Goal: Task Accomplishment & Management: Manage account settings

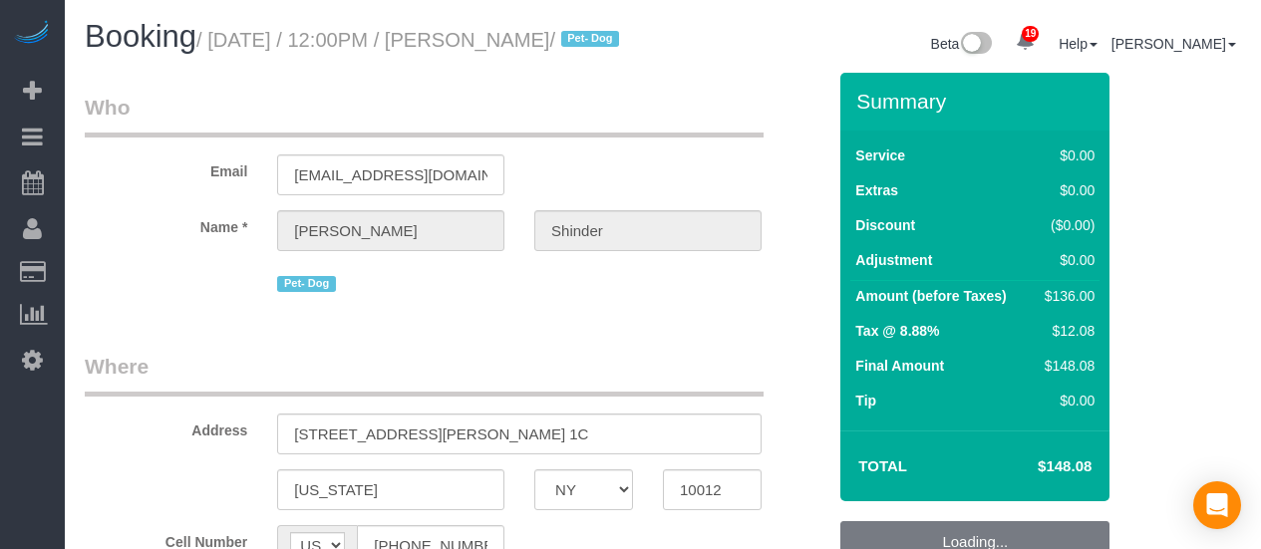
select select "NY"
select select "string:stripe-pm_1Pyf034VGloSiKo7q90DMxe6"
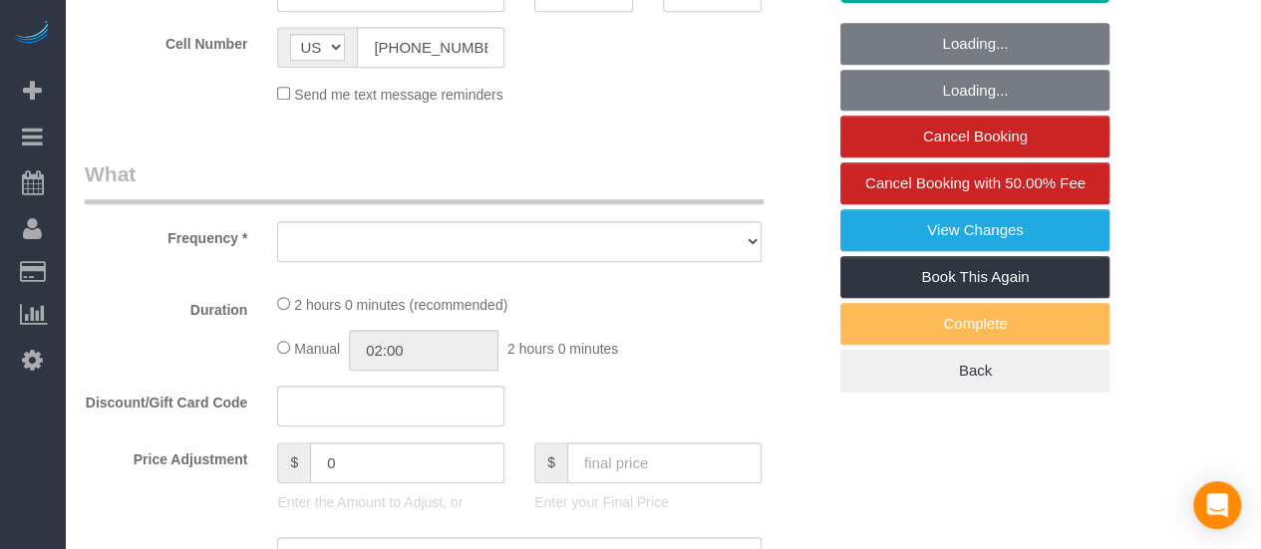
select select "object:799"
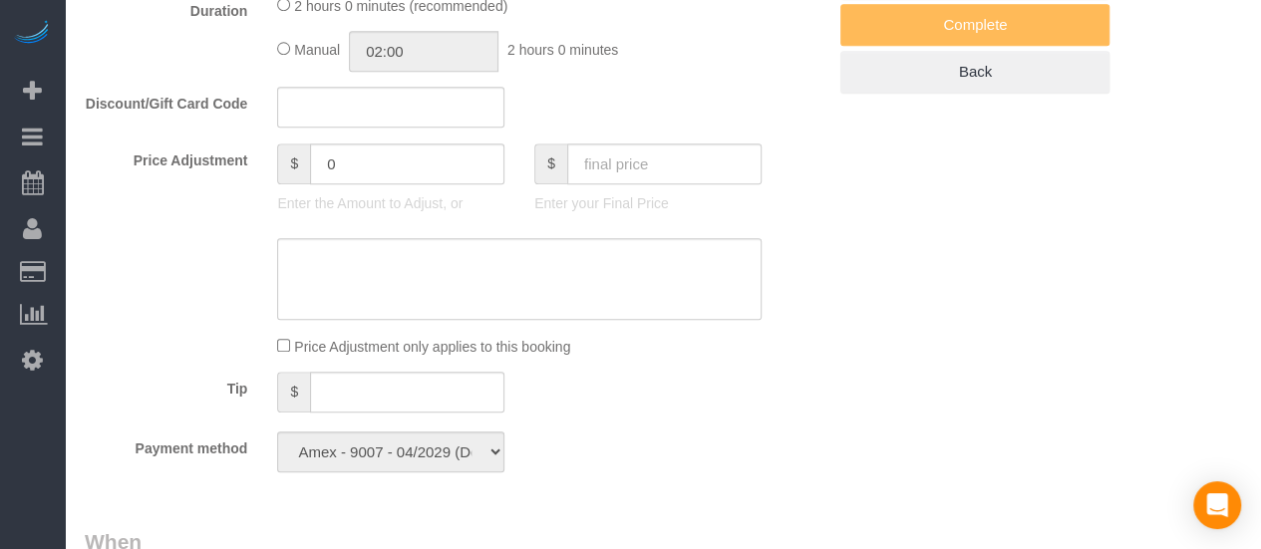
select select "number:89"
select select "number:90"
select select "number:13"
select select "number:5"
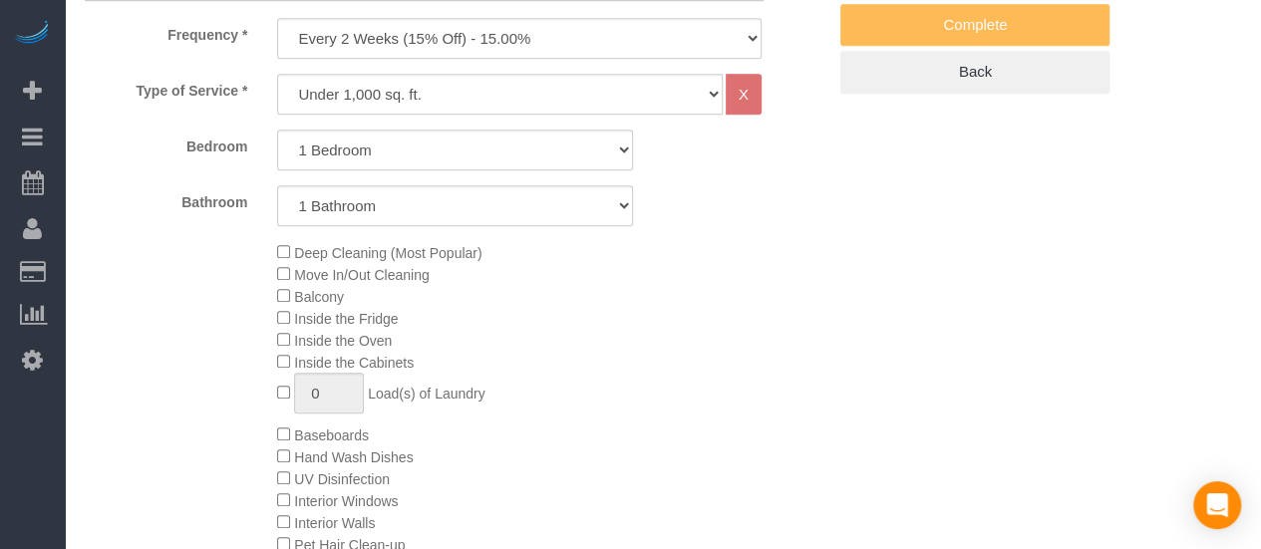
select select "spot1"
select select "object:1480"
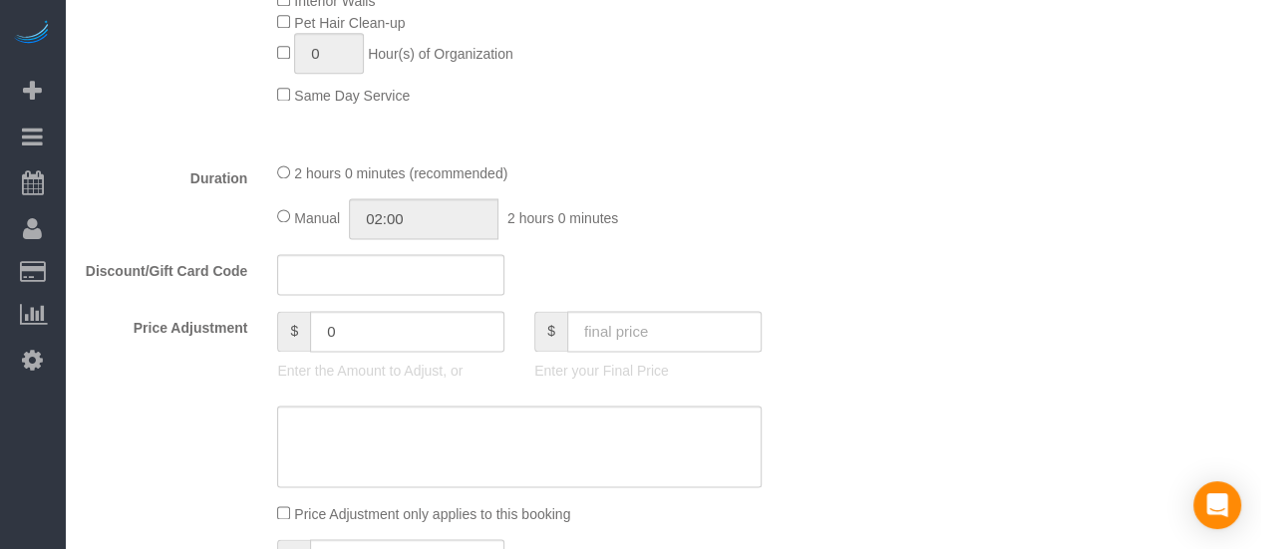
select select "1"
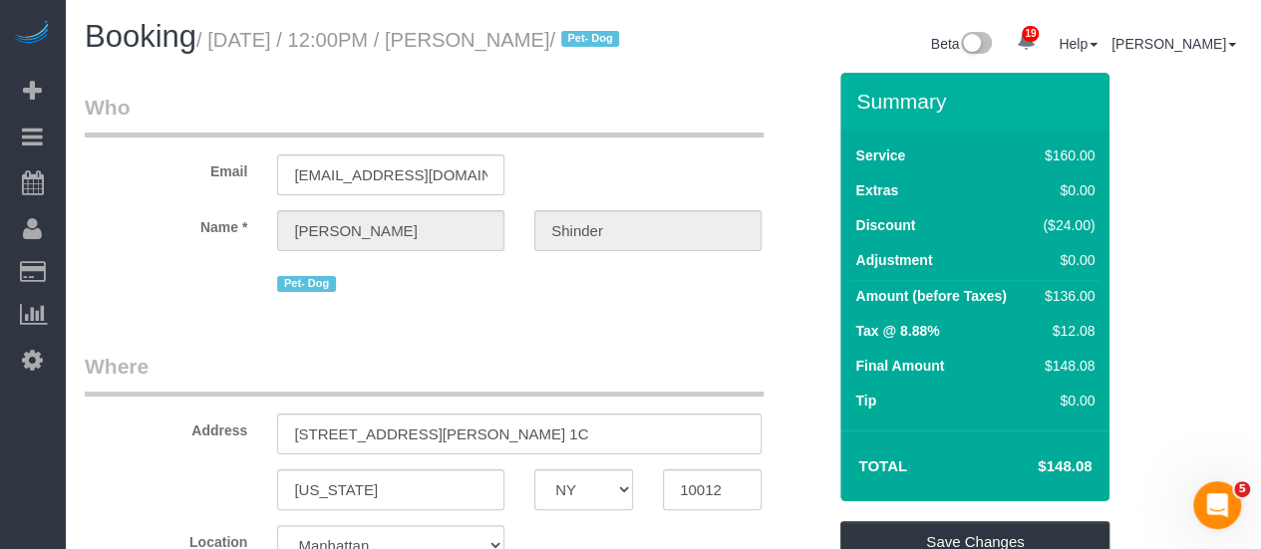
click at [630, 119] on legend "Who" at bounding box center [424, 115] width 679 height 45
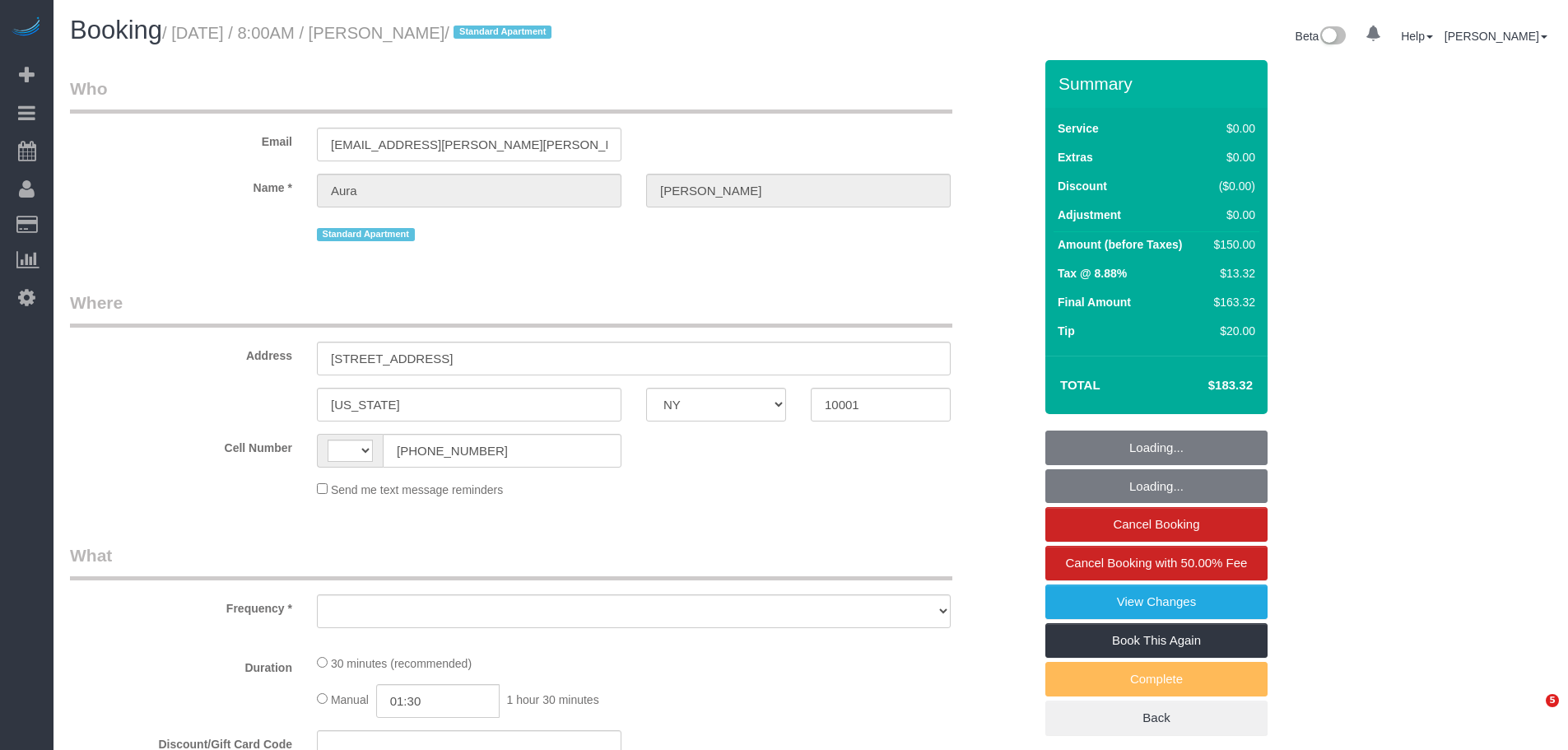
select select "NY"
select select "number:56"
select select "number:75"
select select "number:15"
select select "number:7"
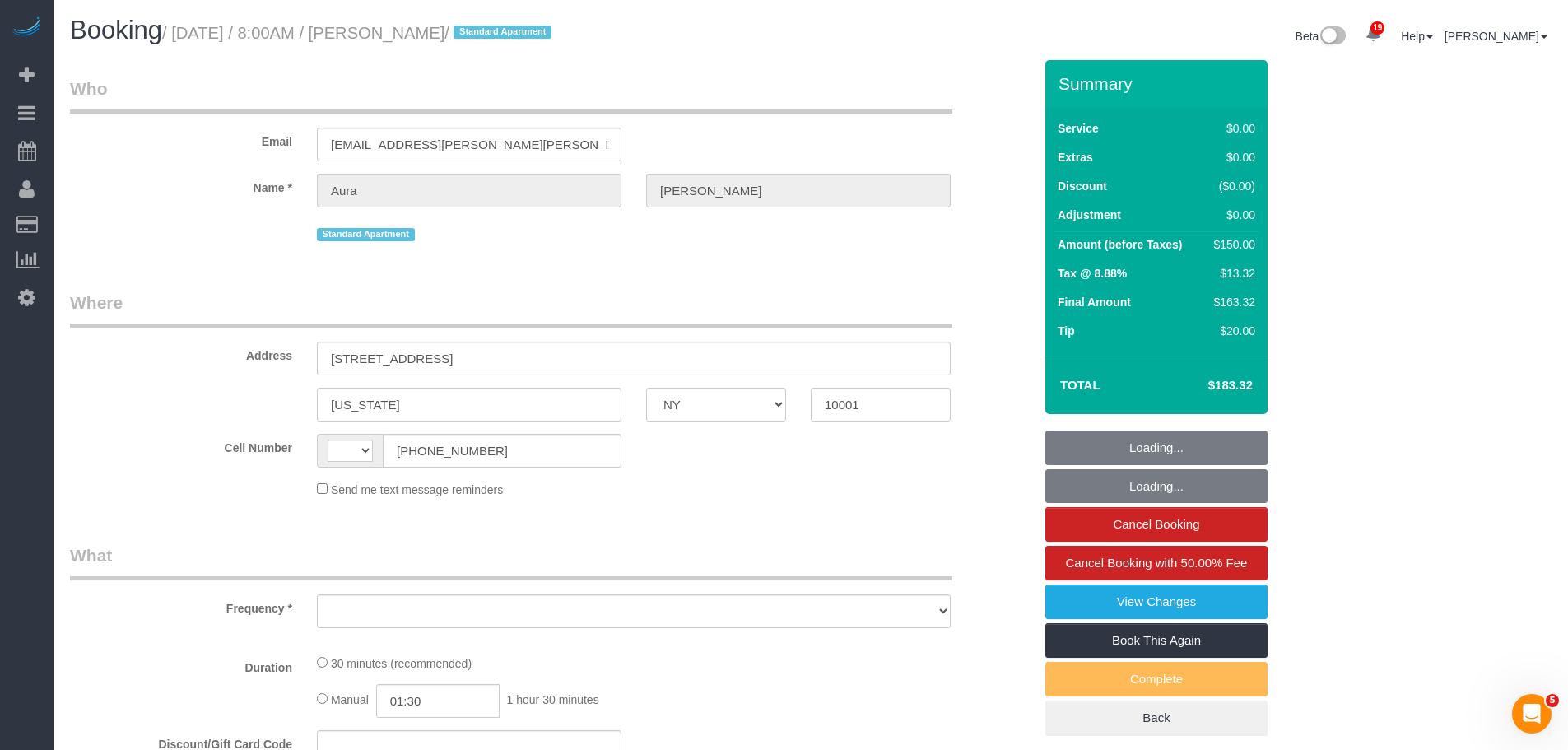
click at [798, 106] on legend "Who" at bounding box center [511, 95] width 883 height 37
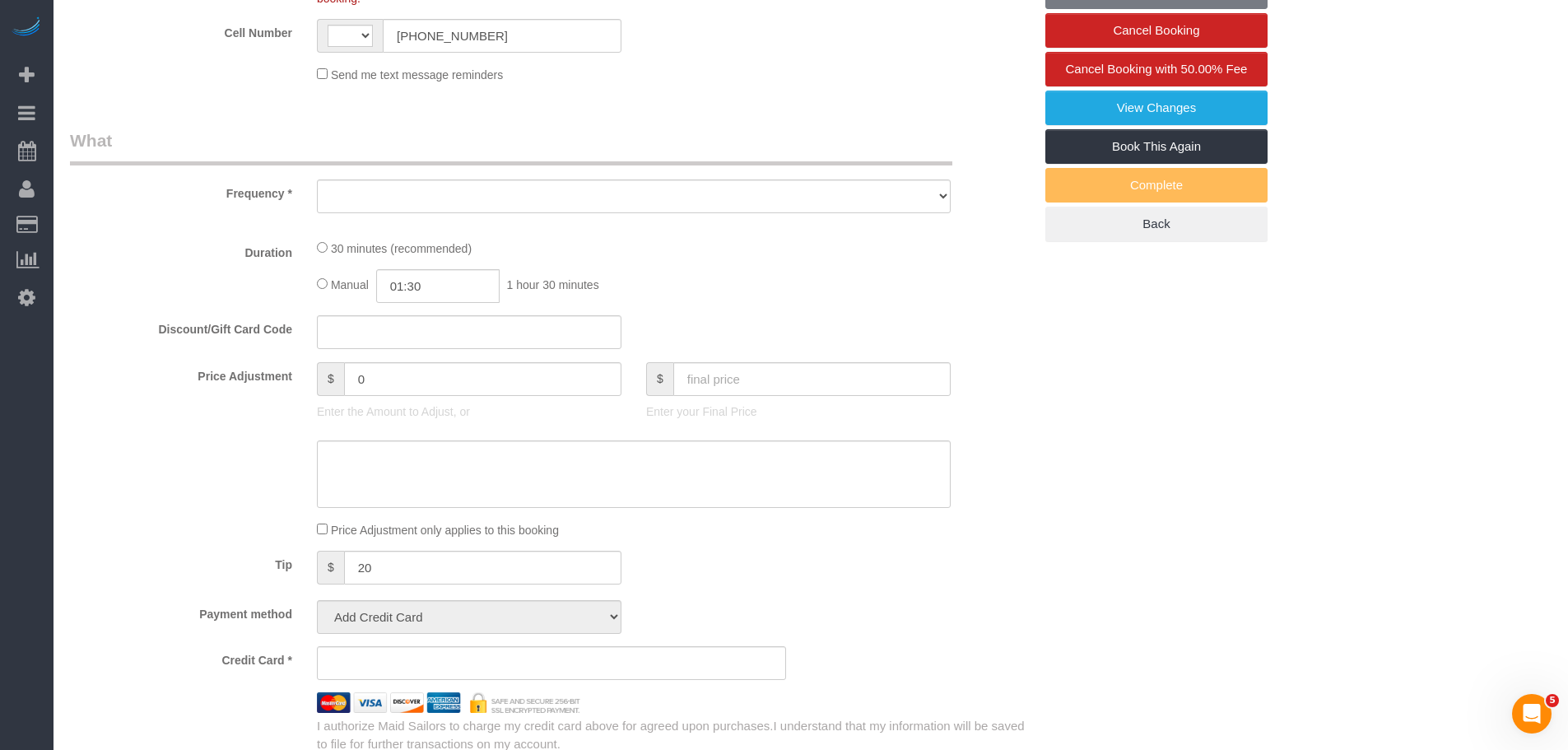
select select "string:US"
select select "string:stripe-pm_1RZV7c4VGloSiKo7q4D7Wb4X"
select select "spot1"
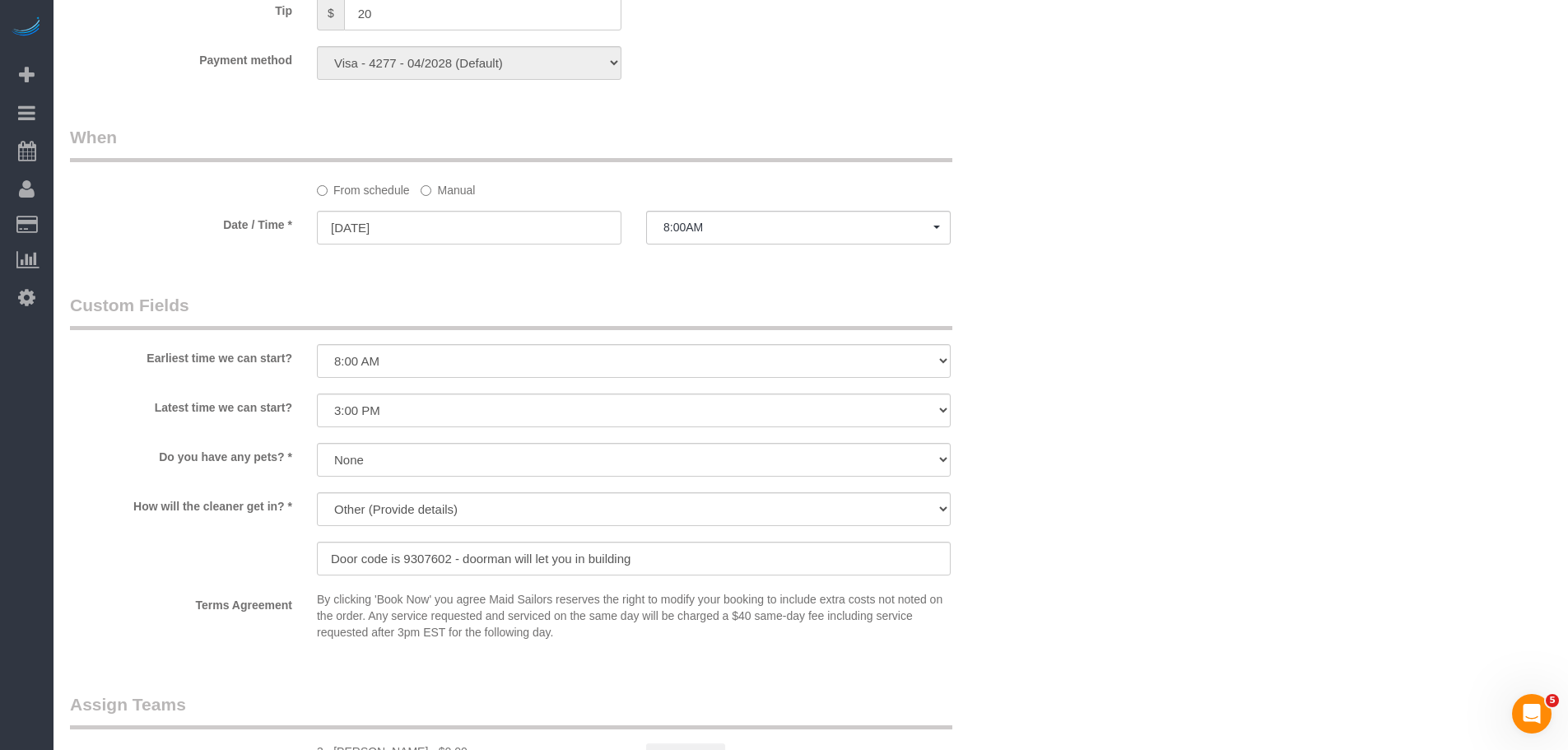
scroll to position [1070, 0]
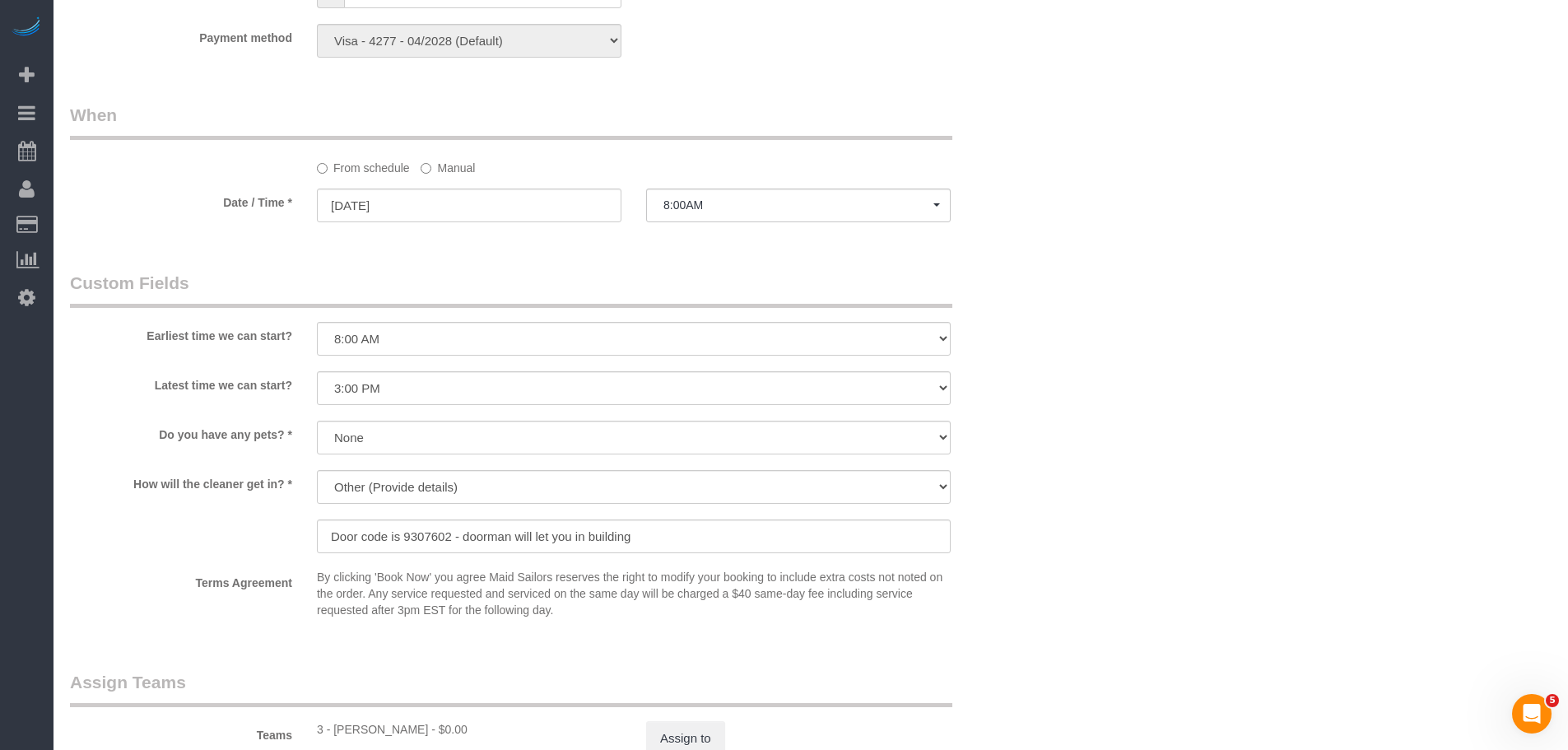
select select "object:1374"
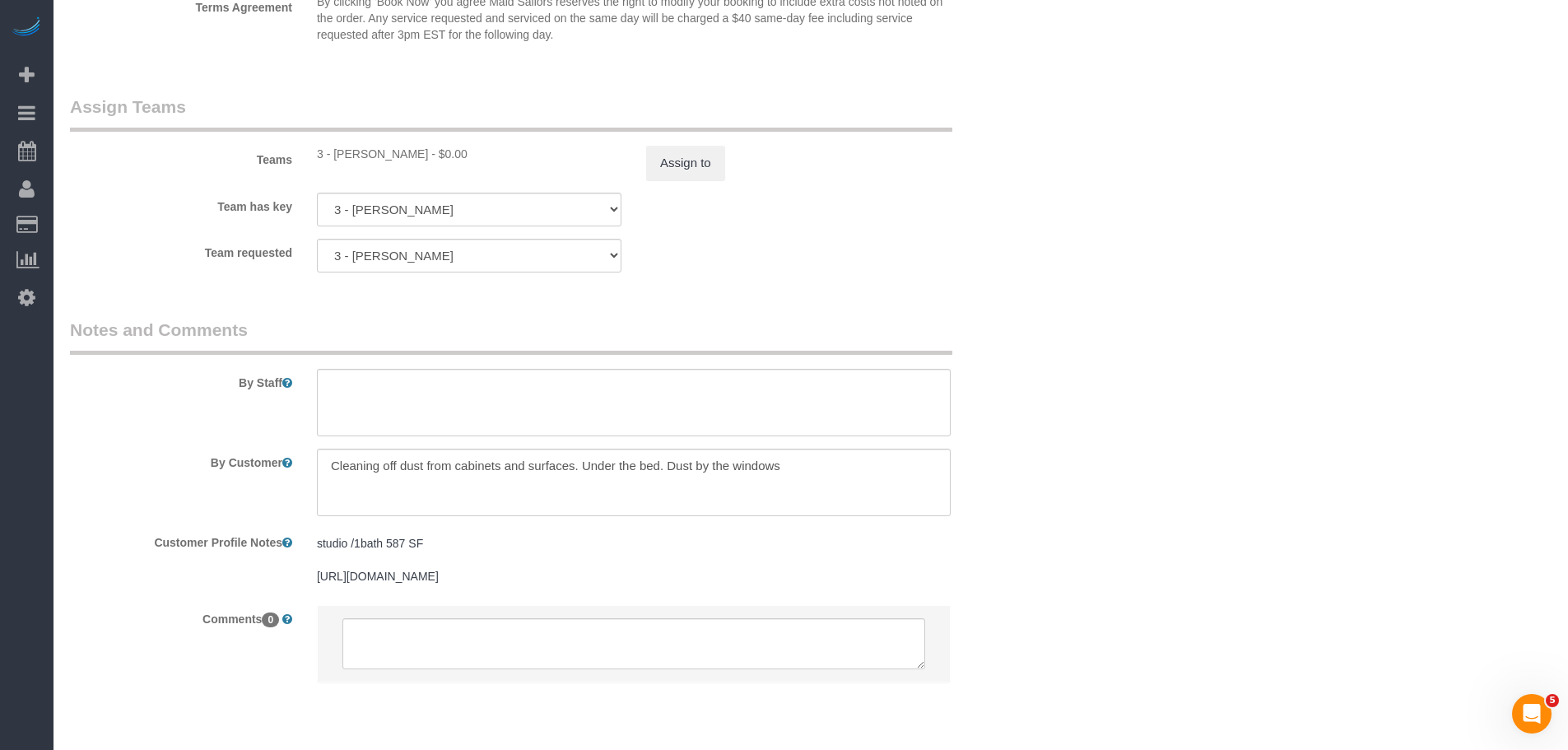
scroll to position [2138, 0]
drag, startPoint x: 590, startPoint y: 491, endPoint x: 887, endPoint y: 495, distance: 297.0
click at [887, 495] on textarea at bounding box center [634, 482] width 634 height 68
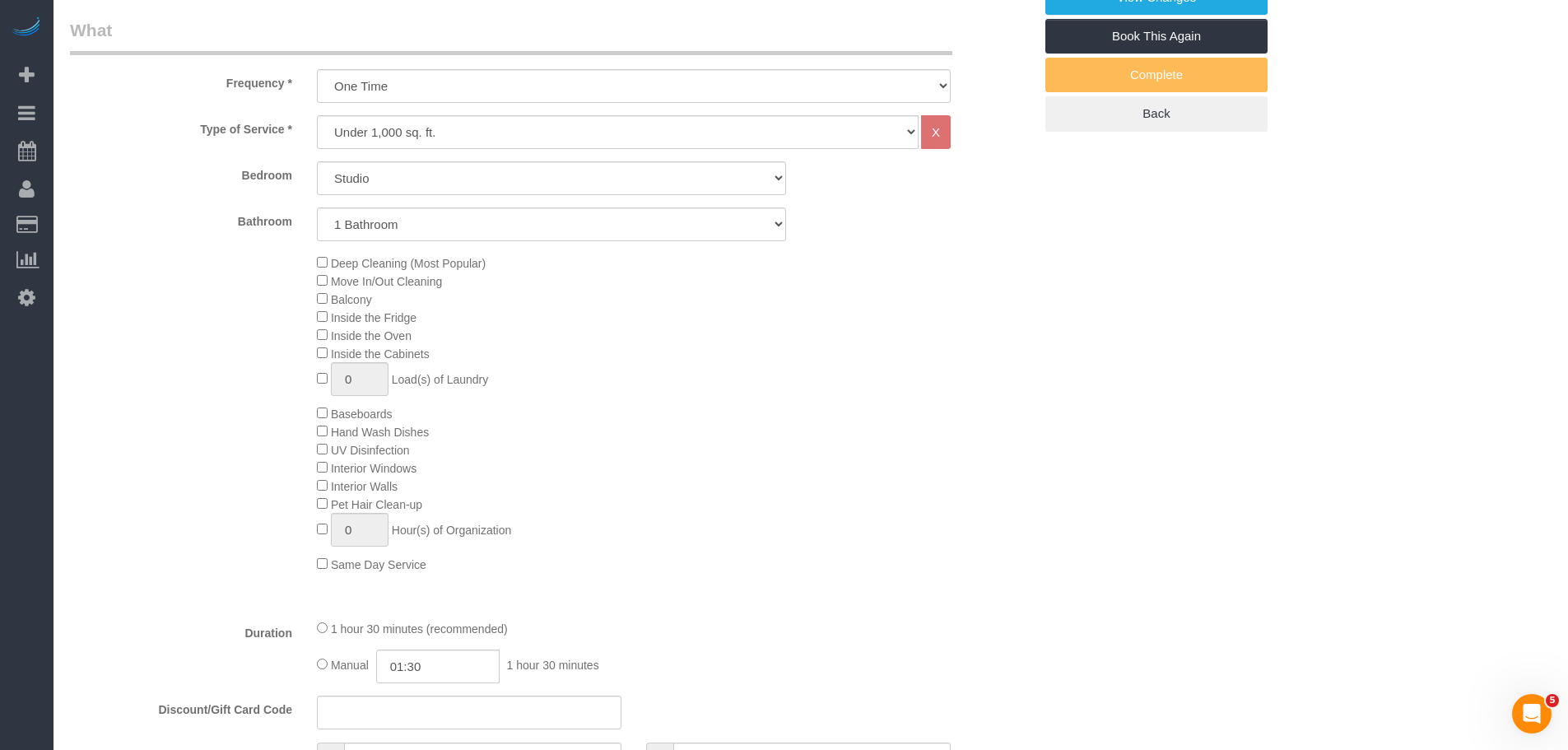
scroll to position [573, 0]
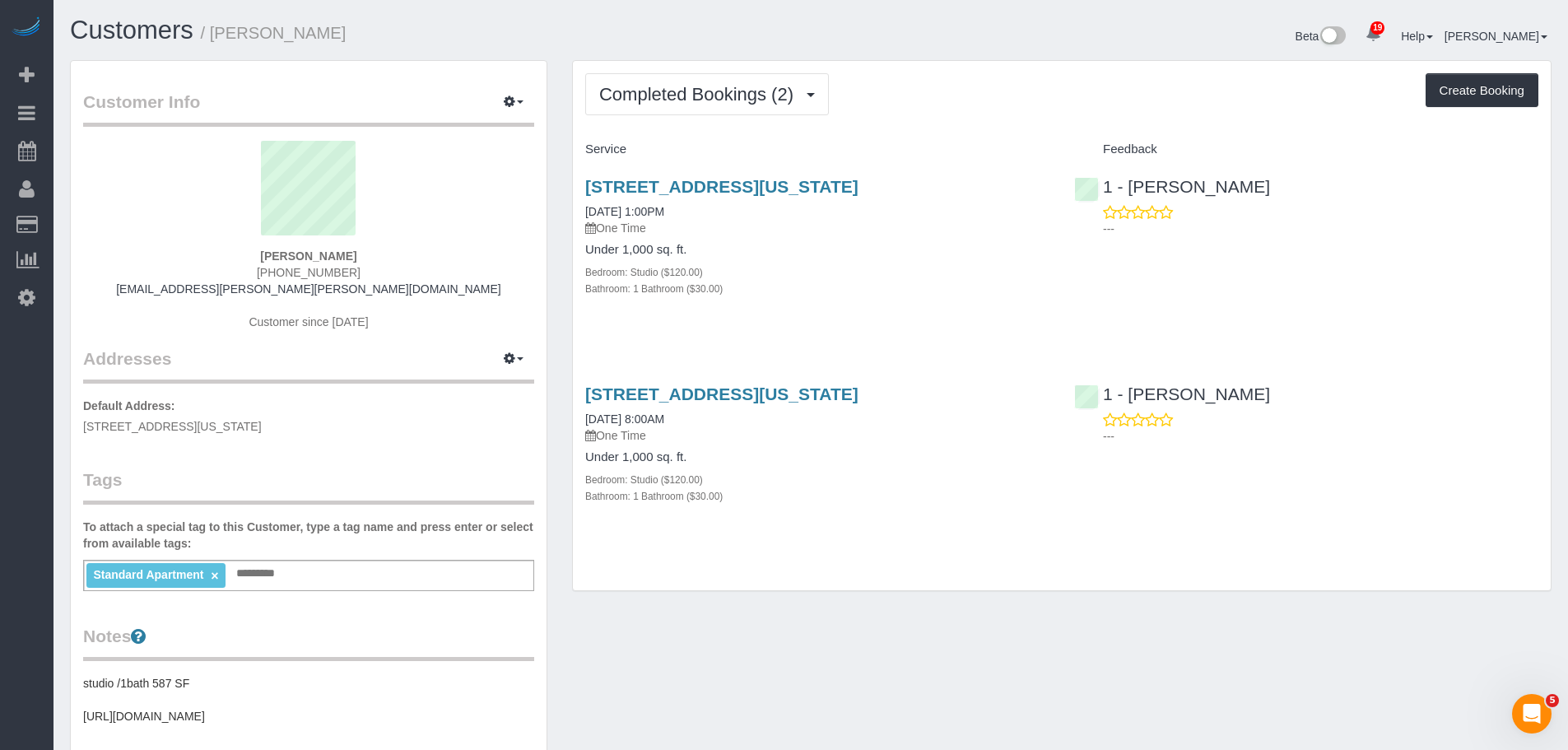
click at [416, 58] on div "Customers / Aura Salazar Beta 19 Your Notifications You have 0 alerts × You hav…" at bounding box center [811, 38] width 1506 height 44
click at [773, 395] on link "525 West 28th Street, Apt 557, New York, NY 10001" at bounding box center [722, 394] width 273 height 19
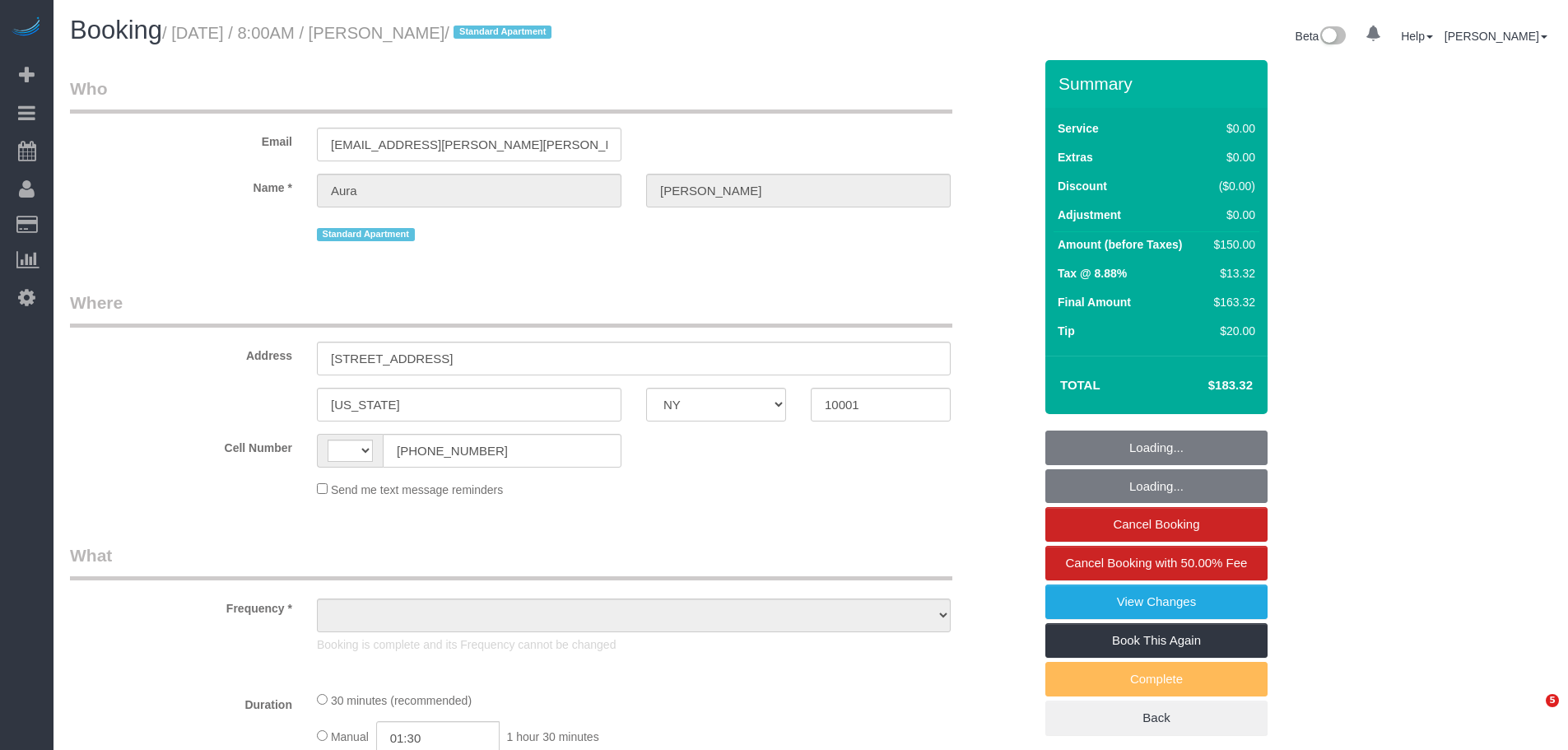
select select "NY"
select select "number:56"
select select "number:76"
select select "number:15"
select select "number:7"
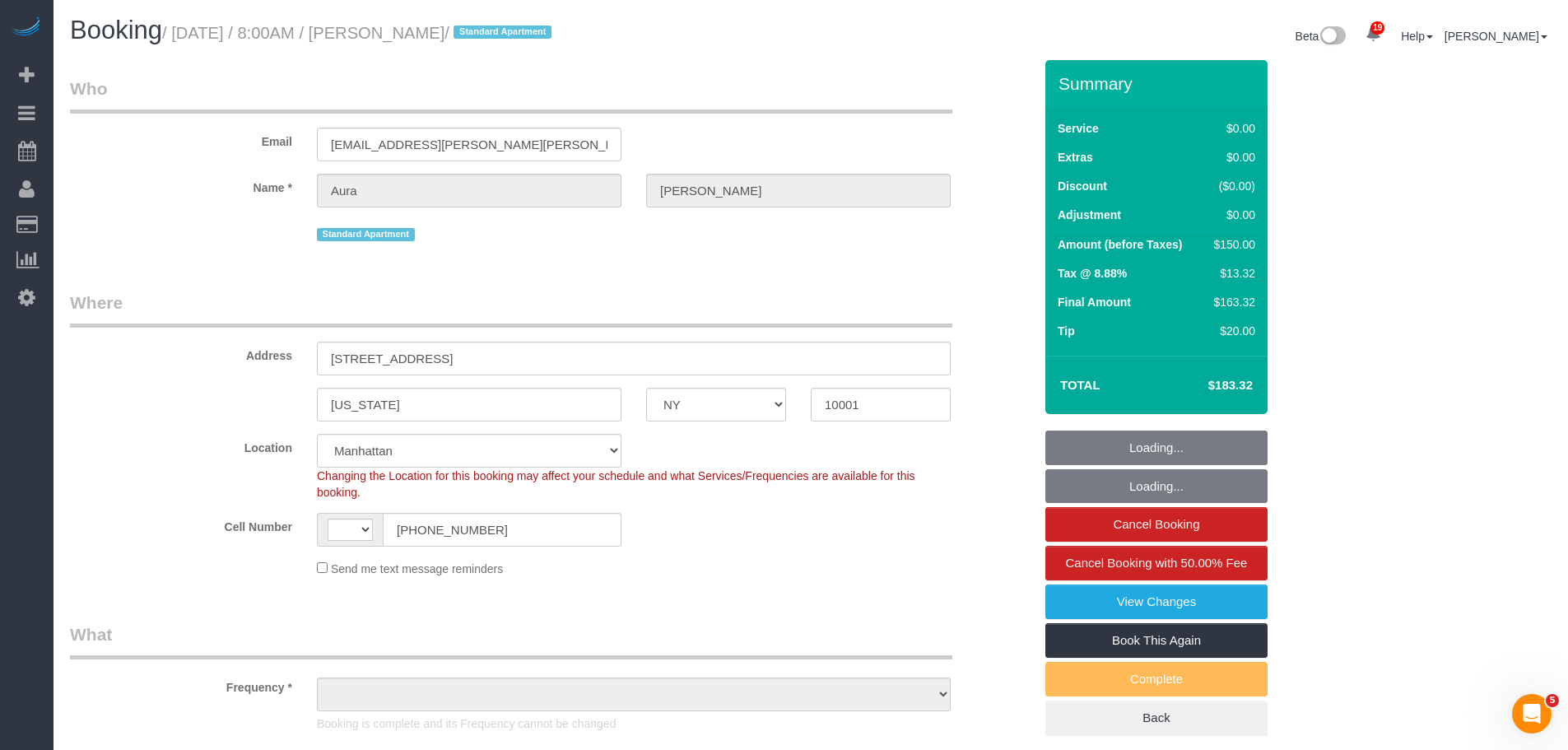
select select "string:[GEOGRAPHIC_DATA]"
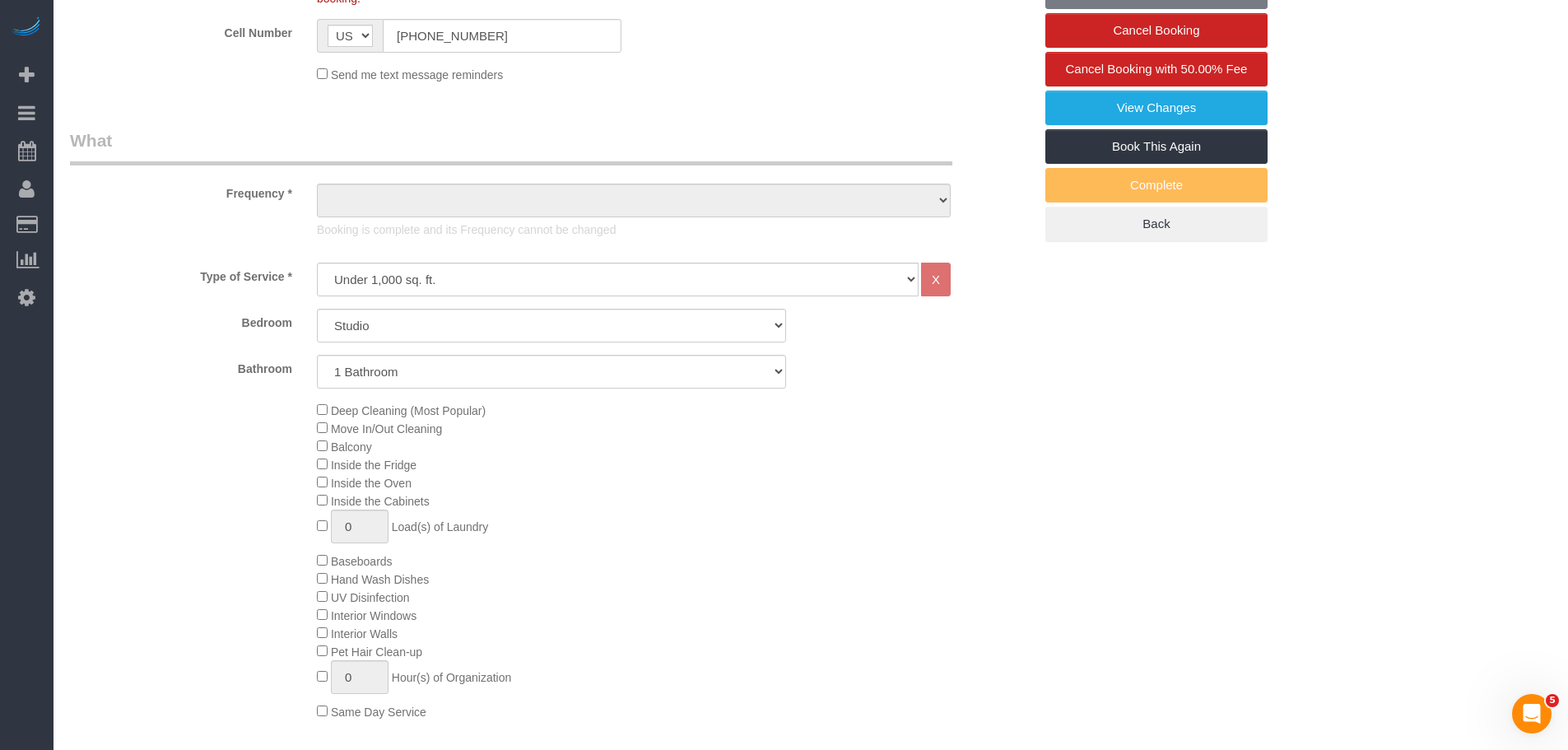
select select "object:1050"
select select "spot1"
select select "string:stripe-pm_1RZV7c4VGloSiKo7q4D7Wb4X"
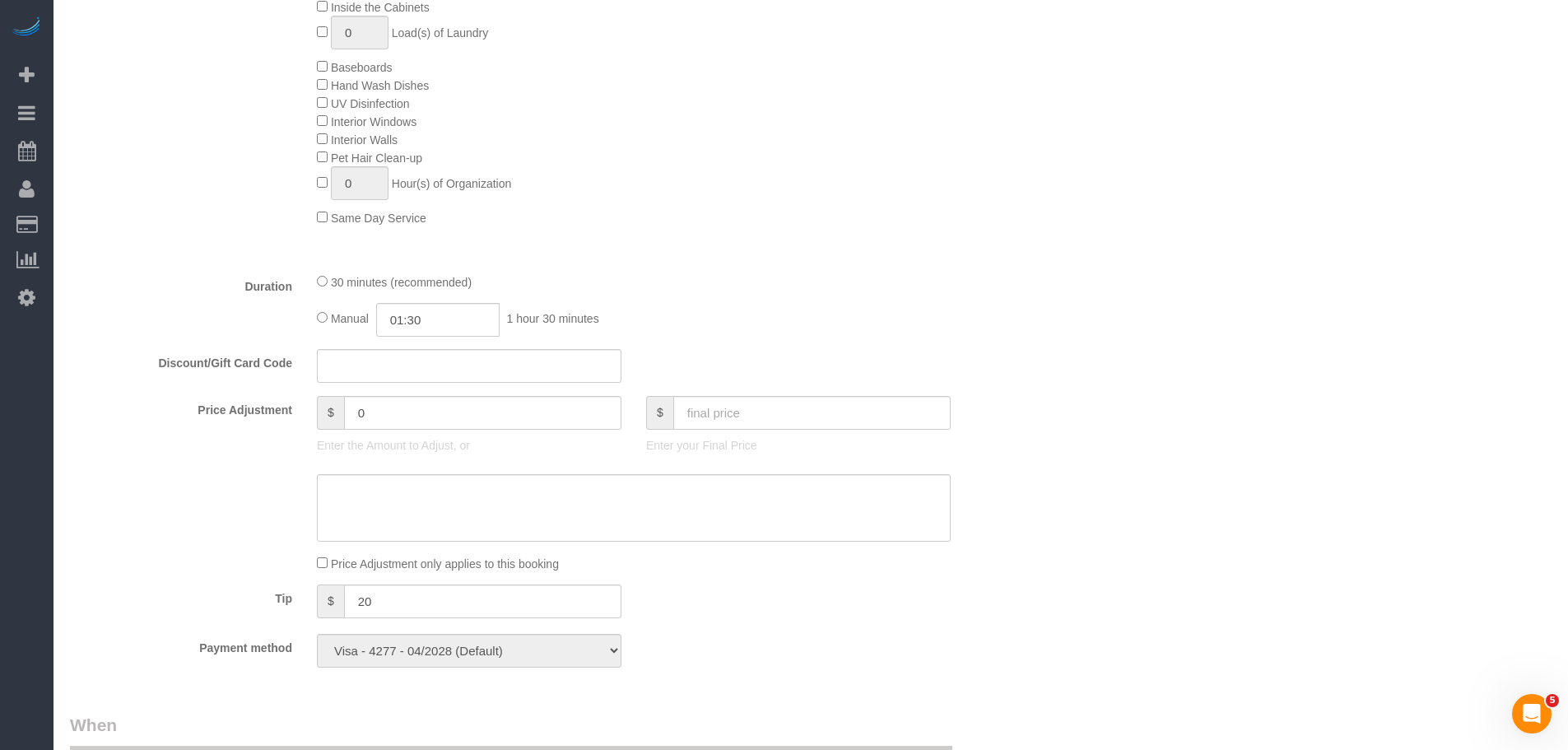
select select "object:1520"
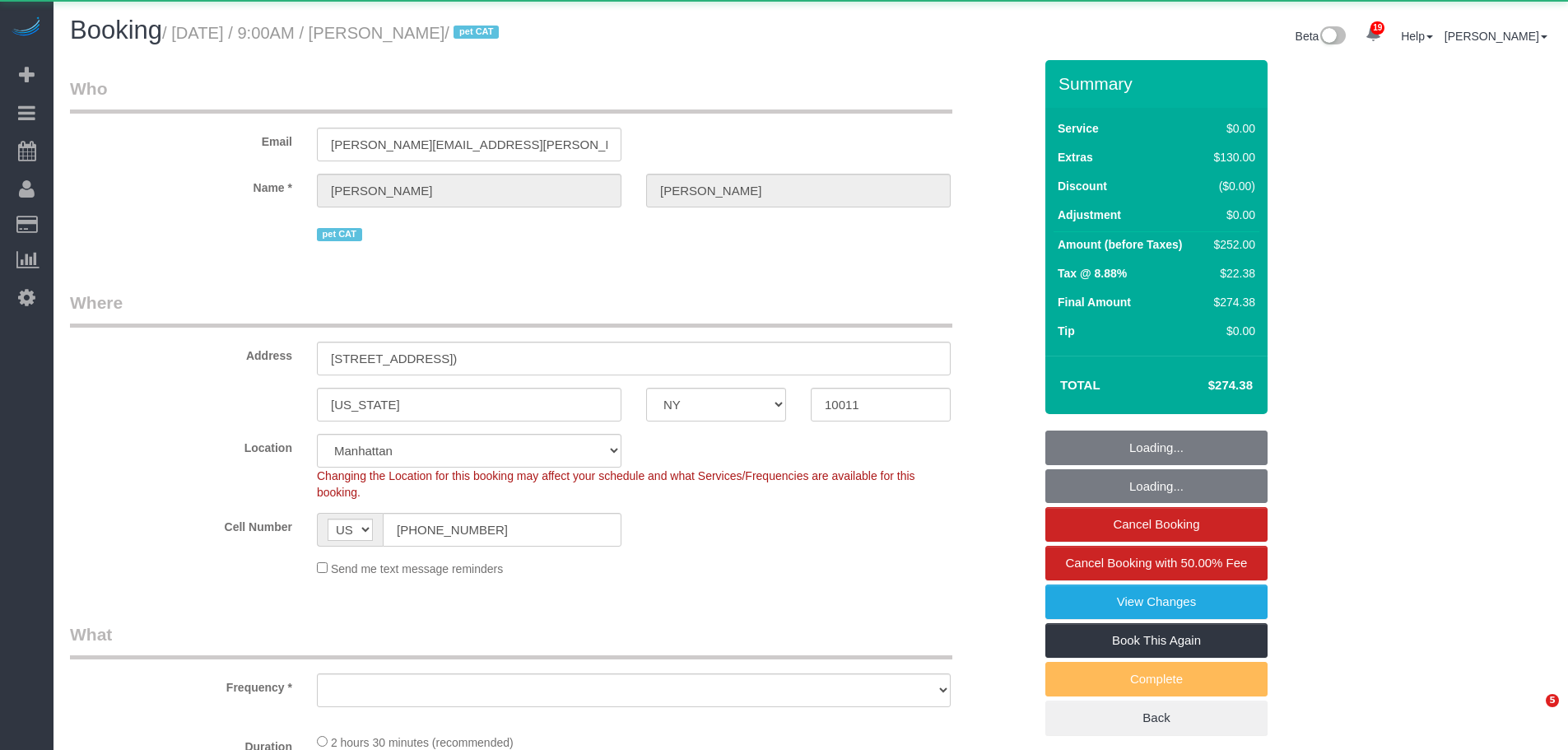
select select "NY"
select select "object:797"
select select "string:stripe-pm_1RwWWT4VGloSiKo7bbqZtHMW"
select select "number:57"
select select "number:72"
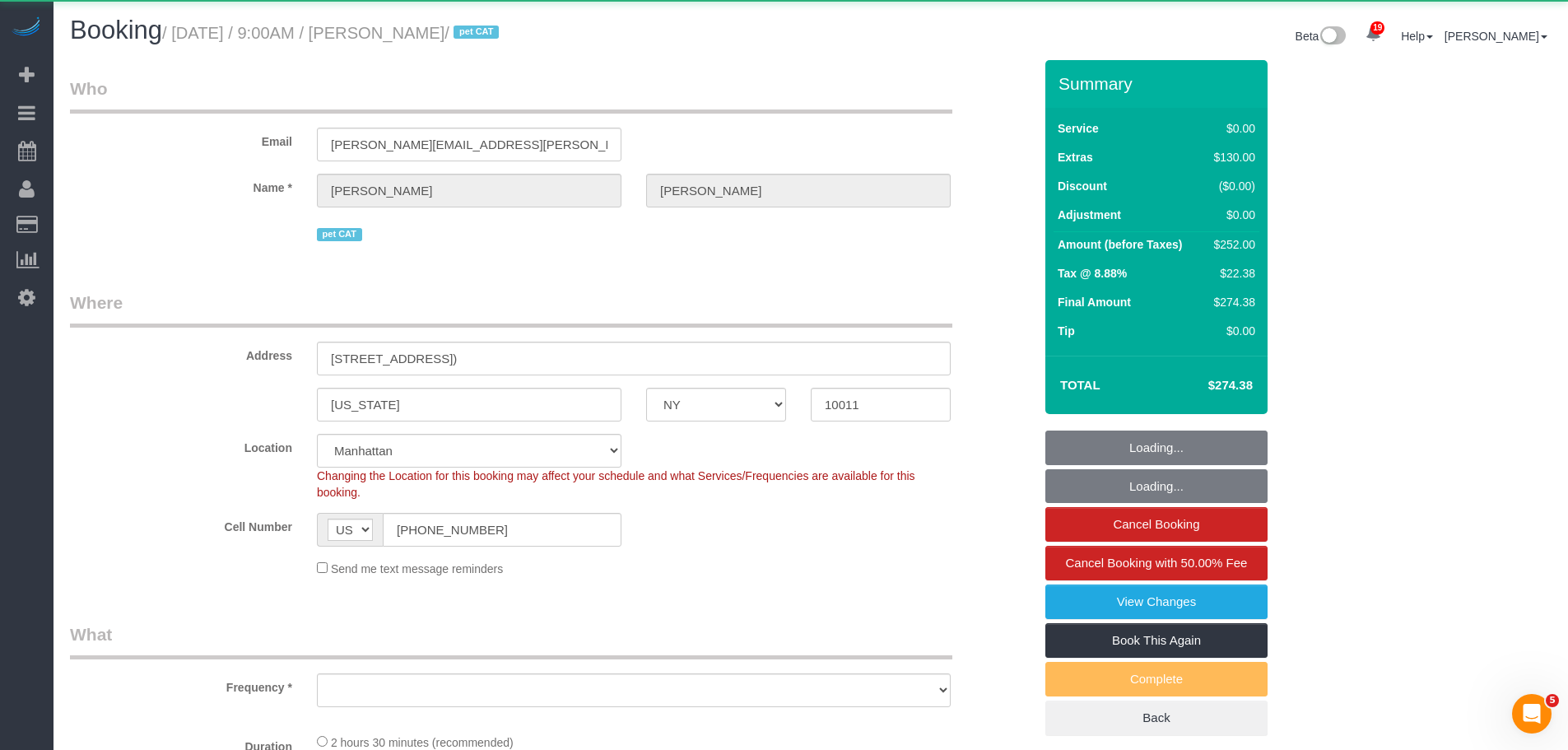
select select "number:14"
select select "number:6"
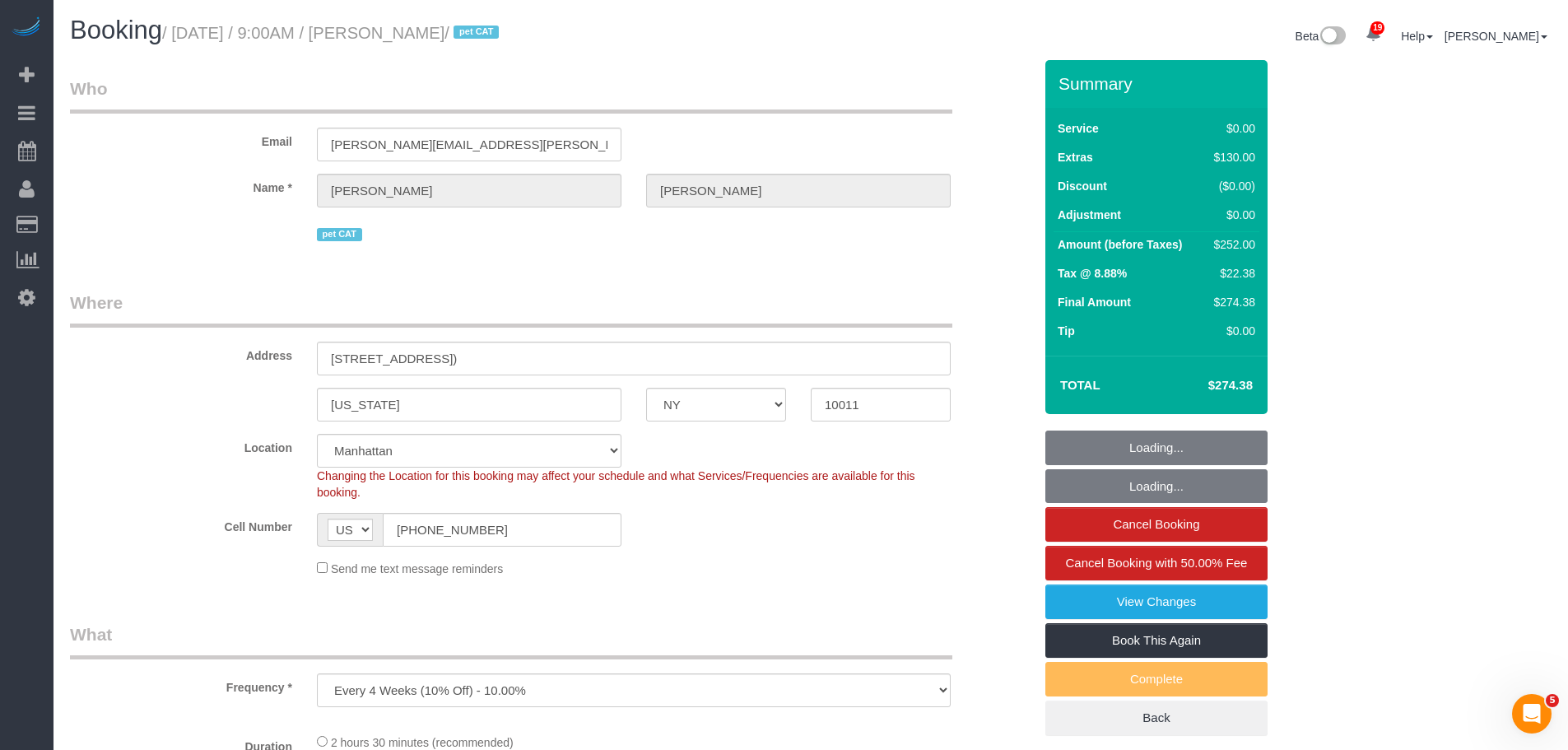
select select "object:1373"
select select "spot1"
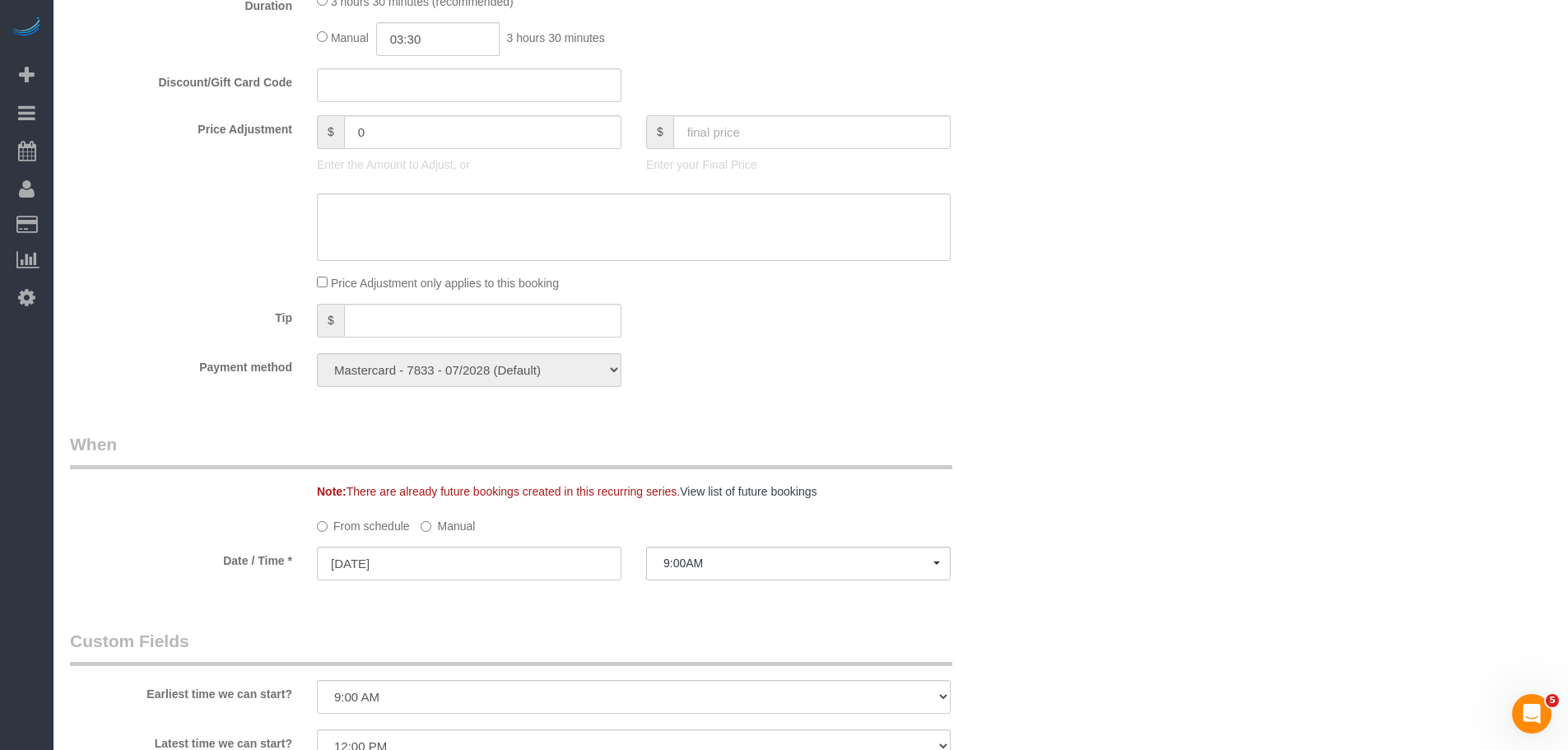
scroll to position [988, 0]
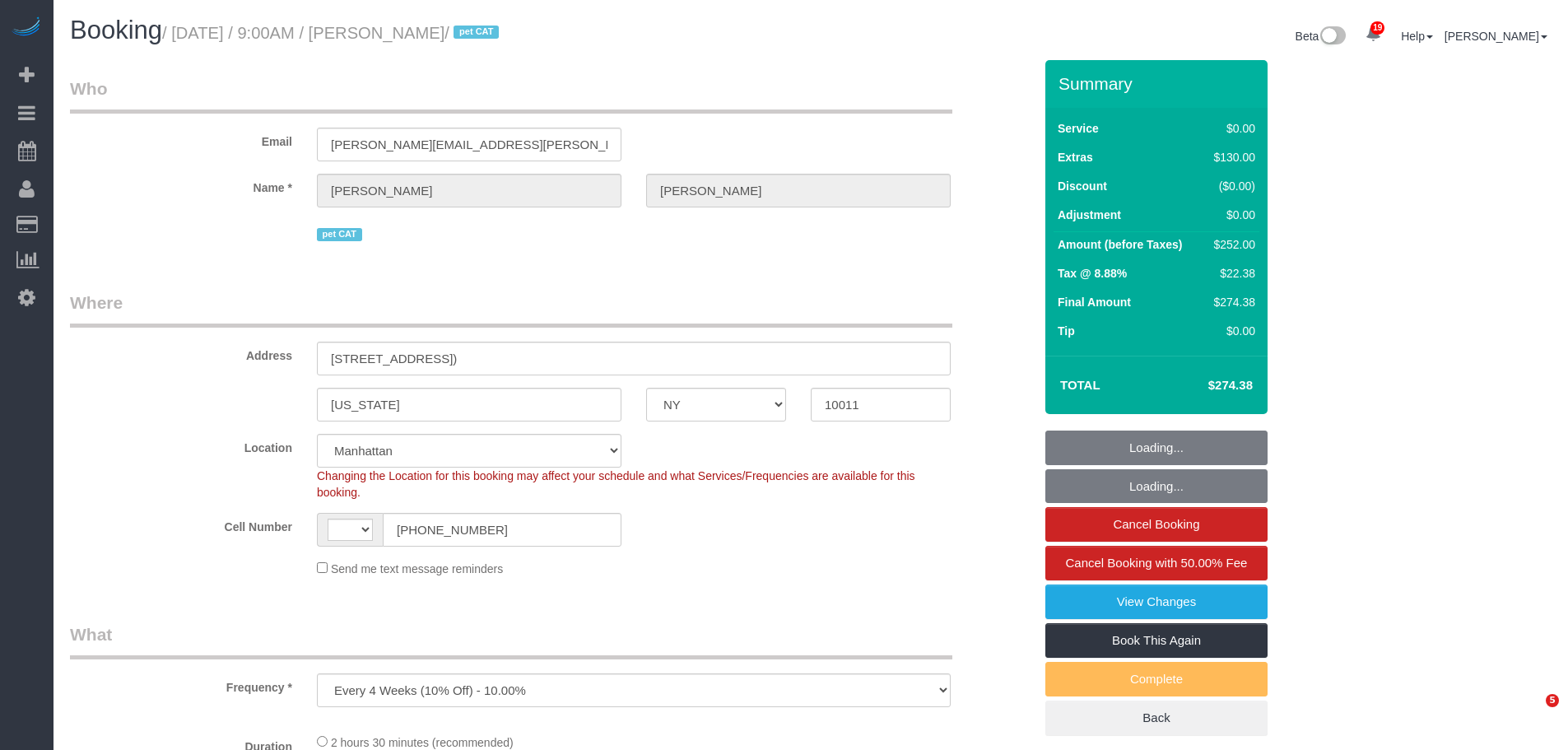
select select "NY"
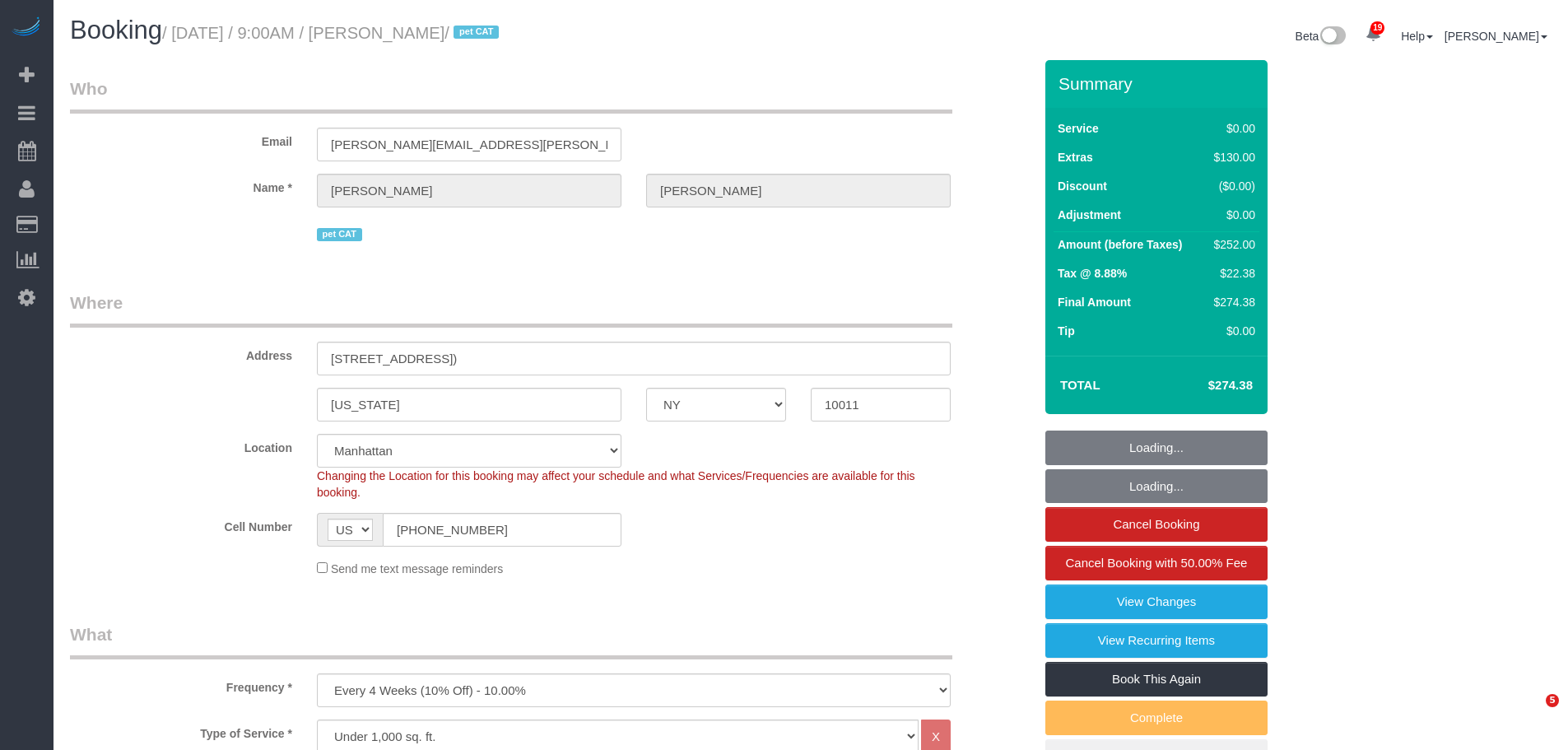
select select "string:US"
select select "object:663"
select select "spot1"
select select "number:57"
select select "number:72"
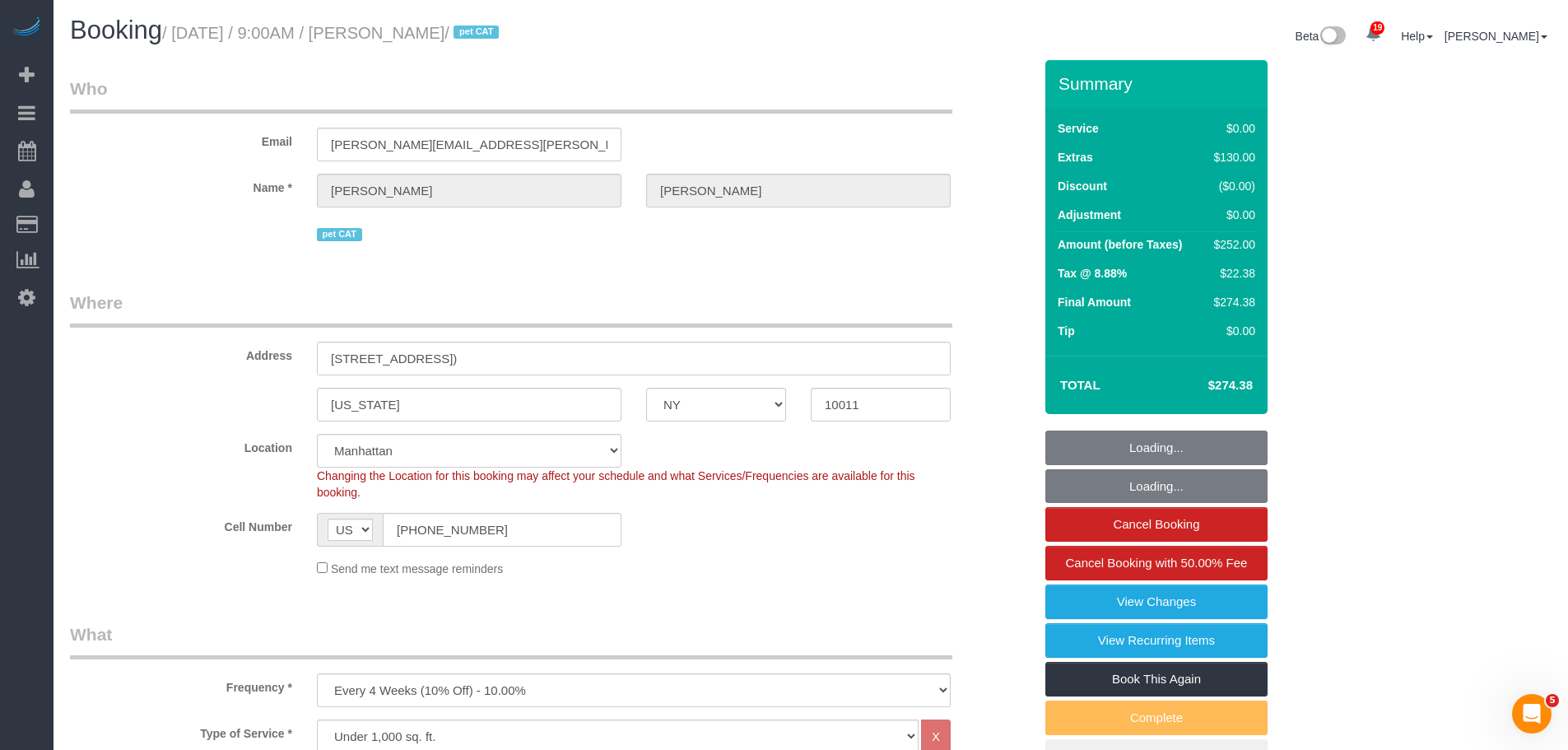
select select "number:14"
select select "number:6"
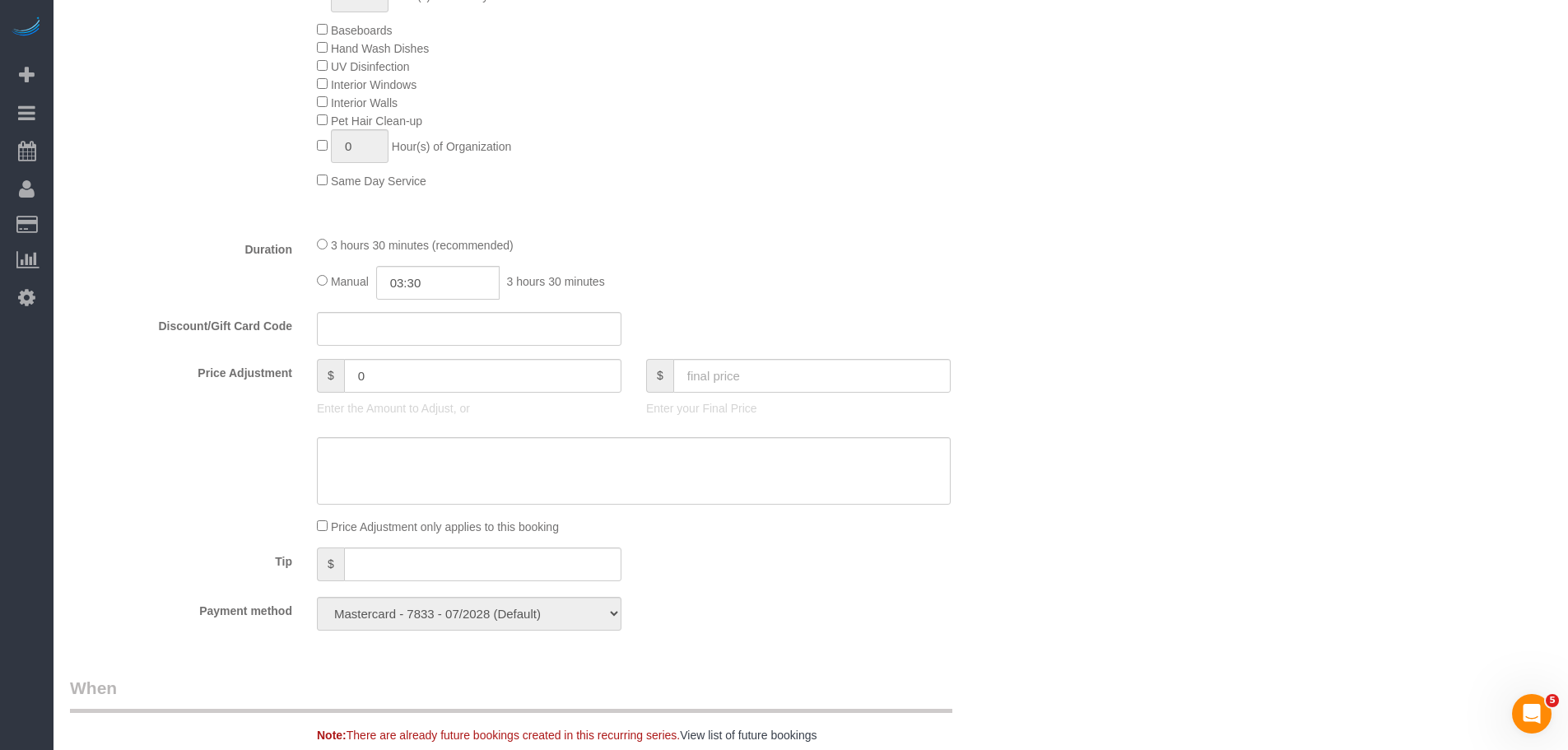
scroll to position [1235, 0]
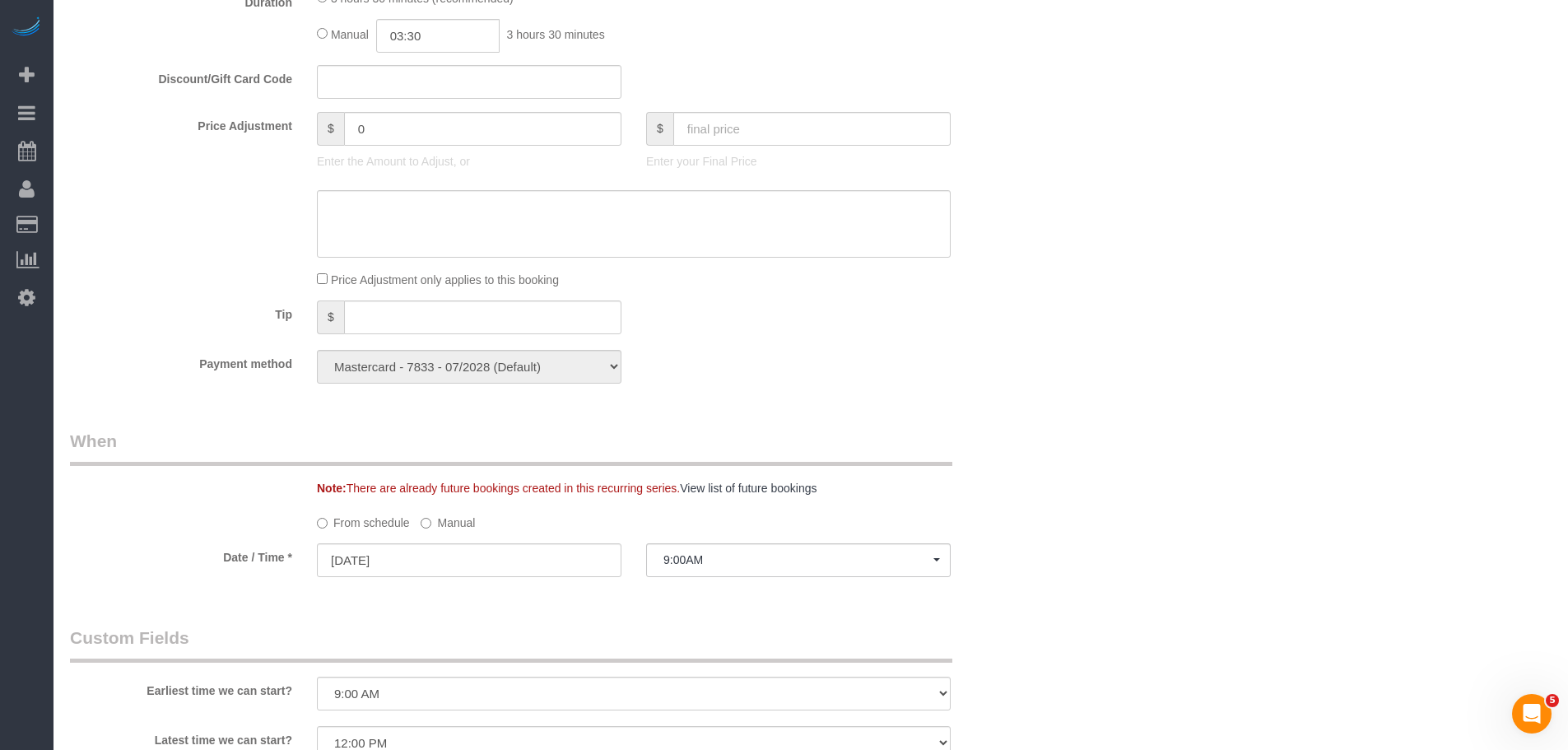
click at [444, 522] on label "Manual" at bounding box center [448, 520] width 54 height 22
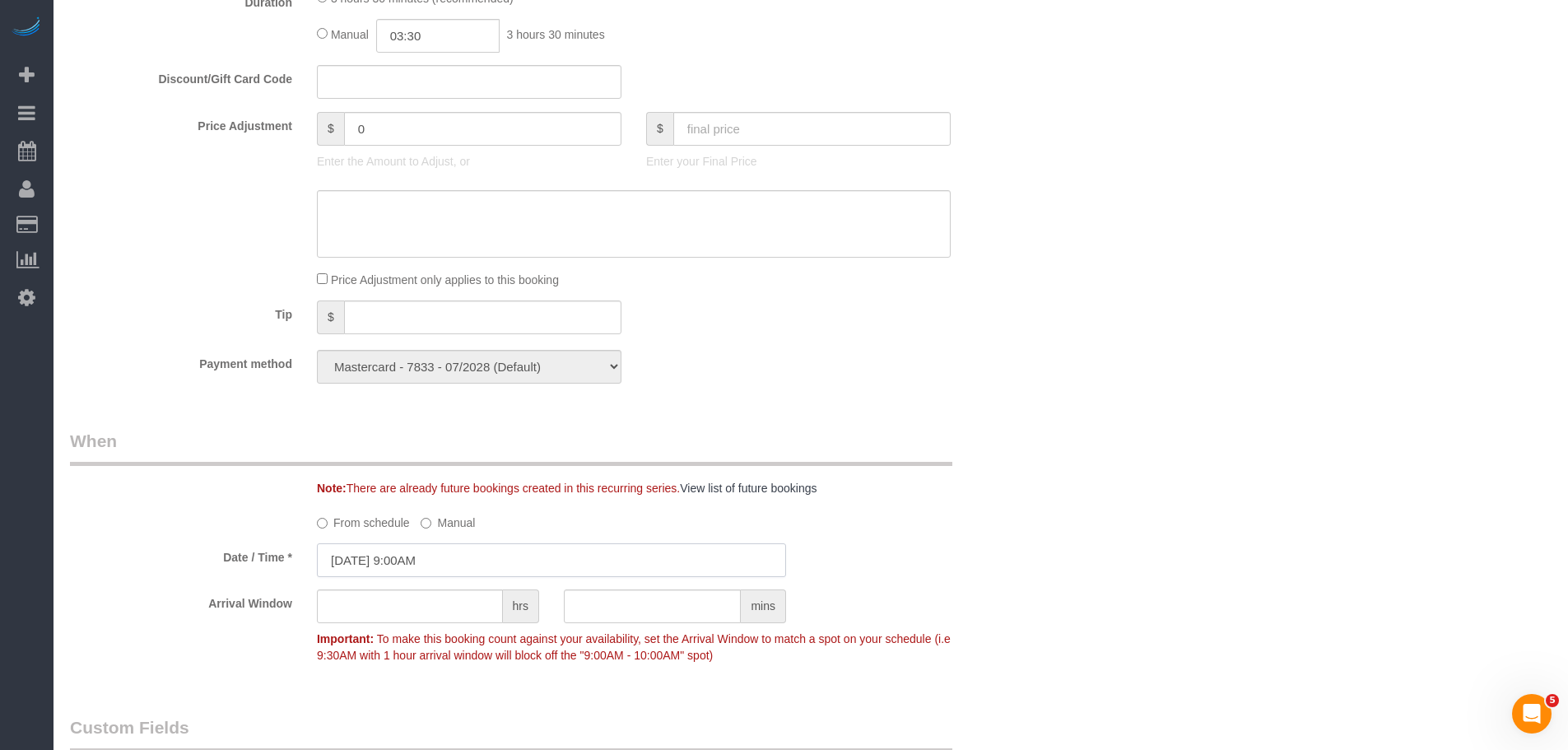
click at [452, 548] on input "[DATE] 9:00AM" at bounding box center [552, 560] width 469 height 34
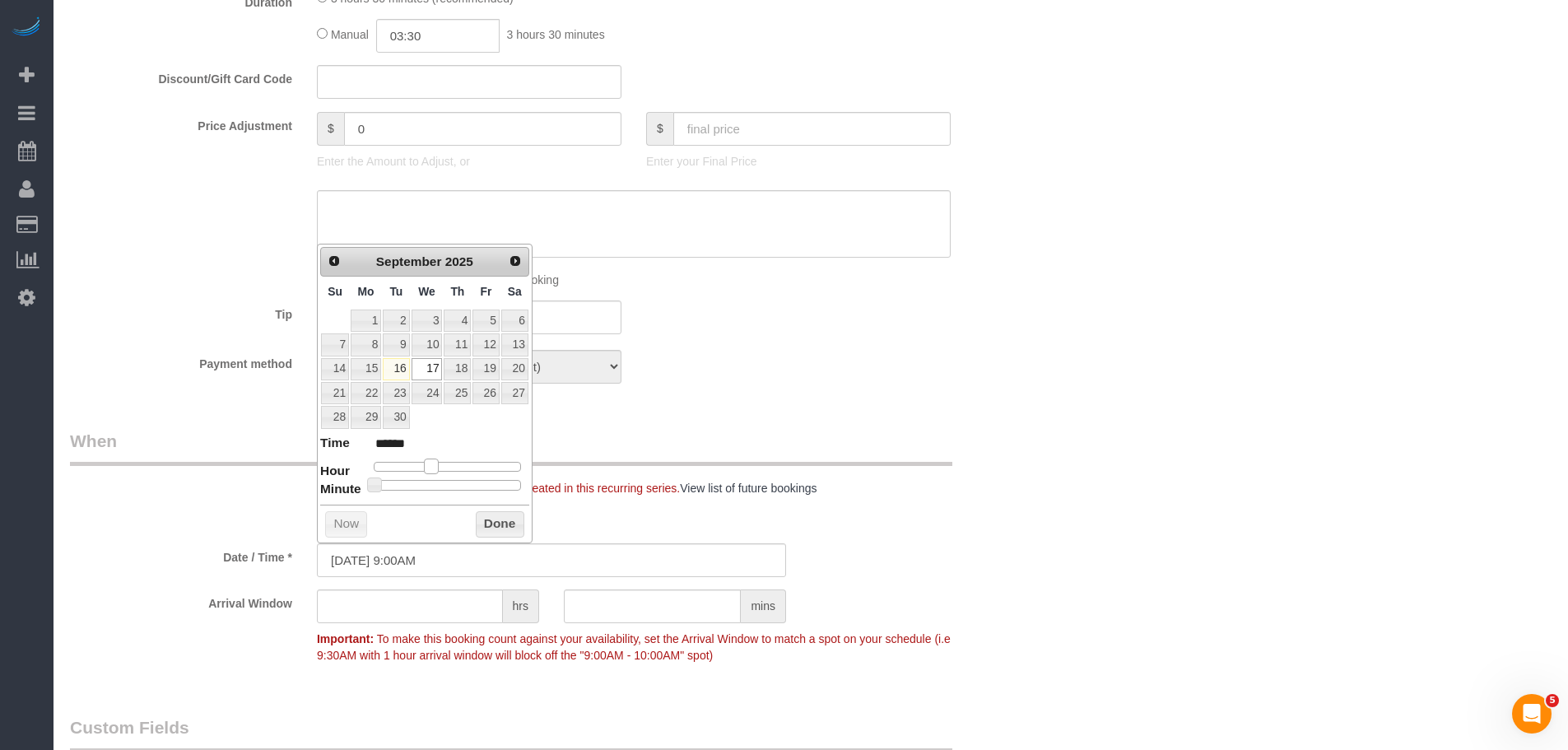
click at [430, 466] on span at bounding box center [431, 466] width 15 height 15
type input "[DATE] 10:00AM"
type input "*******"
type input "[DATE] 11:00AM"
type input "*******"
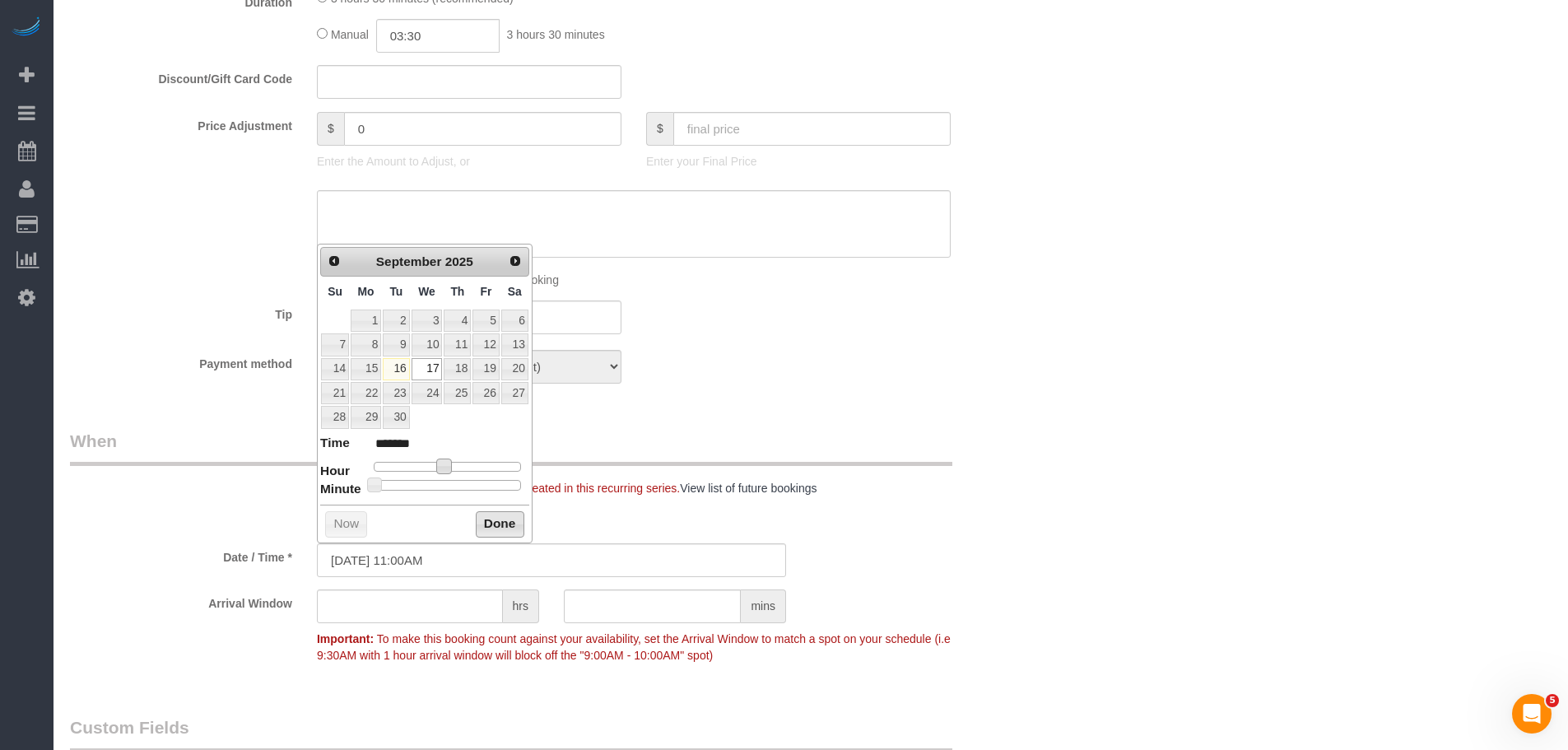
click at [495, 526] on button "Done" at bounding box center [500, 525] width 49 height 26
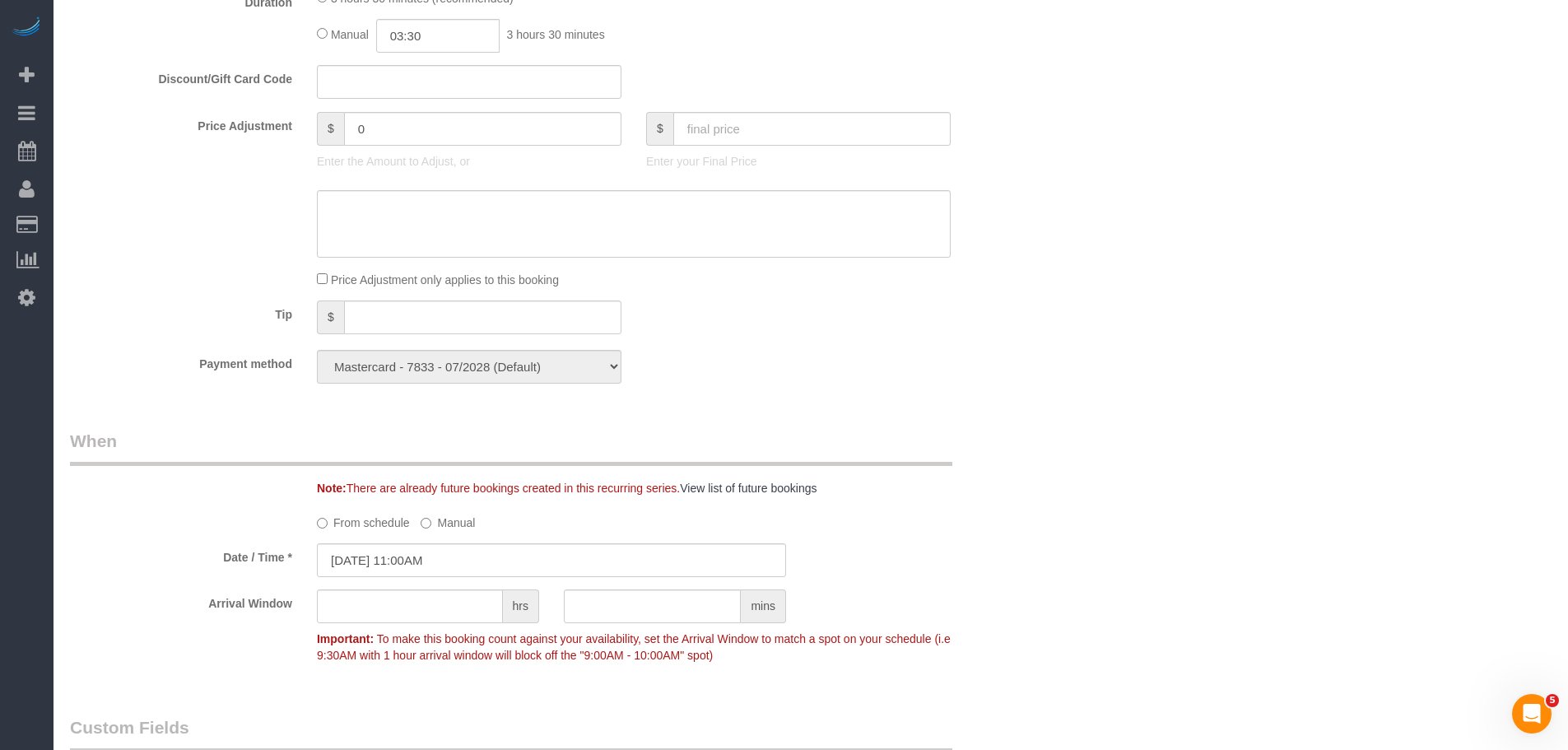
click at [917, 437] on legend "When" at bounding box center [511, 447] width 883 height 37
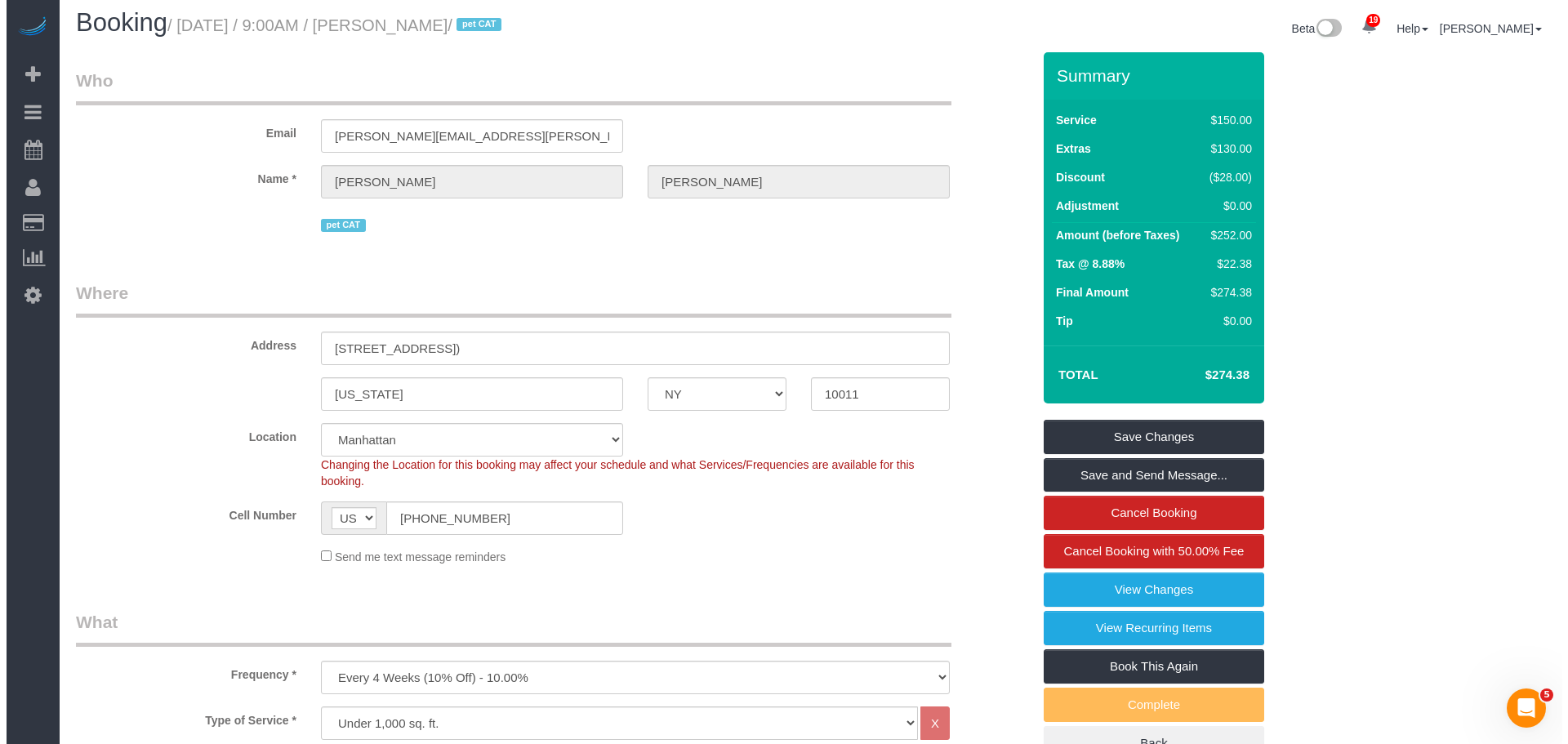
scroll to position [0, 0]
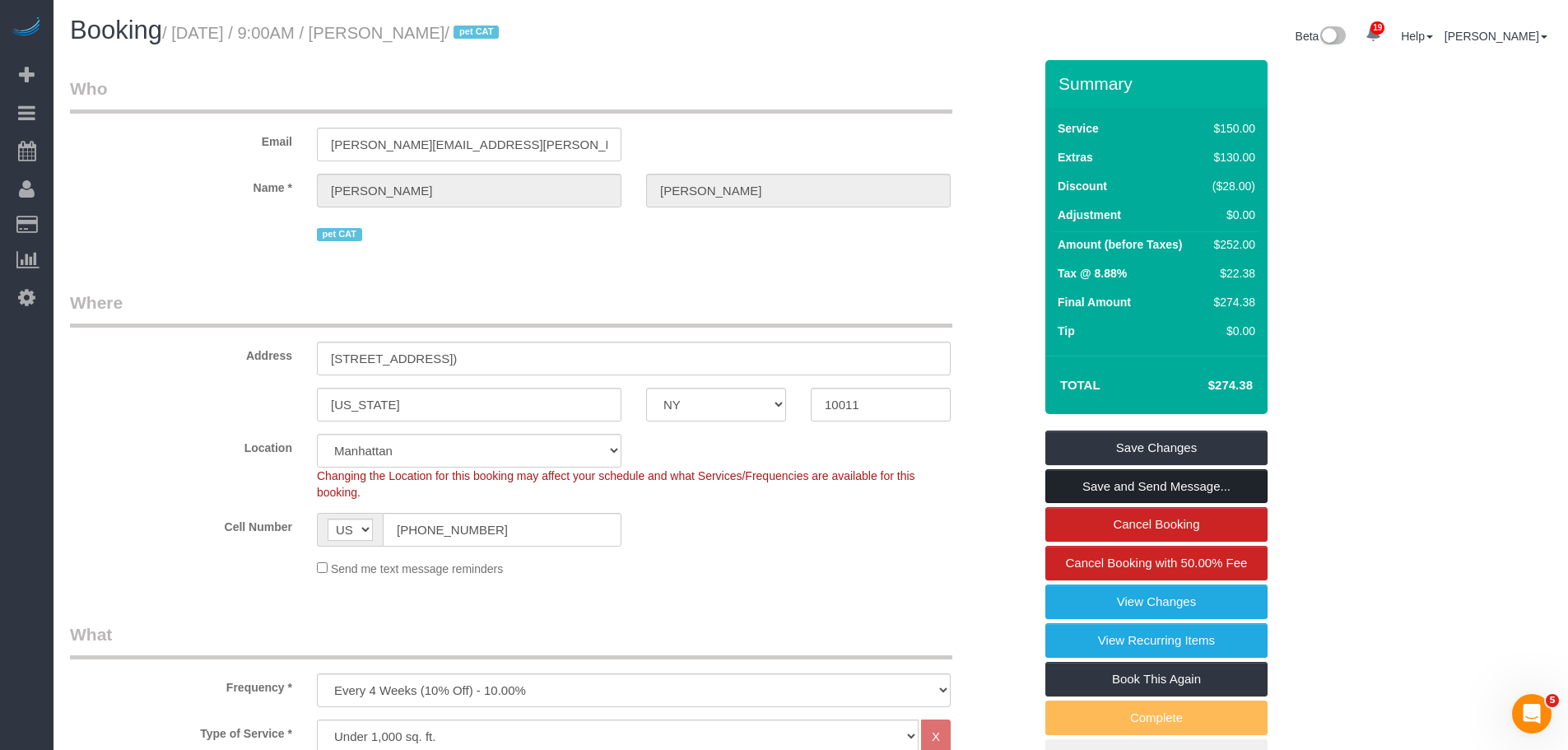
click at [1139, 495] on link "Save and Send Message..." at bounding box center [1156, 487] width 222 height 35
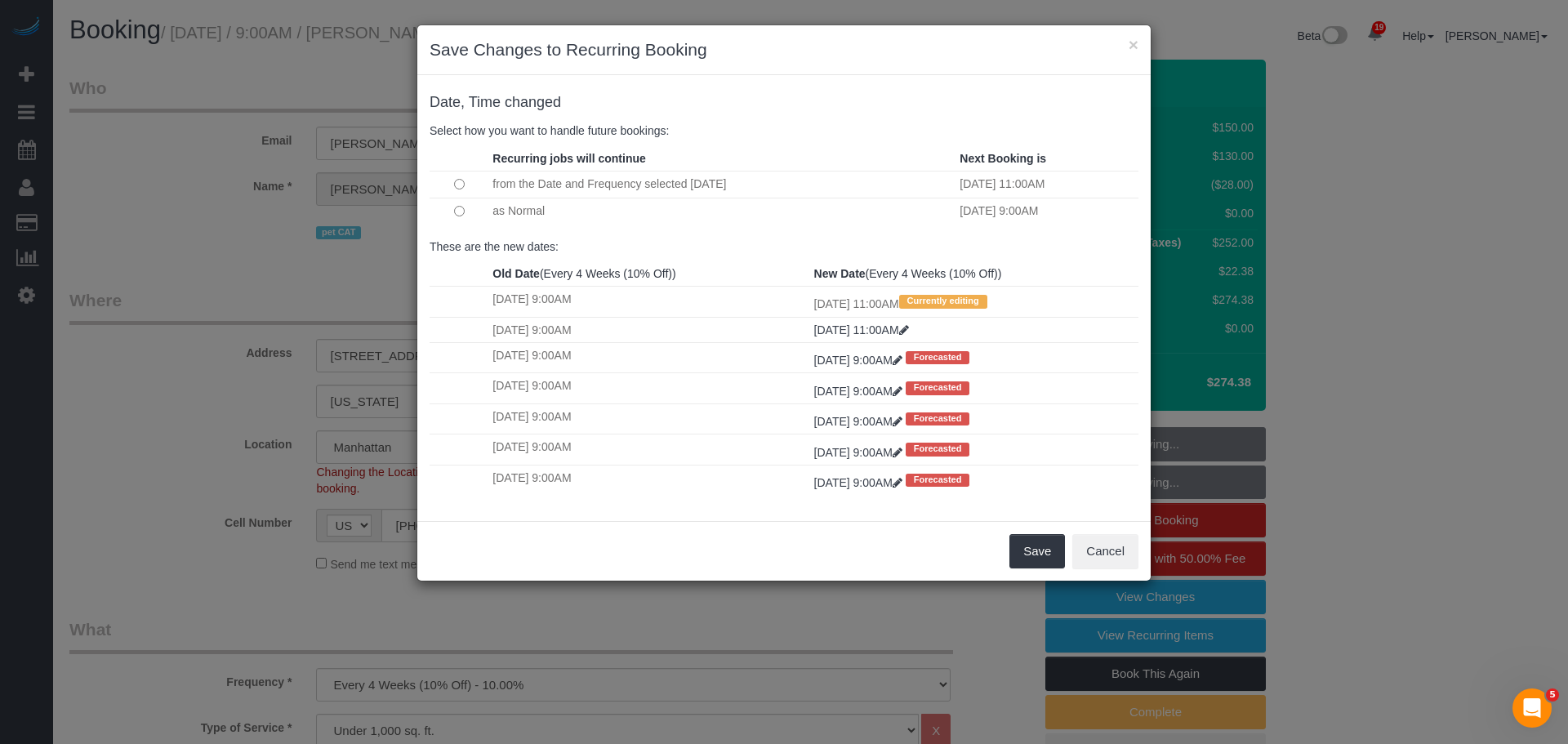
click at [466, 207] on td at bounding box center [459, 211] width 59 height 27
click at [451, 214] on td at bounding box center [459, 211] width 59 height 27
click at [1036, 543] on button "Save" at bounding box center [1037, 551] width 56 height 34
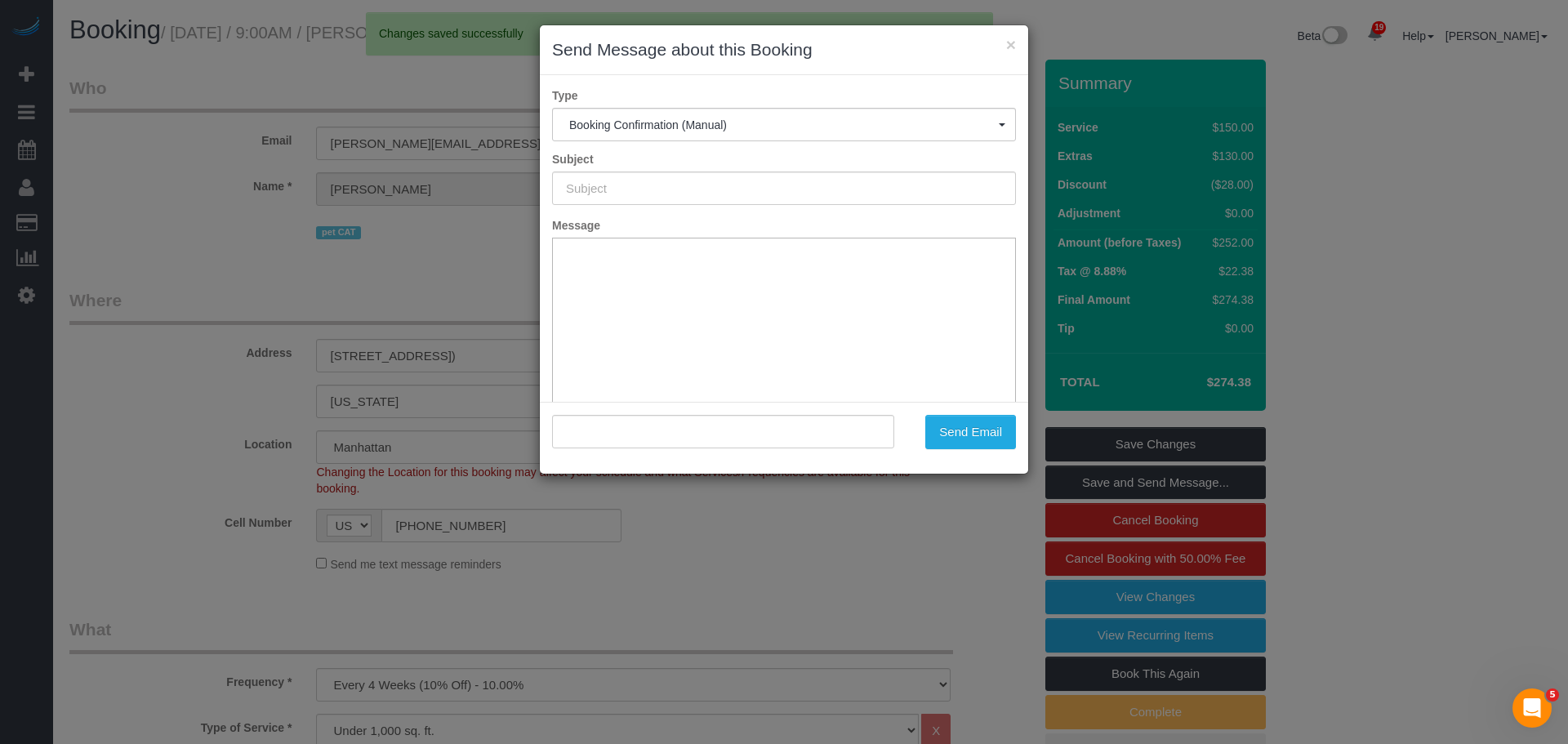
type input "Cleaning Confirmed for [DATE] 11:00am"
type input ""Jennifer Lazo" <jennifer.lazo@gmail.com>"
drag, startPoint x: 881, startPoint y: 191, endPoint x: 433, endPoint y: 188, distance: 448.0
click at [446, 188] on div "× Send Message about this Booking Type Booking Confirmation (Manual) Booking Co…" at bounding box center [784, 372] width 1568 height 744
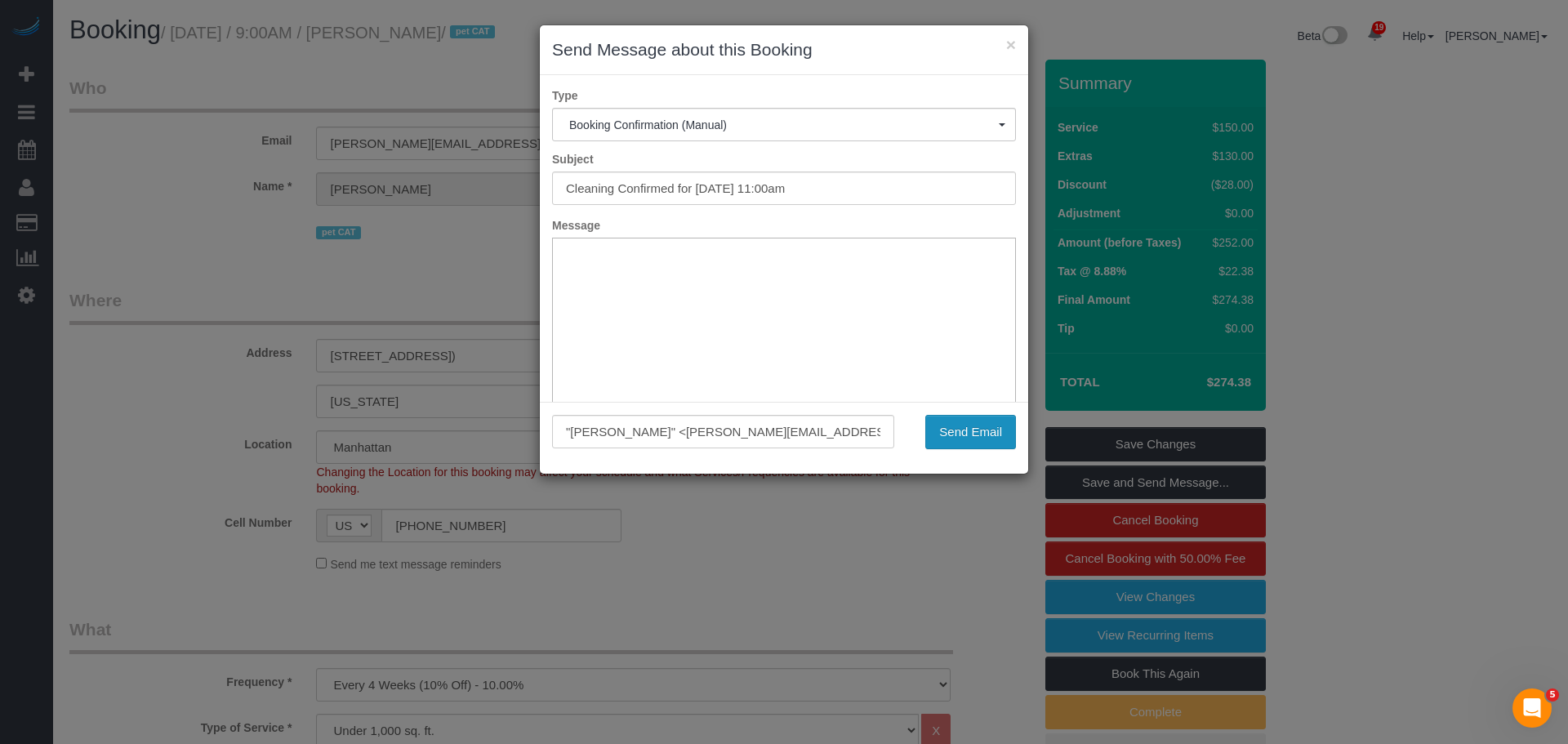
click at [986, 425] on button "Send Email" at bounding box center [971, 432] width 91 height 34
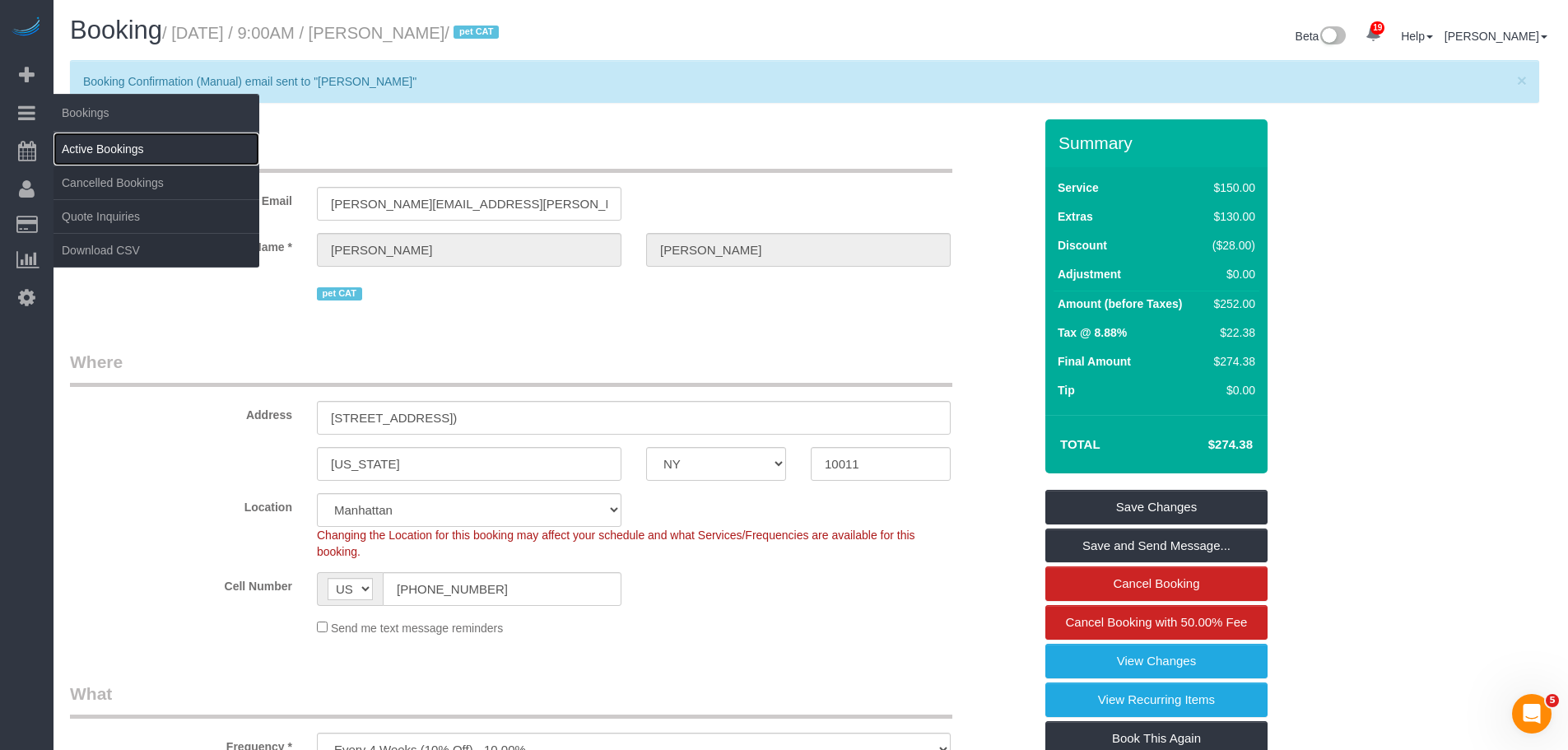
click at [100, 142] on link "Active Bookings" at bounding box center [156, 150] width 206 height 33
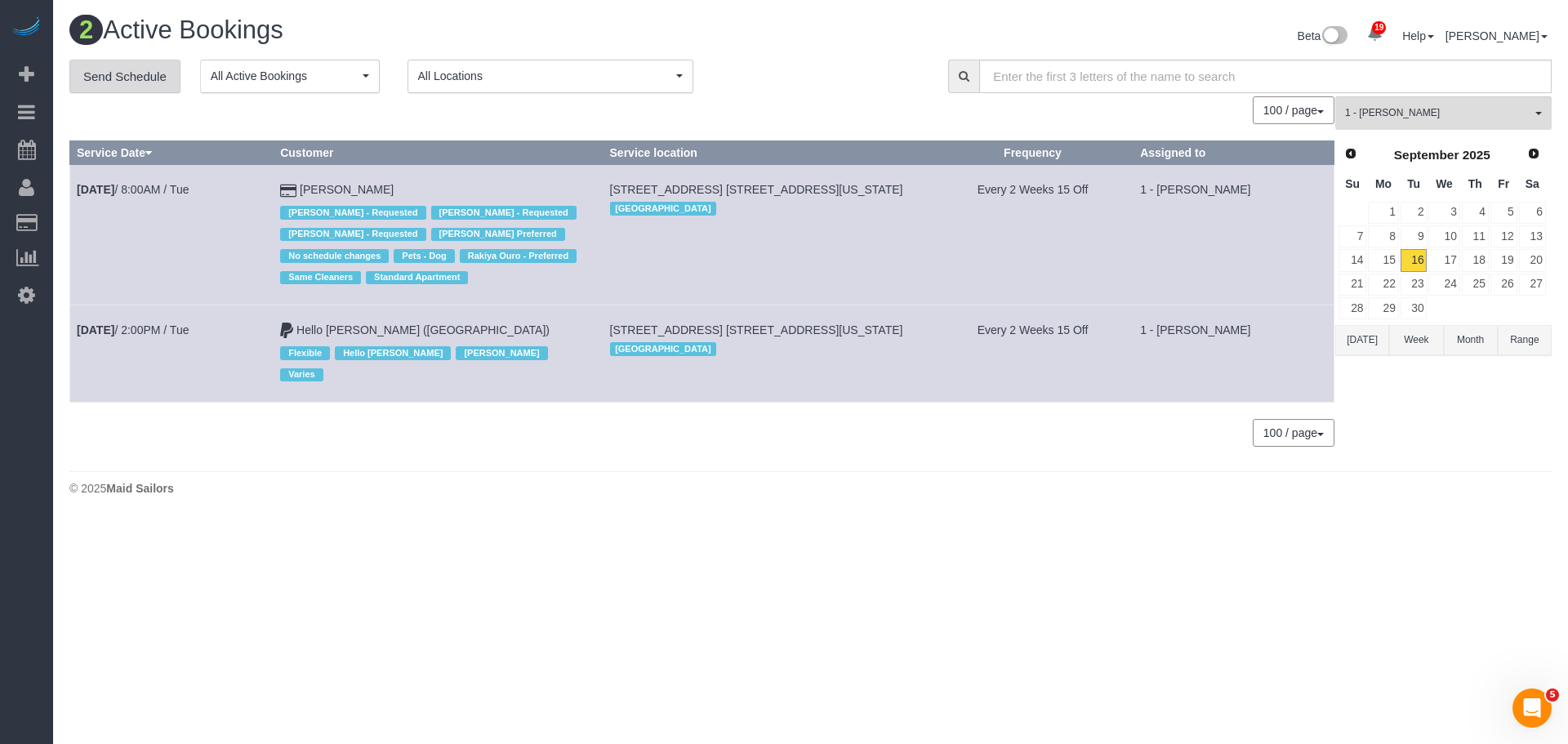
click at [124, 79] on link "Send Schedule" at bounding box center [125, 77] width 111 height 34
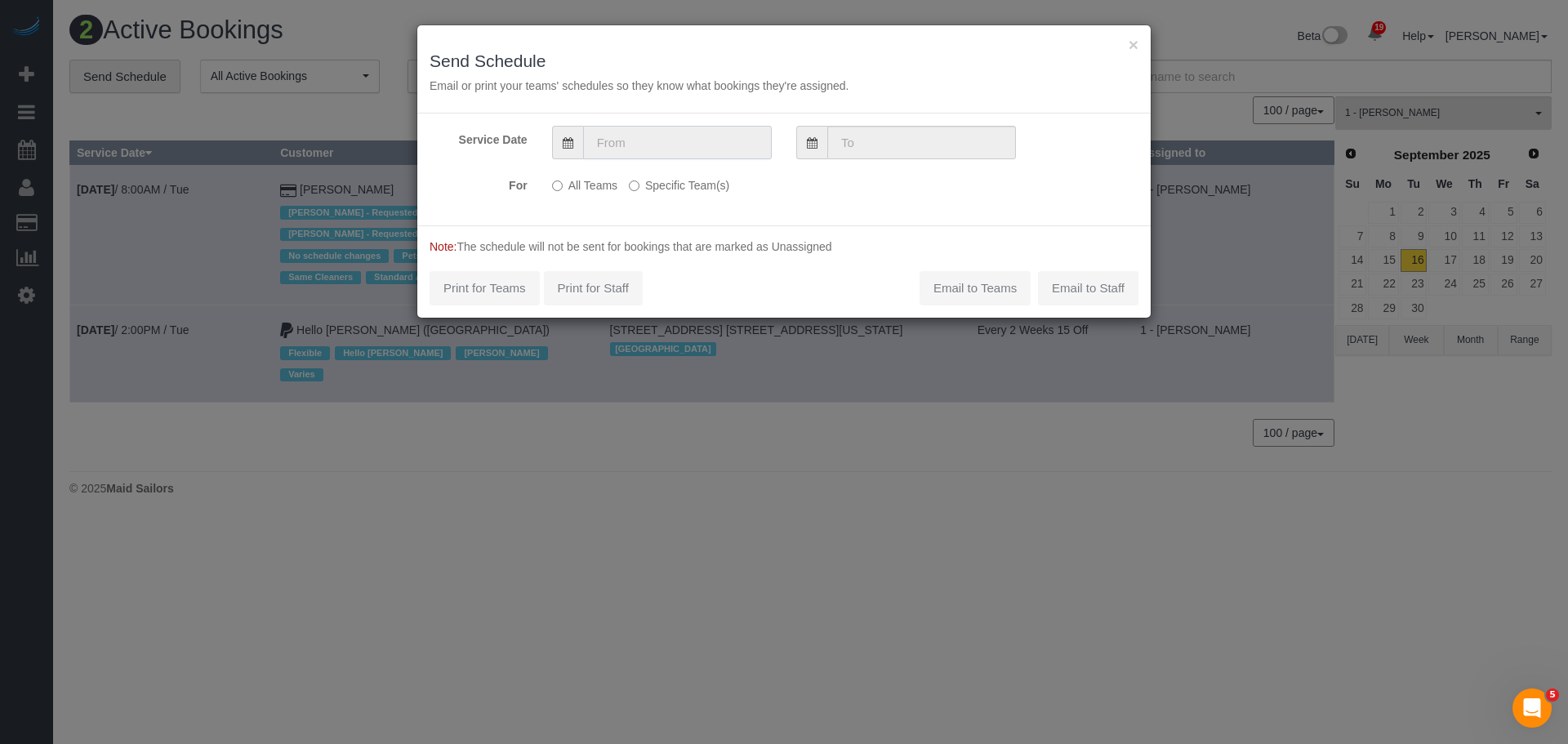
drag, startPoint x: 646, startPoint y: 134, endPoint x: 652, endPoint y: 152, distance: 19.0
click at [647, 134] on input "text" at bounding box center [678, 143] width 188 height 34
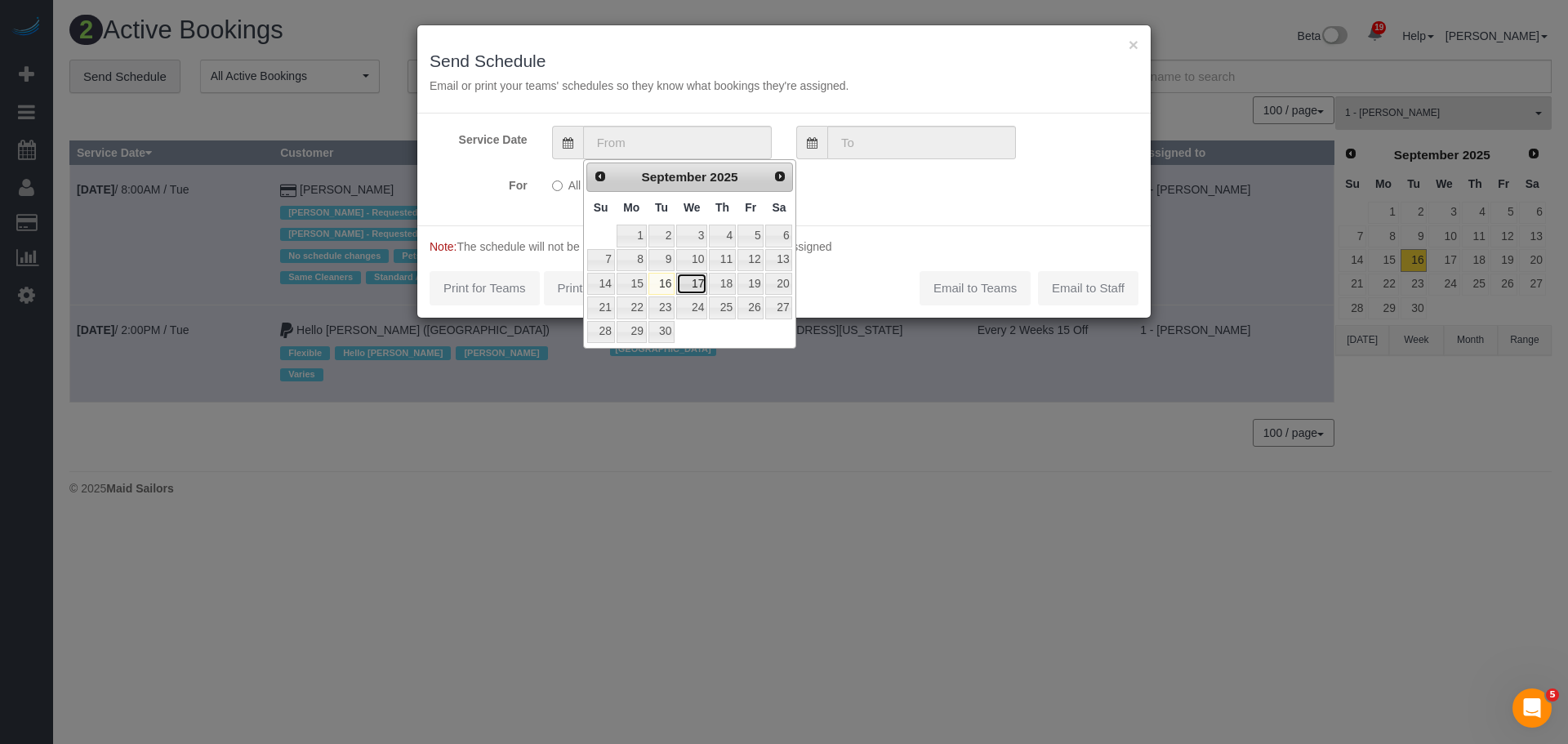
click at [686, 284] on link "17" at bounding box center [691, 284] width 31 height 22
type input "[DATE]"
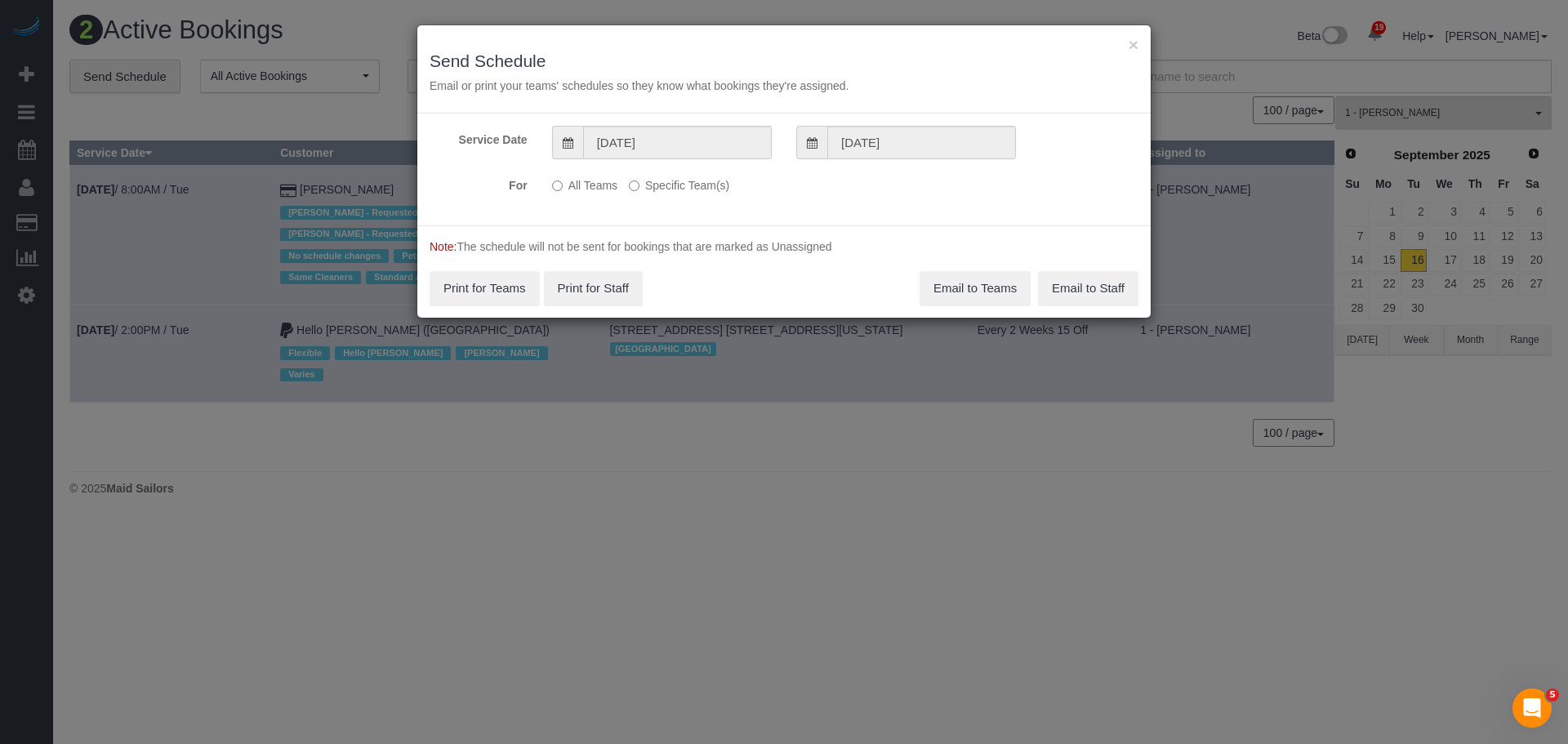
click at [663, 176] on label "Specific Team(s)" at bounding box center [679, 182] width 101 height 22
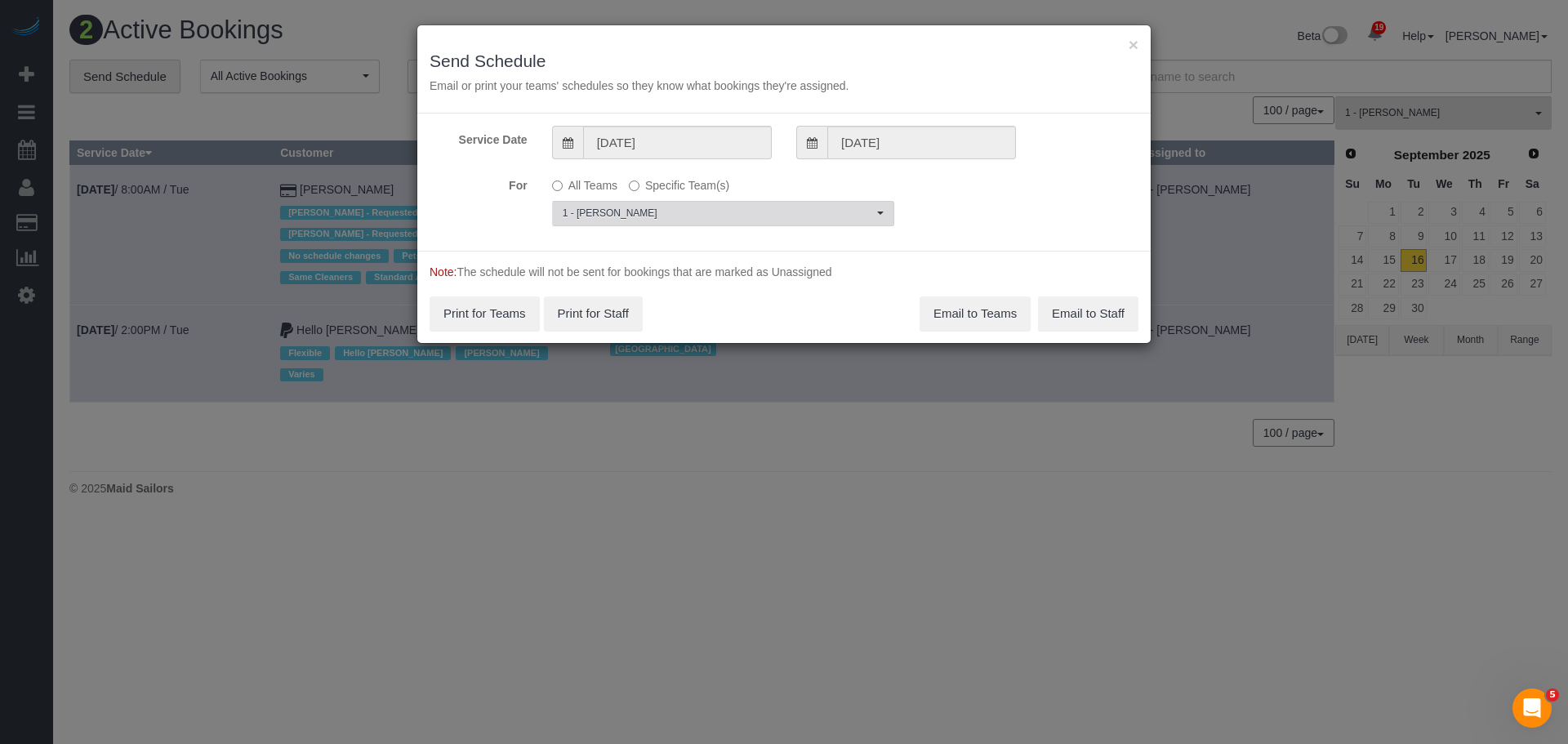
click at [660, 209] on span "1 - [PERSON_NAME]" at bounding box center [718, 213] width 310 height 14
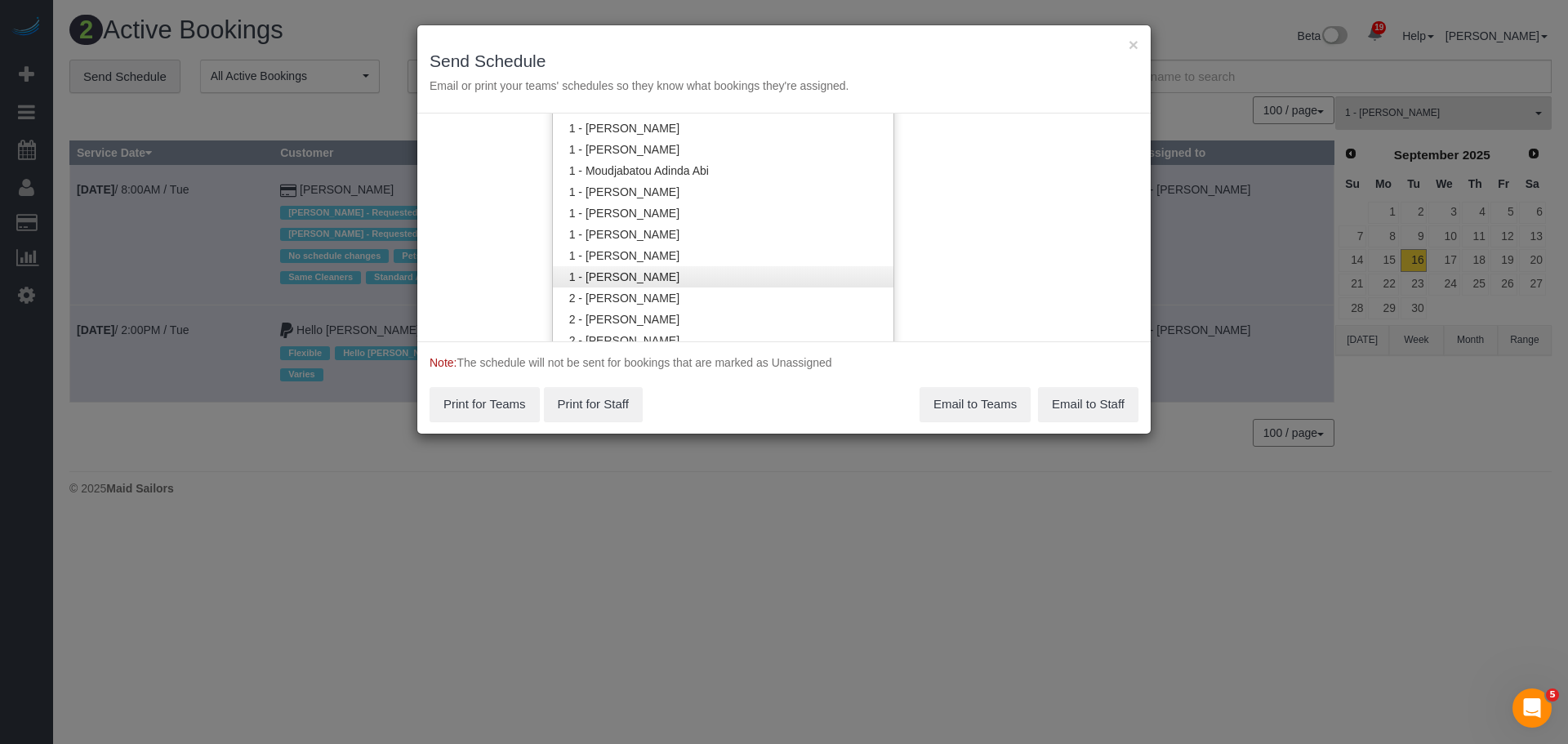
scroll to position [510, 0]
click at [753, 265] on link "1 - [PERSON_NAME]" at bounding box center [723, 264] width 341 height 21
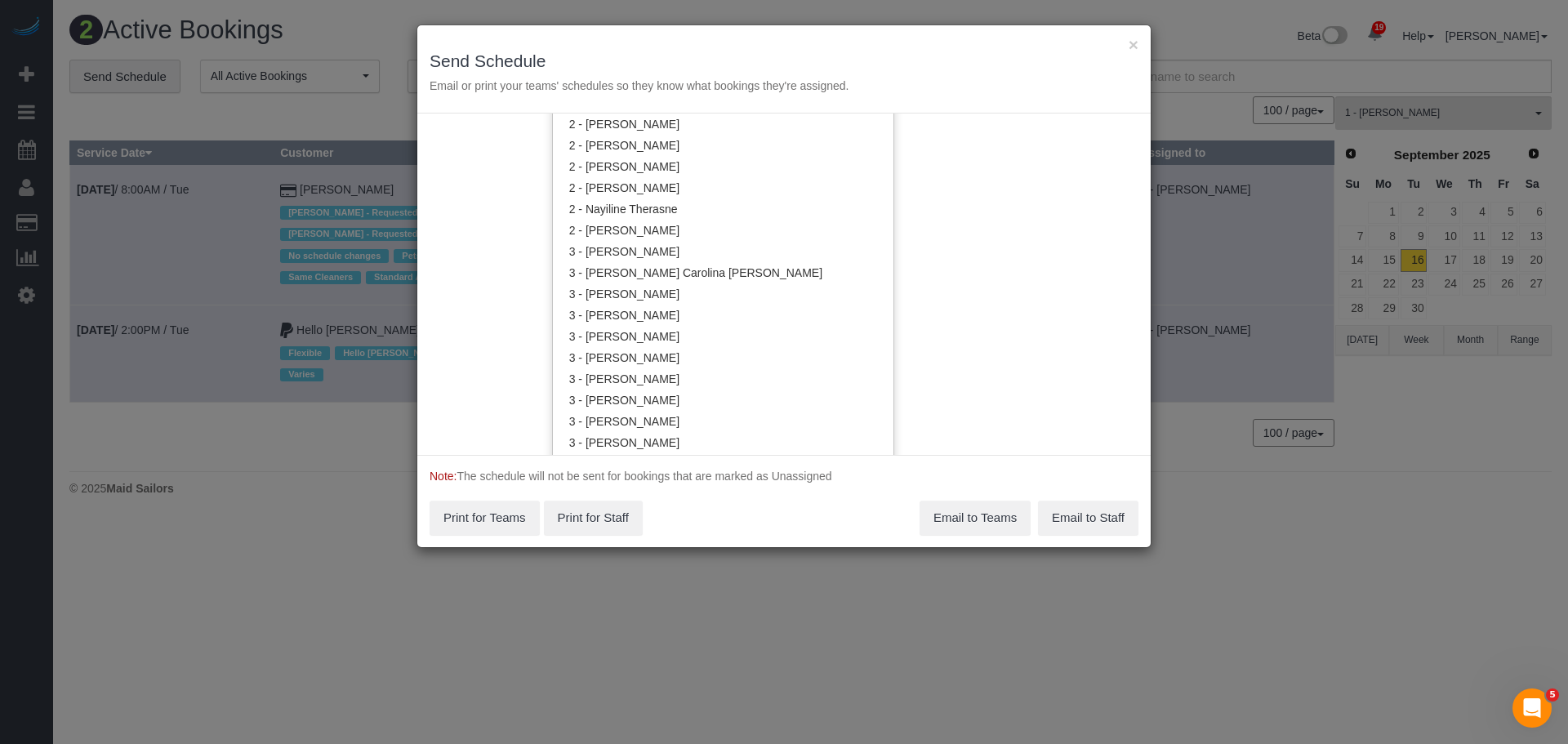
scroll to position [1245, 0]
drag, startPoint x: 727, startPoint y: 155, endPoint x: 778, endPoint y: 158, distance: 51.1
click at [727, 155] on link "2 - [PERSON_NAME]" at bounding box center [723, 166] width 341 height 21
click at [969, 171] on div "Service Date 09/17/2025 09/17/2025 For All Teams Specific Team(s) 2 - Marilu Qu…" at bounding box center [783, 284] width 733 height 342
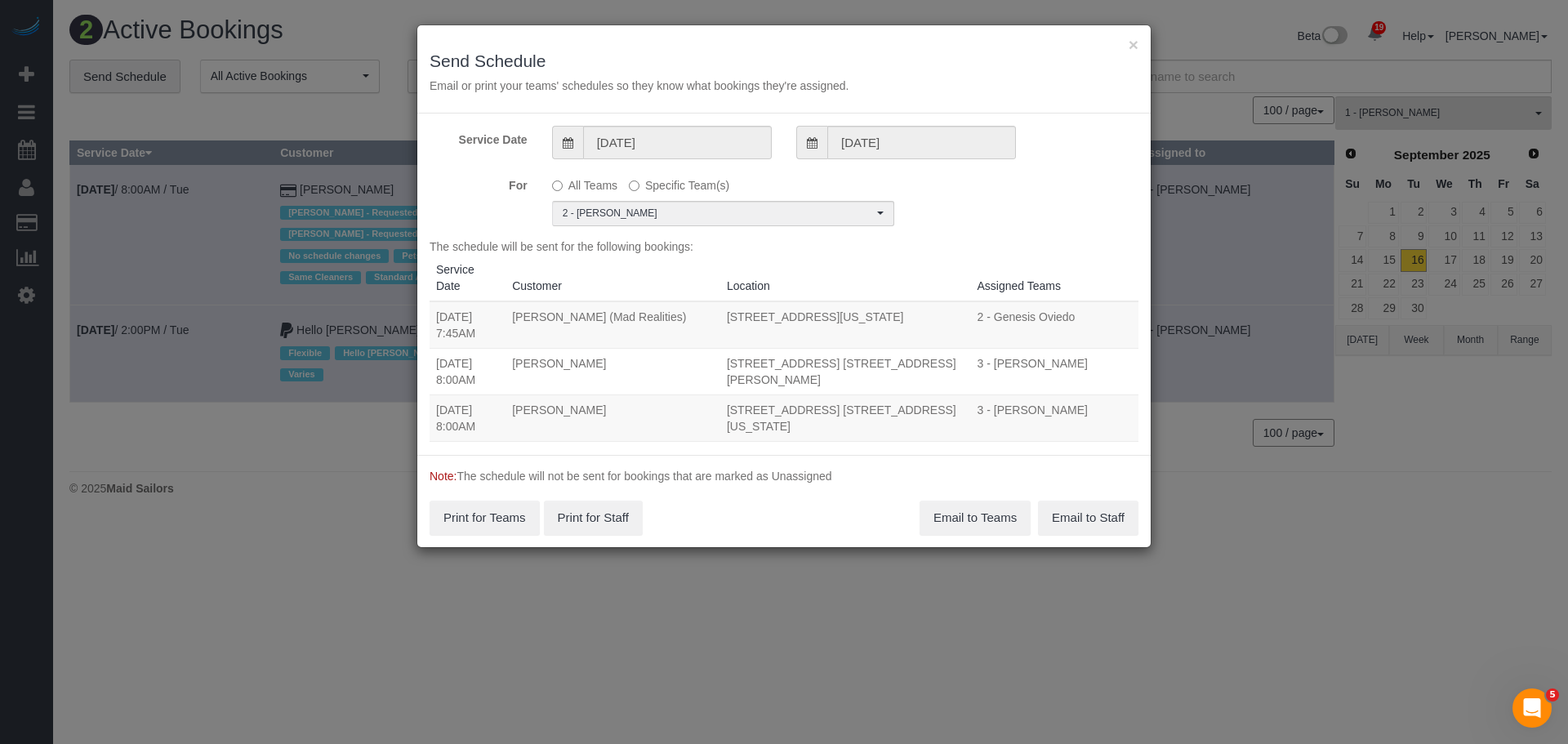
scroll to position [0, 0]
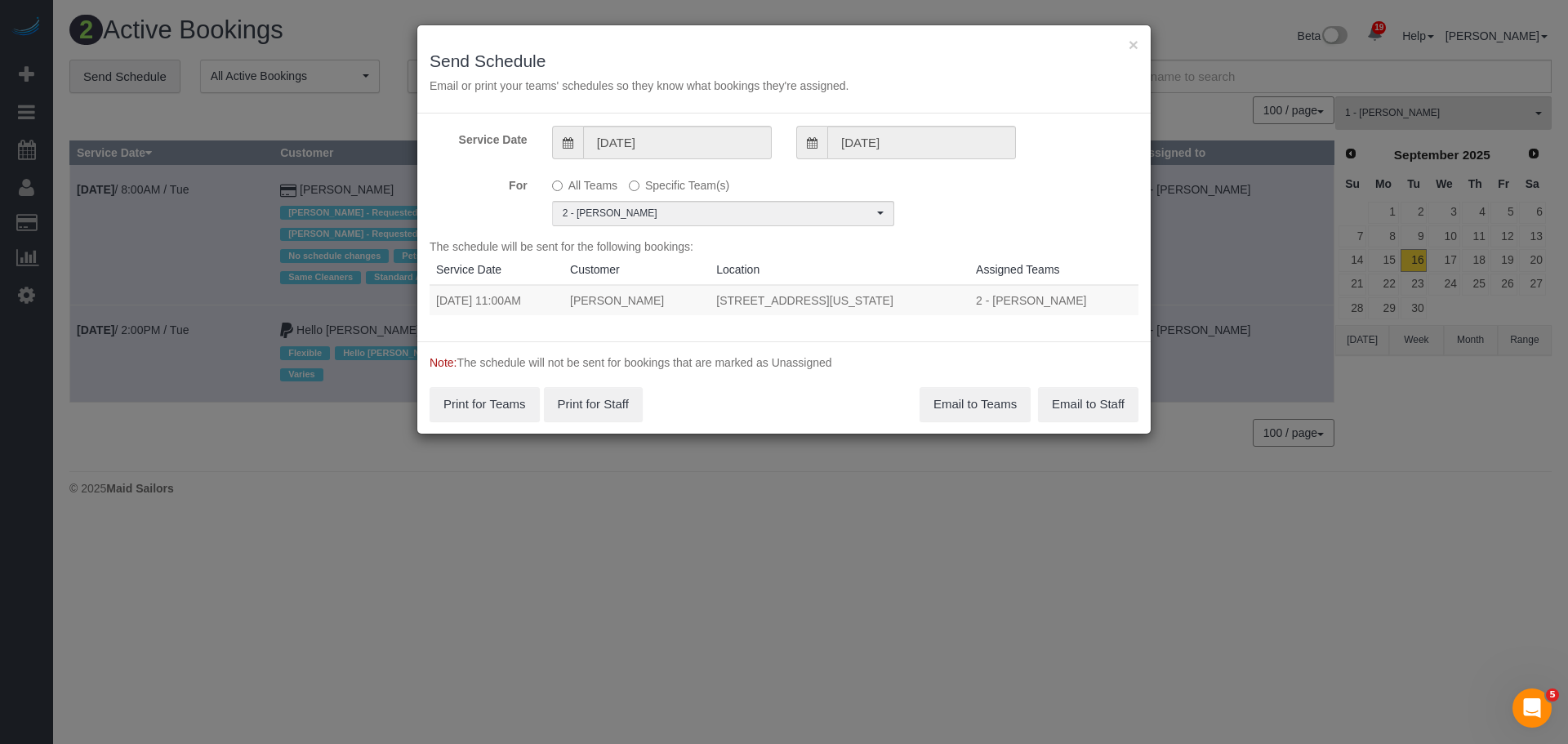
drag, startPoint x: 433, startPoint y: 303, endPoint x: 990, endPoint y: 302, distance: 557.0
click at [990, 302] on tr "09/17/2025 11:00AM Jennifer Lazo 25 West 13th Street, Apt 5en (5e North), New Y…" at bounding box center [783, 300] width 709 height 30
copy tr "09/17/2025 11:00AM Jennifer Lazo 25 West 13th Street, Apt 5en (5e North), New Y…"
click at [983, 406] on button "Email to Teams" at bounding box center [976, 405] width 111 height 34
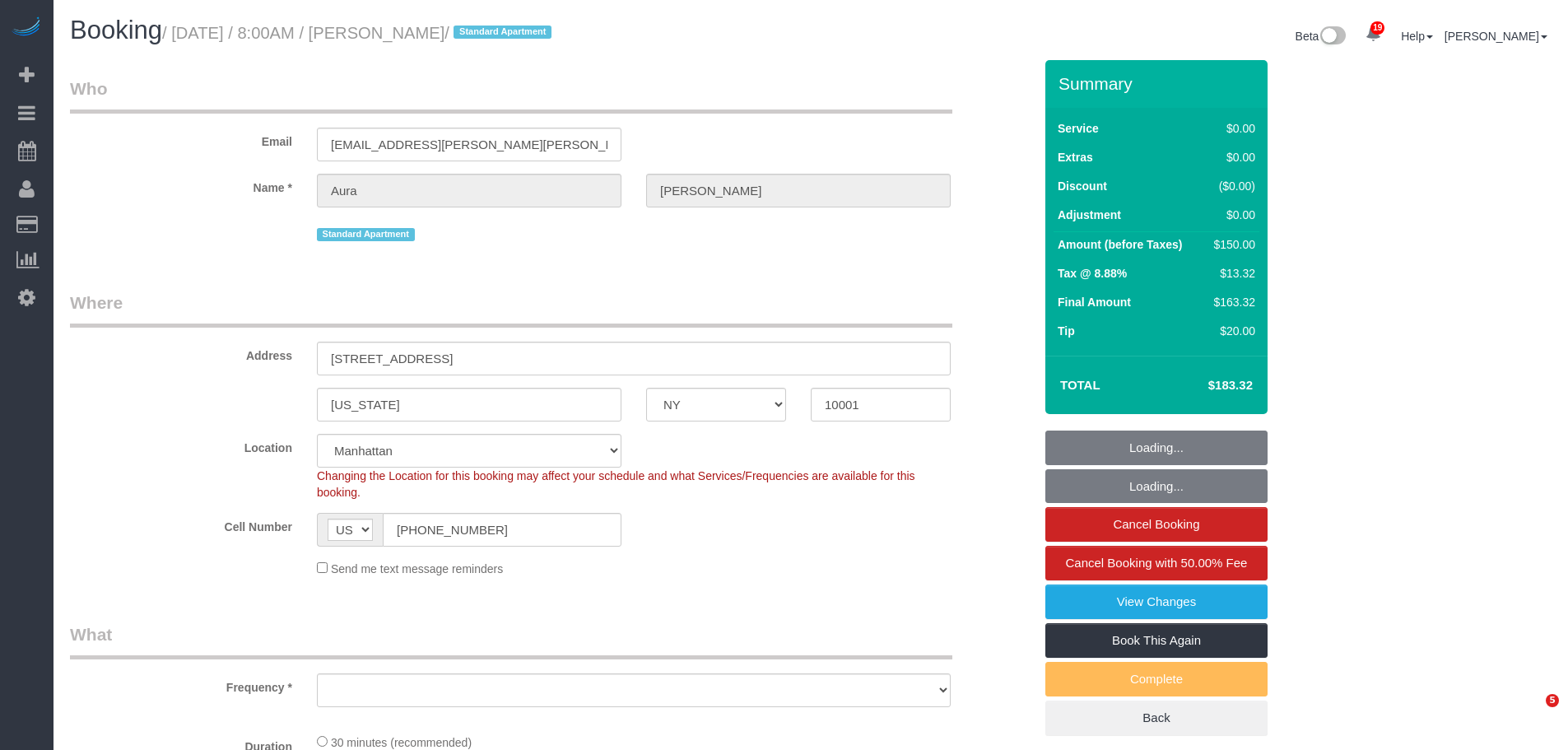
select select "NY"
select select "object:1513"
select select "number:56"
select select "number:75"
select select "number:15"
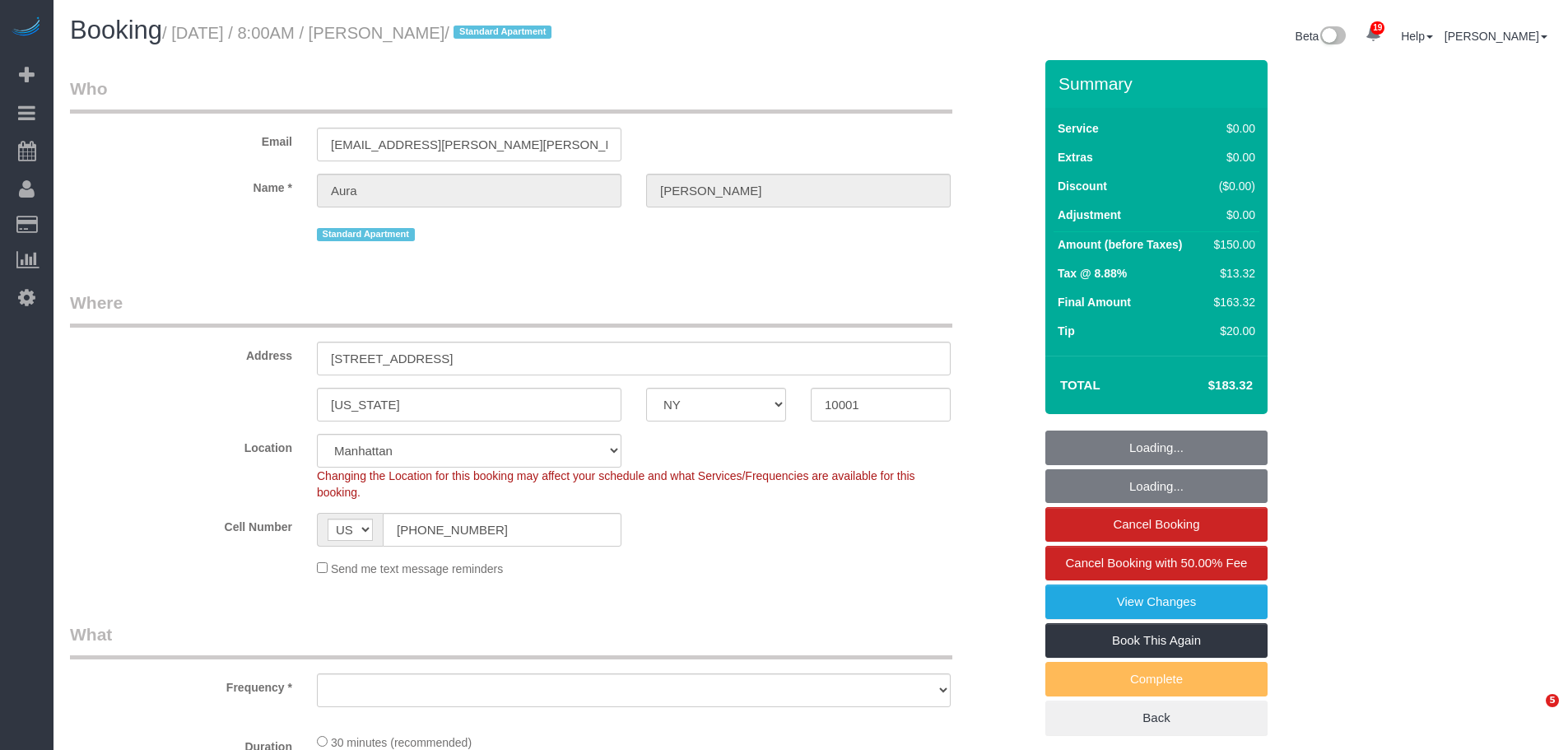
select select "number:7"
select select "spot1"
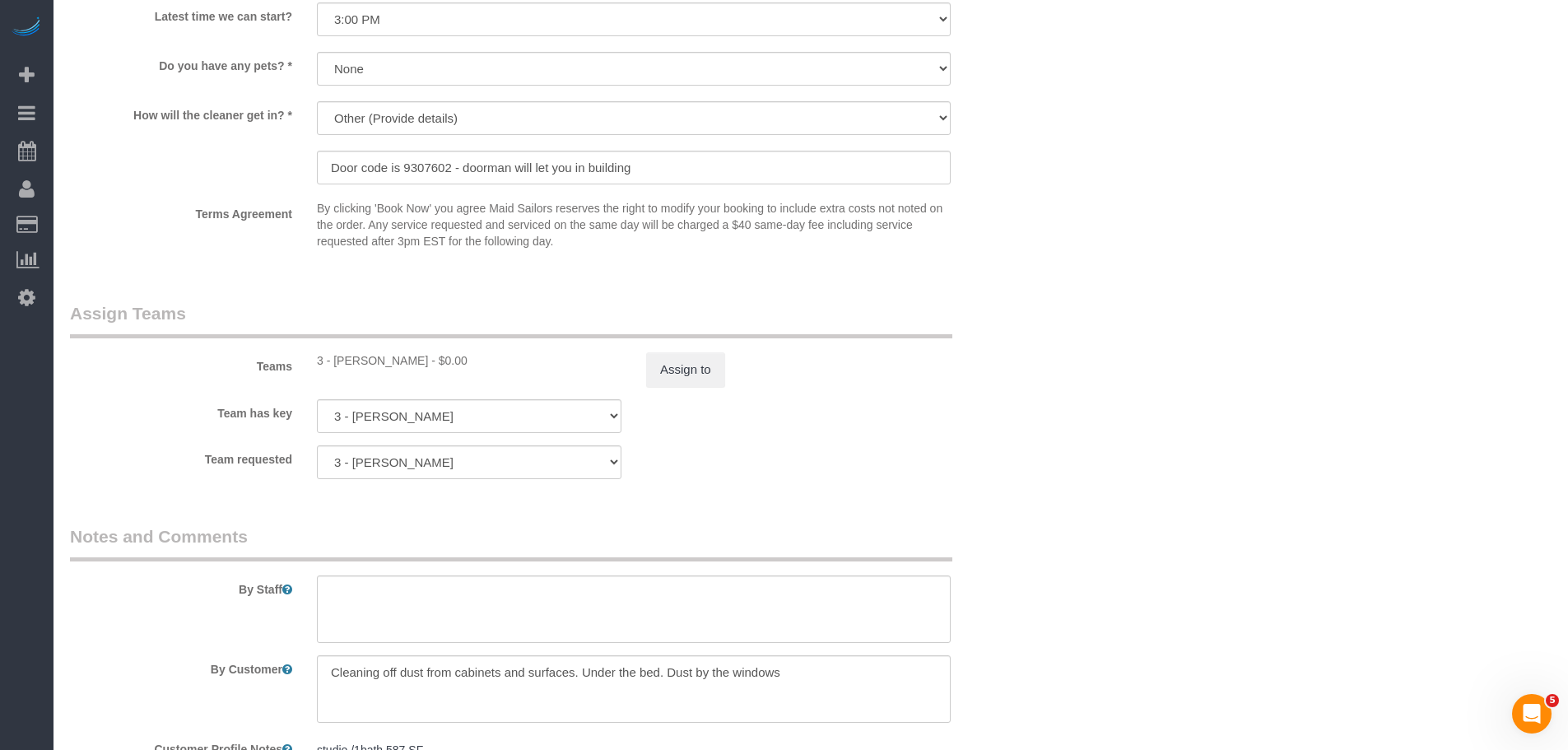
scroll to position [2141, 0]
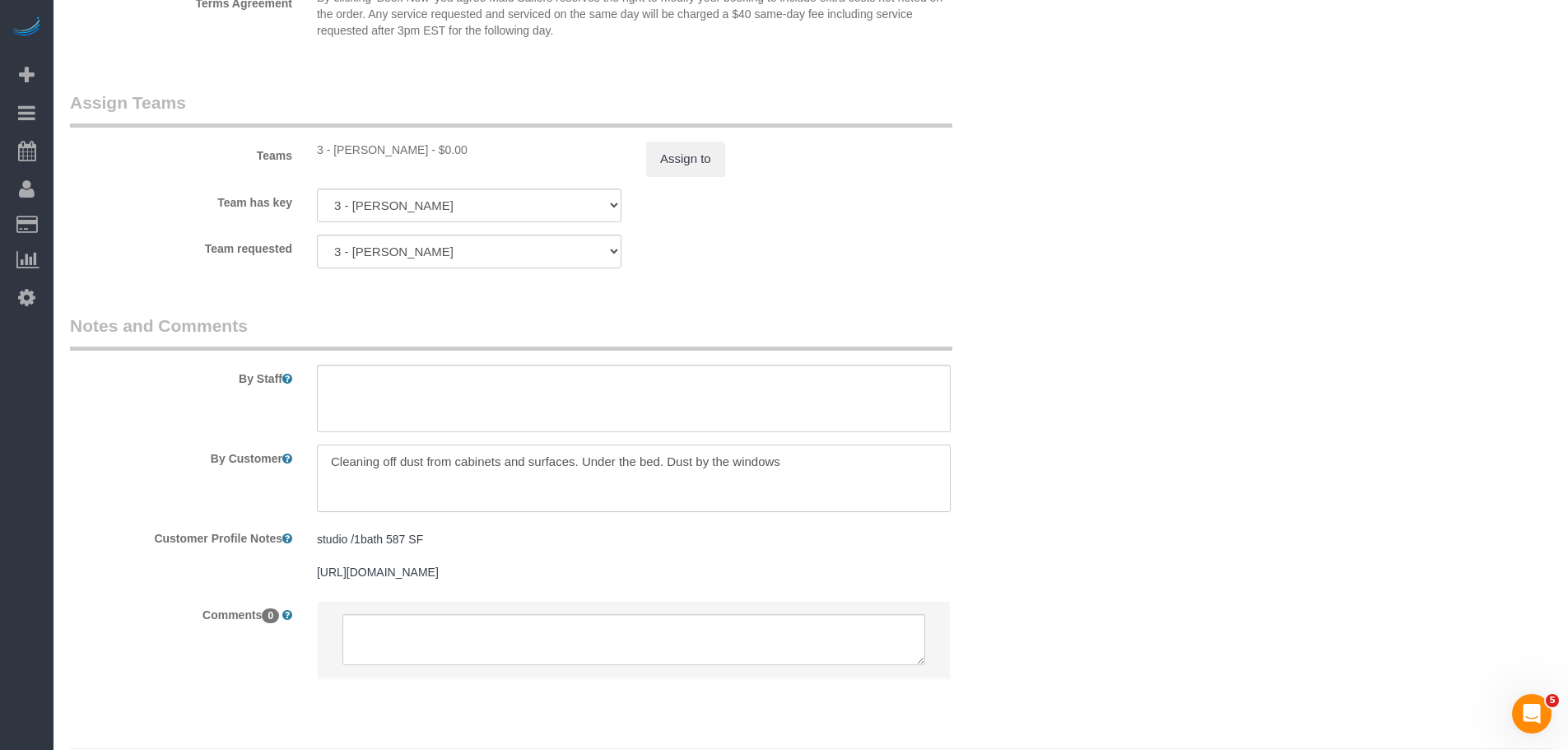
click at [353, 462] on textarea at bounding box center [634, 478] width 634 height 68
click at [560, 466] on textarea at bounding box center [634, 478] width 634 height 68
click at [676, 151] on button "Assign to" at bounding box center [686, 159] width 79 height 35
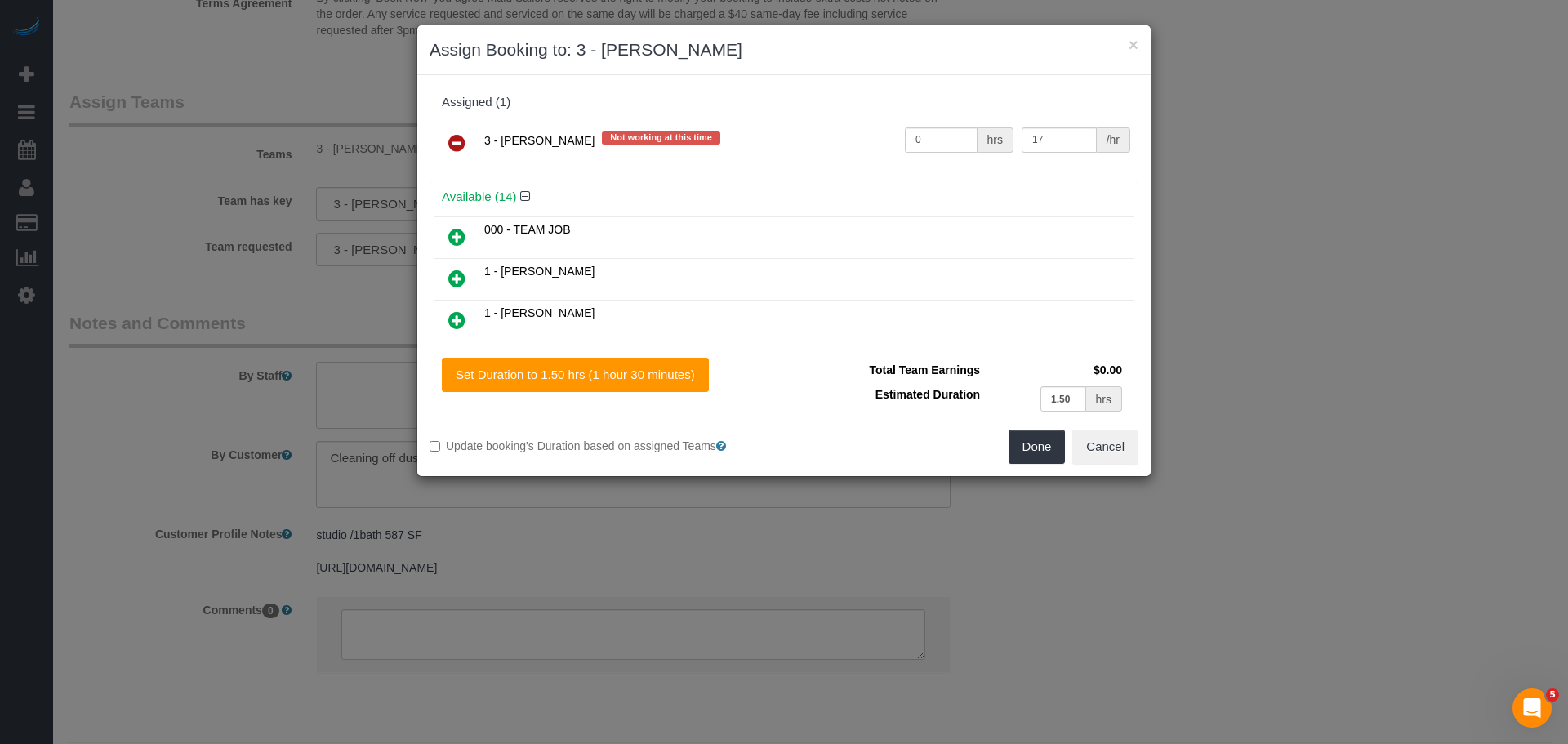
drag, startPoint x: 455, startPoint y: 138, endPoint x: 503, endPoint y: 156, distance: 51.3
click at [455, 138] on icon at bounding box center [456, 143] width 17 height 20
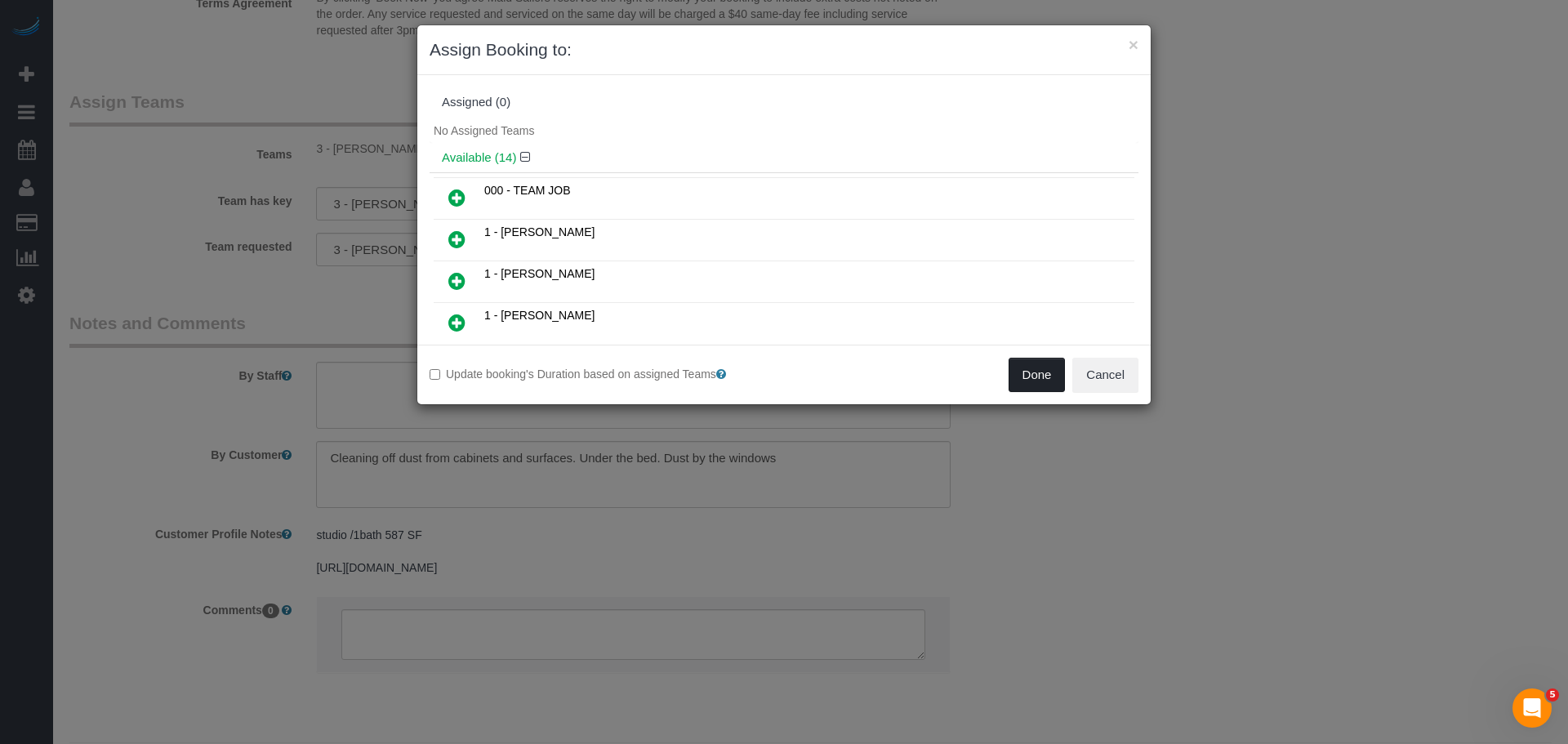
click at [1046, 374] on button "Done" at bounding box center [1037, 375] width 57 height 34
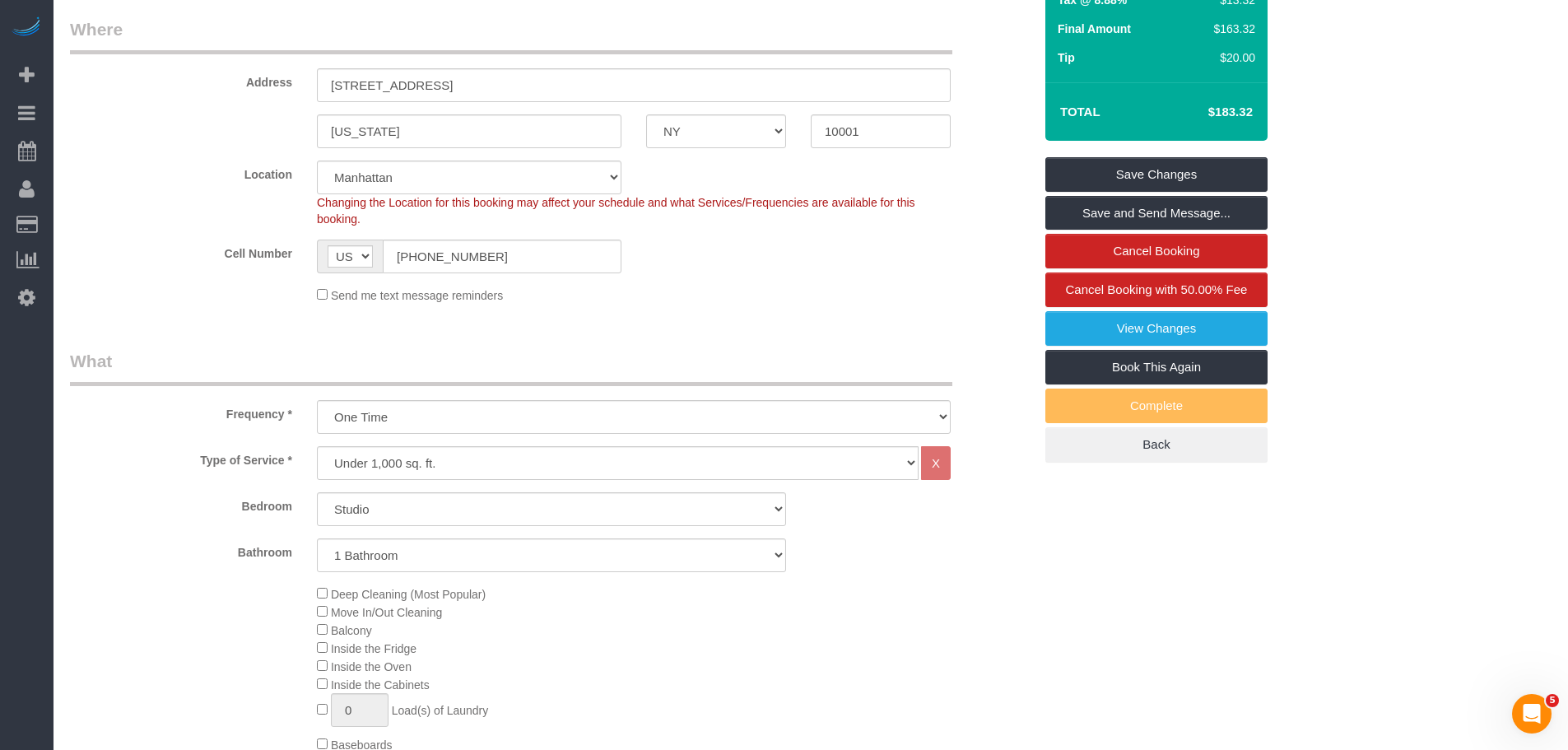
scroll to position [164, 0]
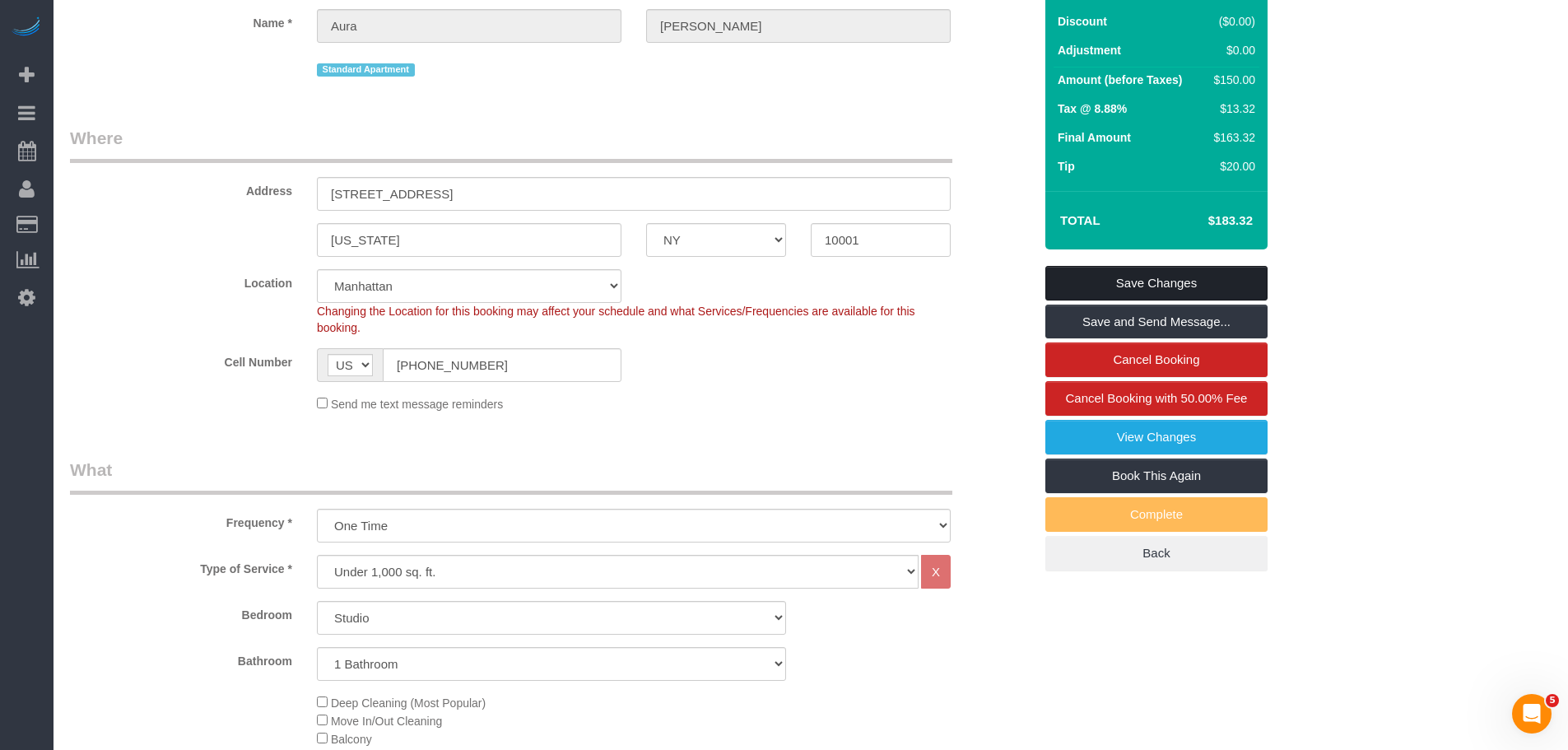
click at [1177, 273] on link "Save Changes" at bounding box center [1156, 283] width 222 height 35
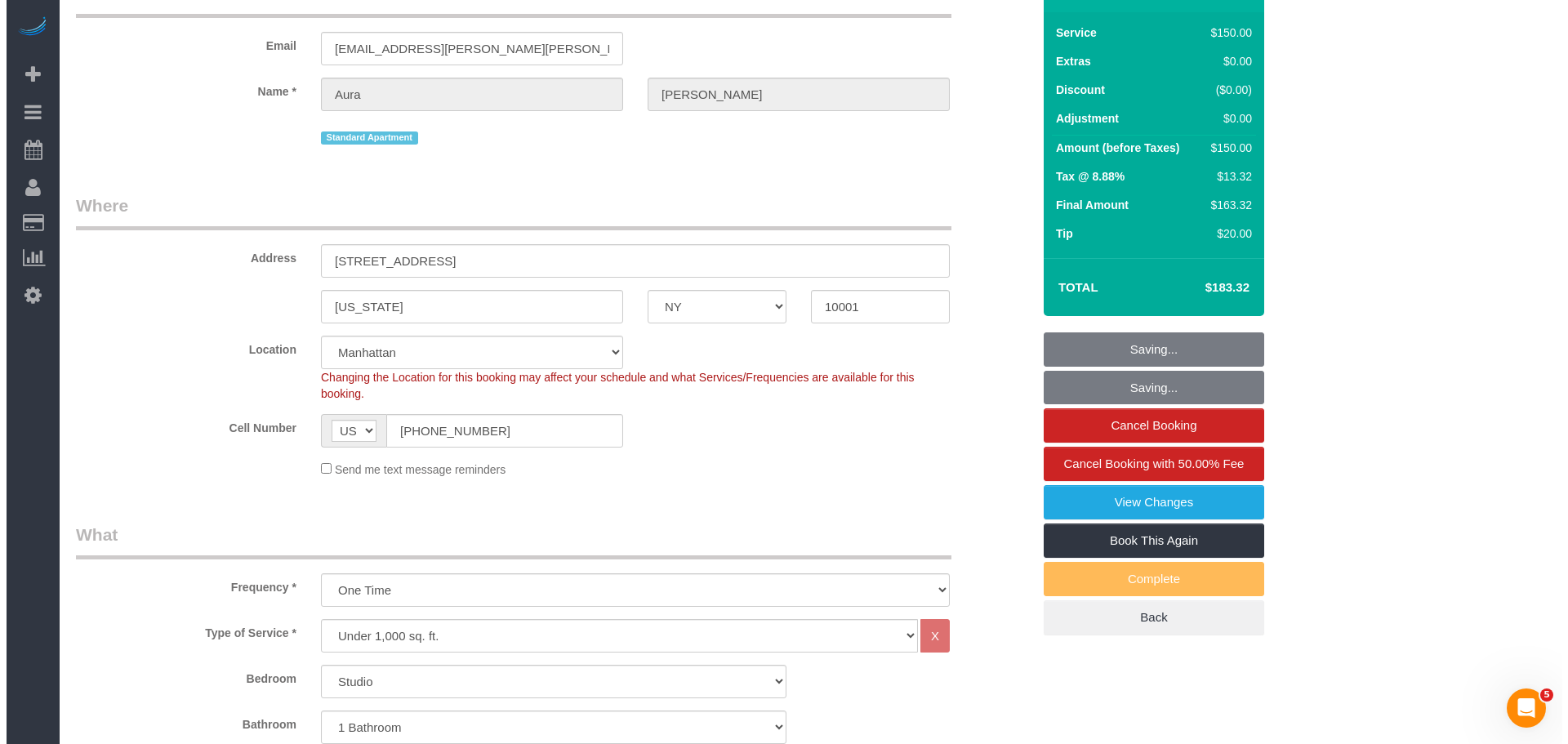
scroll to position [0, 0]
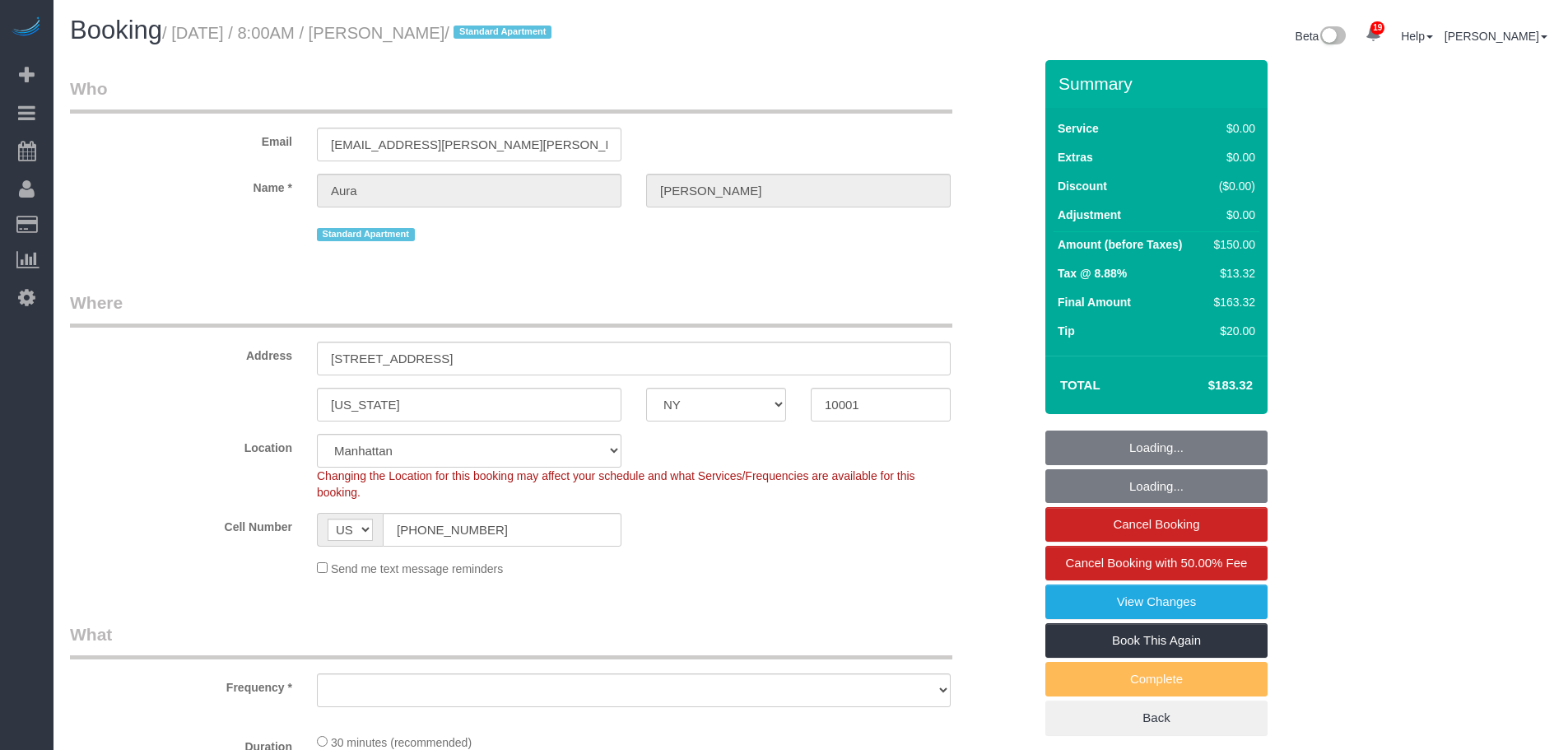
select select "NY"
select select "spot1"
select select "number:56"
select select "number:75"
select select "number:15"
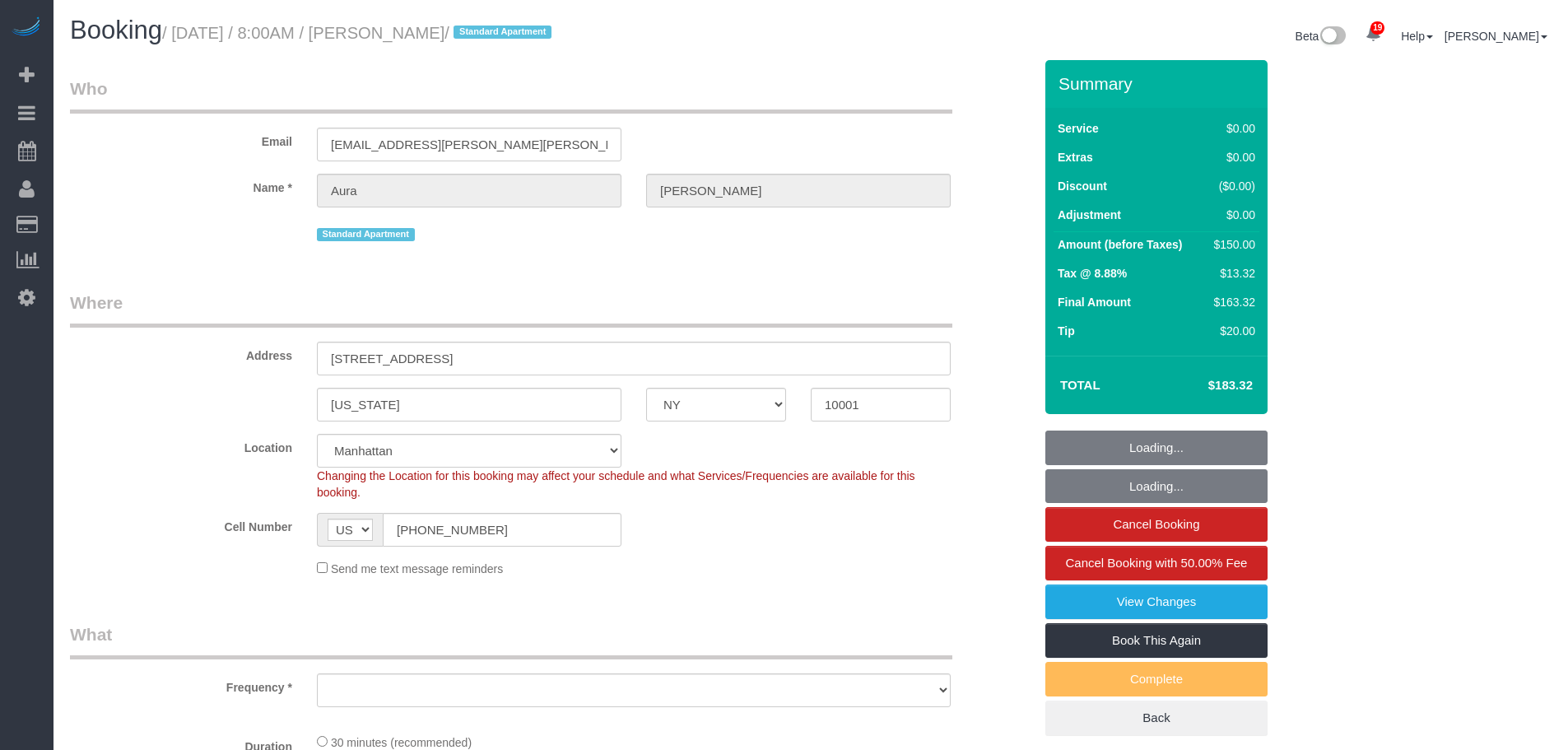
select select "number:7"
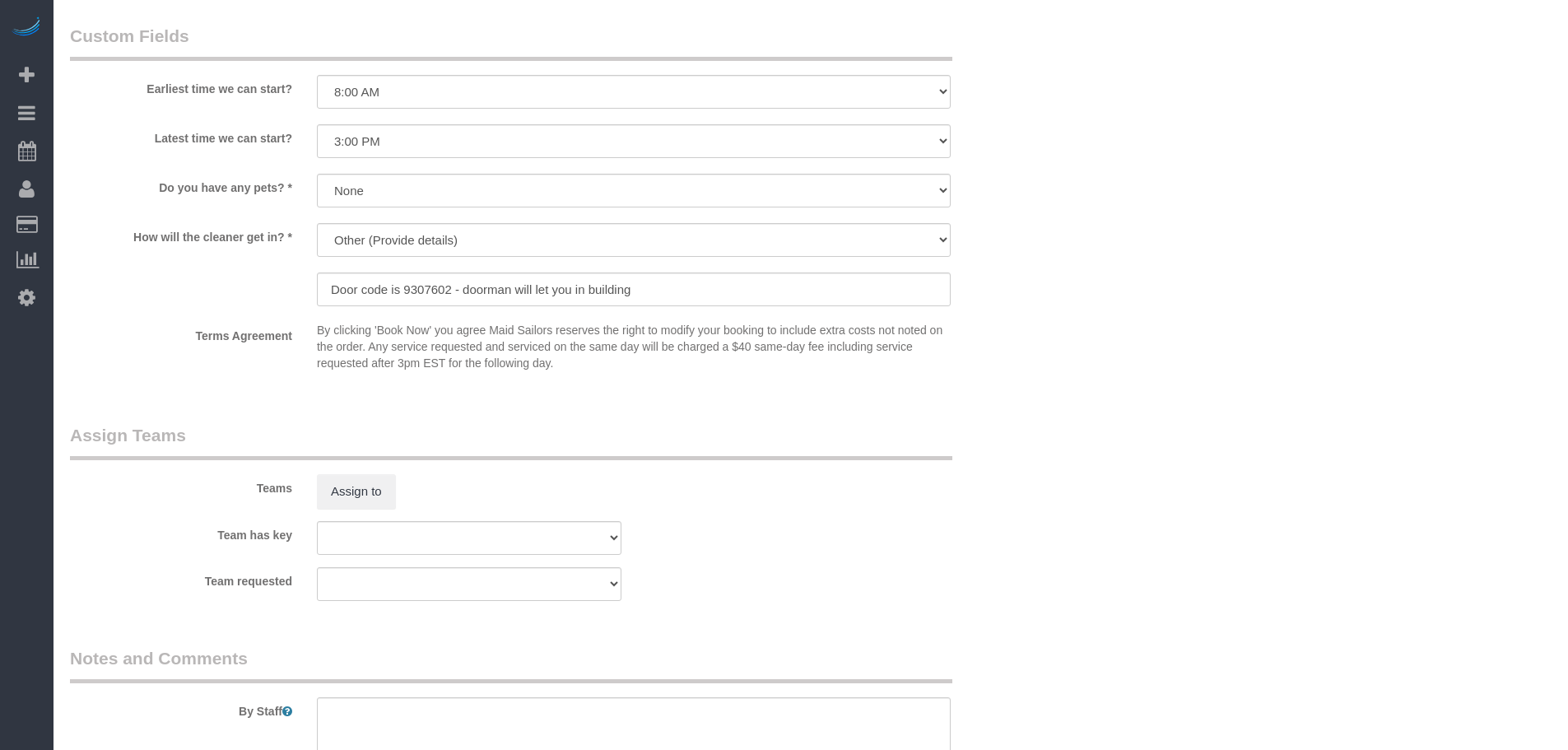
select select "object:1469"
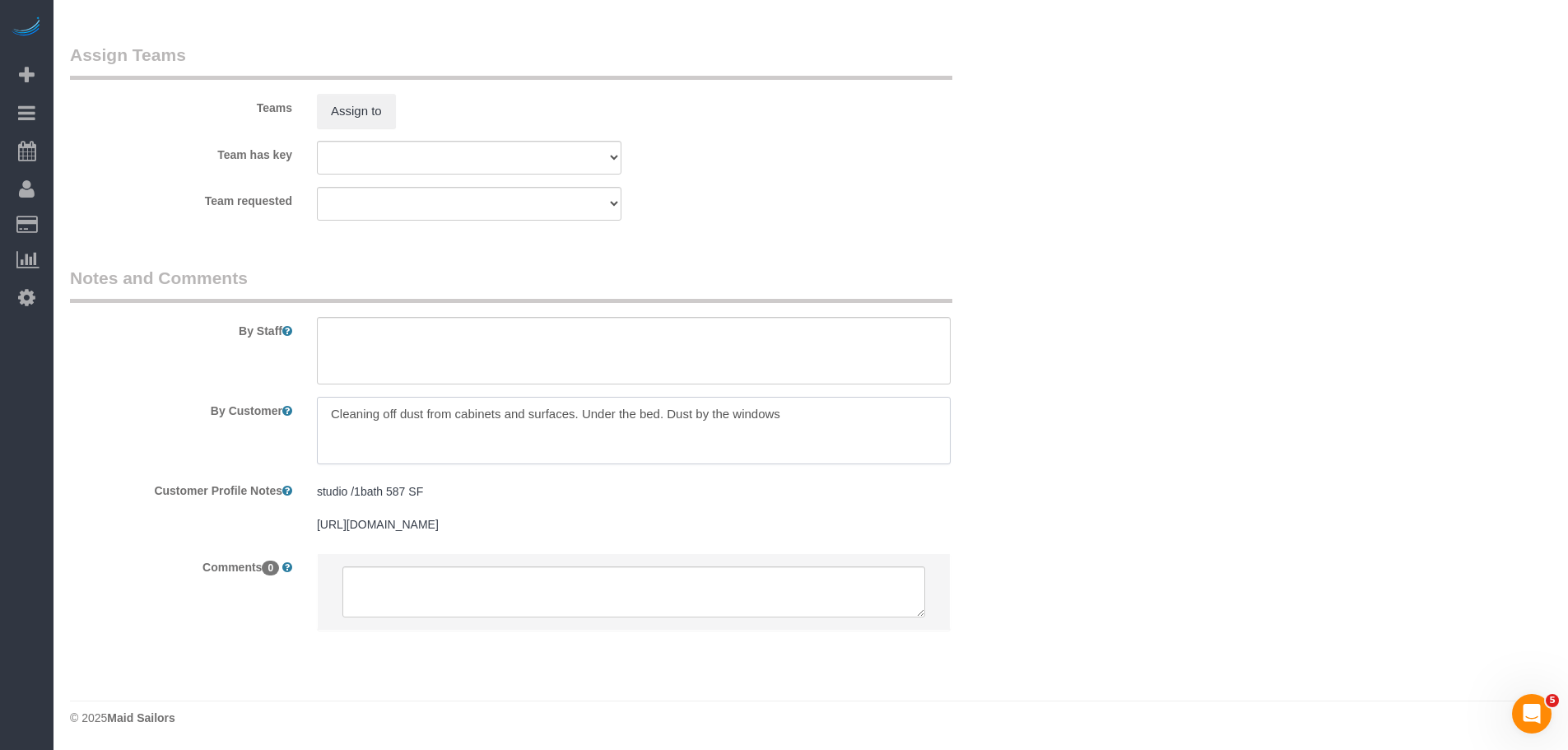
drag, startPoint x: 583, startPoint y: 401, endPoint x: 176, endPoint y: 394, distance: 407.1
click at [176, 397] on div "By Customer" at bounding box center [552, 431] width 988 height 68
click at [527, 397] on textarea at bounding box center [634, 431] width 634 height 68
click at [486, 401] on textarea at bounding box center [634, 431] width 634 height 68
click at [568, 397] on textarea at bounding box center [634, 431] width 634 height 68
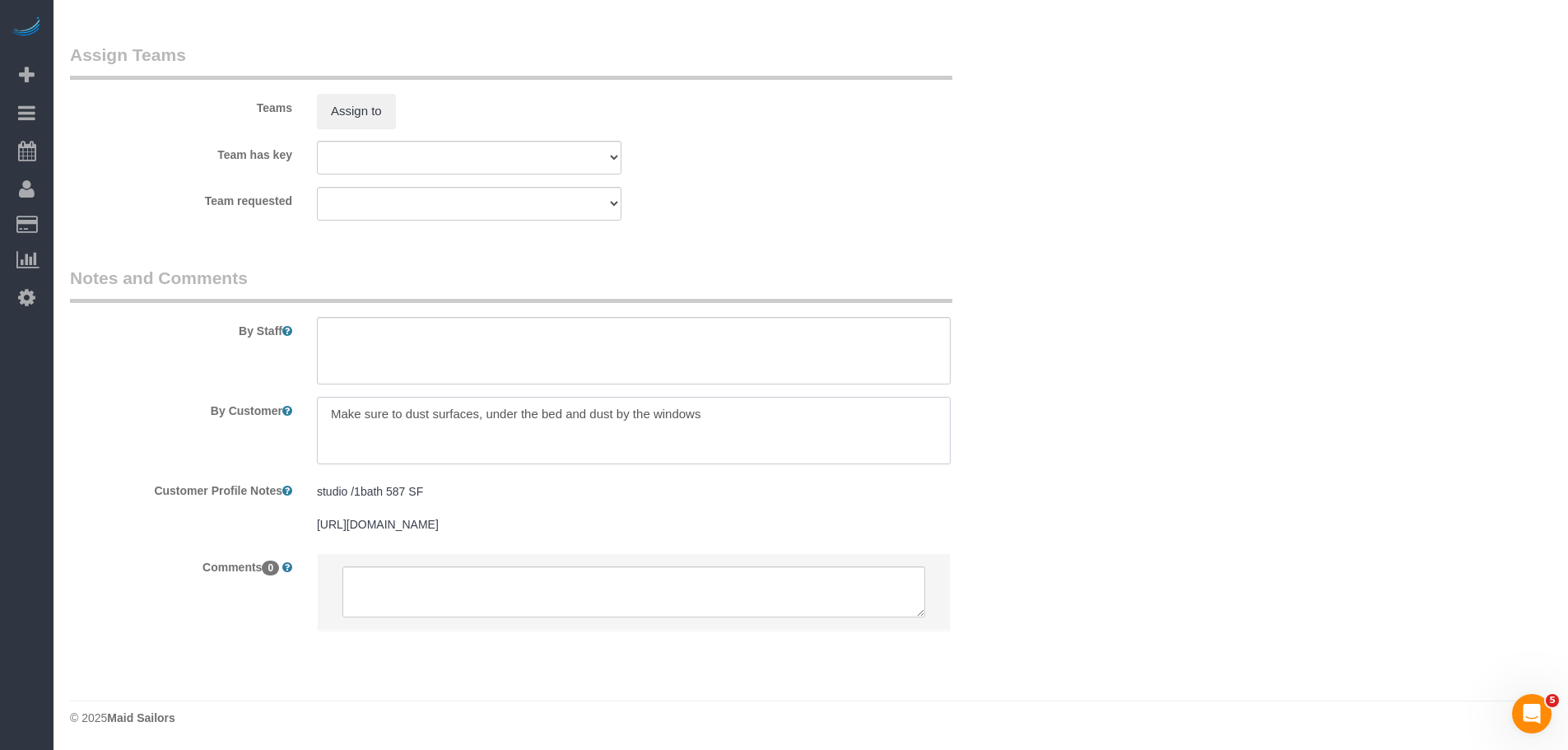
click at [518, 397] on textarea at bounding box center [634, 431] width 634 height 68
type textarea "Make sure to dust surfaces, under the bed and dust by the windows"
click at [511, 401] on textarea at bounding box center [634, 431] width 634 height 68
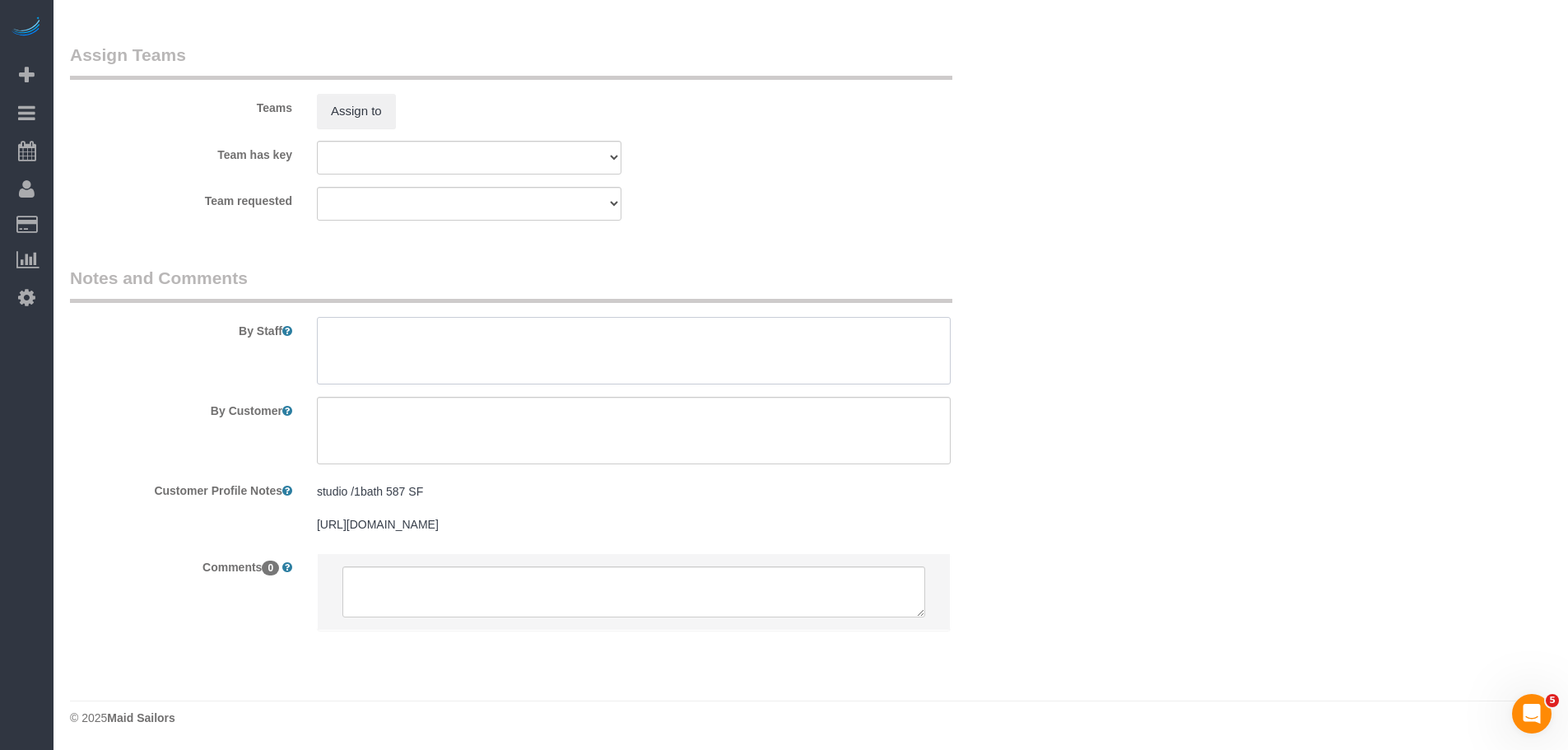
click at [617, 335] on textarea at bounding box center [634, 351] width 634 height 68
paste textarea "Make sure to dust surfaces, under the bed and dust by the windows"
click at [564, 320] on textarea at bounding box center [634, 351] width 634 height 68
click at [489, 321] on textarea at bounding box center [634, 351] width 634 height 68
click at [604, 322] on textarea at bounding box center [634, 351] width 634 height 68
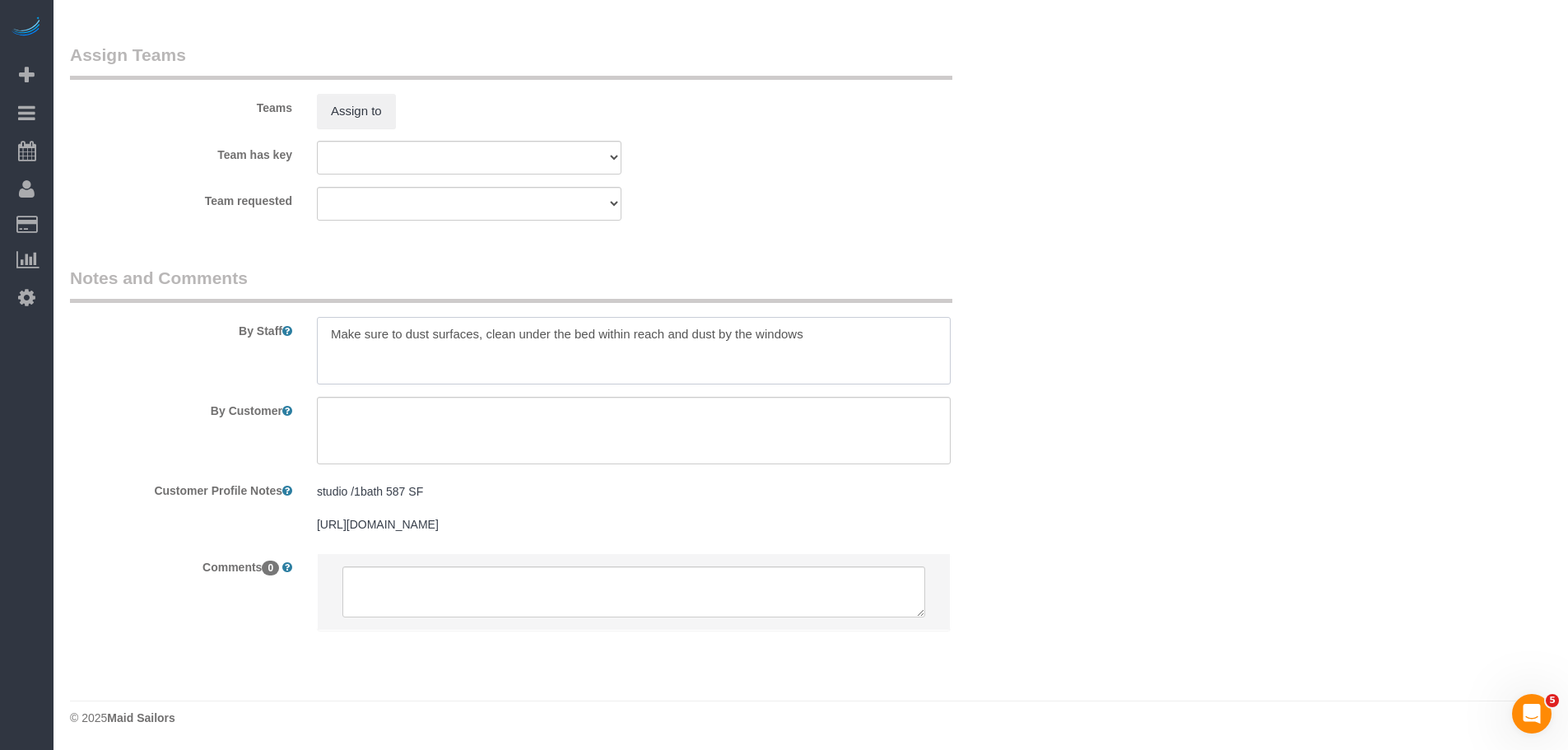
click at [688, 318] on textarea at bounding box center [634, 351] width 634 height 68
click at [824, 317] on textarea at bounding box center [634, 351] width 634 height 68
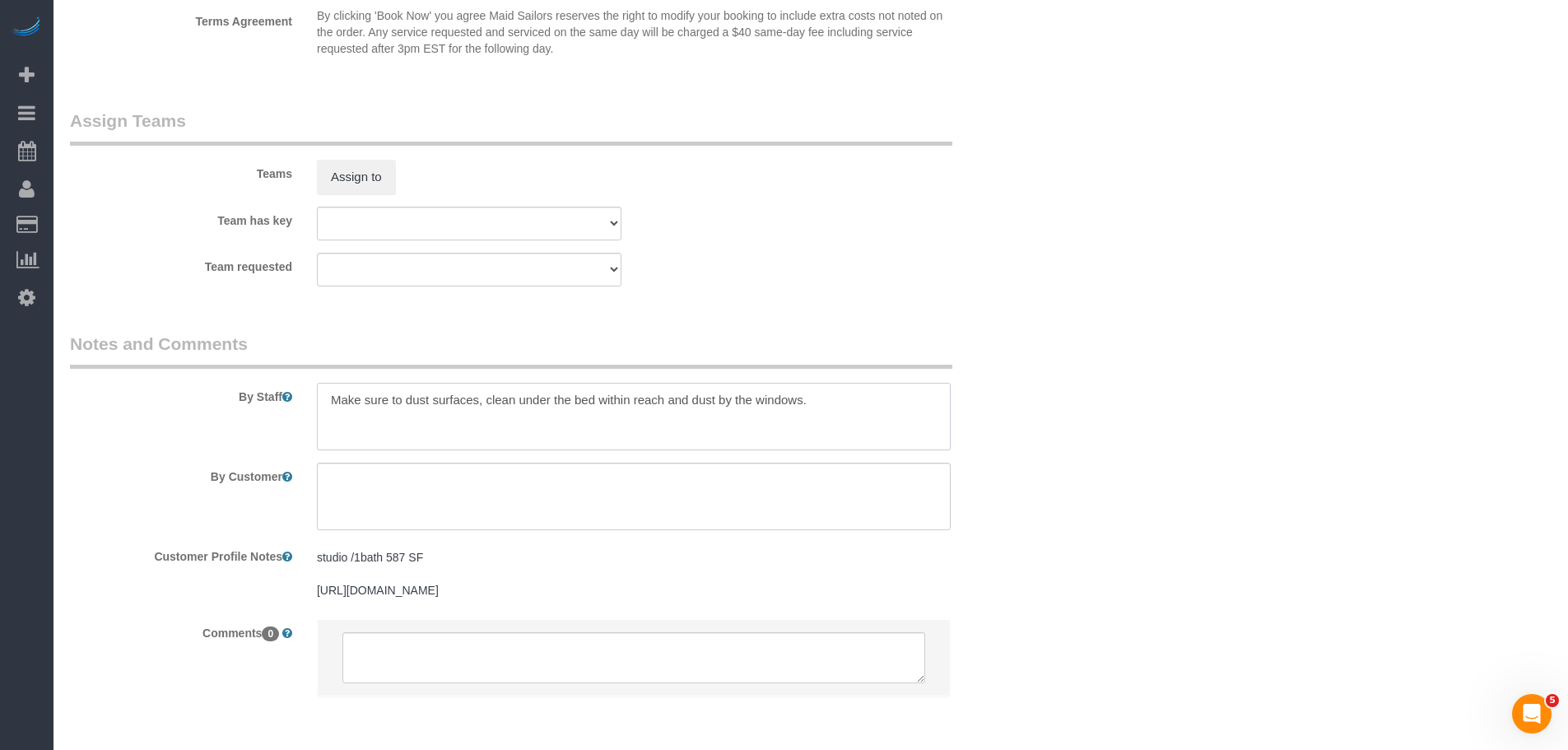
click at [460, 402] on textarea at bounding box center [634, 417] width 634 height 68
paste textarea "Make sure to dust all surfaces, clean under the bed within arm’s reach, and dus…"
paste textarea "all surfaces, clean under the bed within arm’s reach, and dust around"
type textarea "Make sure to dust all surfaces, clean under the bed within arm’s reach, and dus…"
click at [845, 285] on div "Team requested 000- [PERSON_NAME] 000 - Partnerships 000 - TEAM JOB 0 - [PERSON…" at bounding box center [552, 269] width 988 height 34
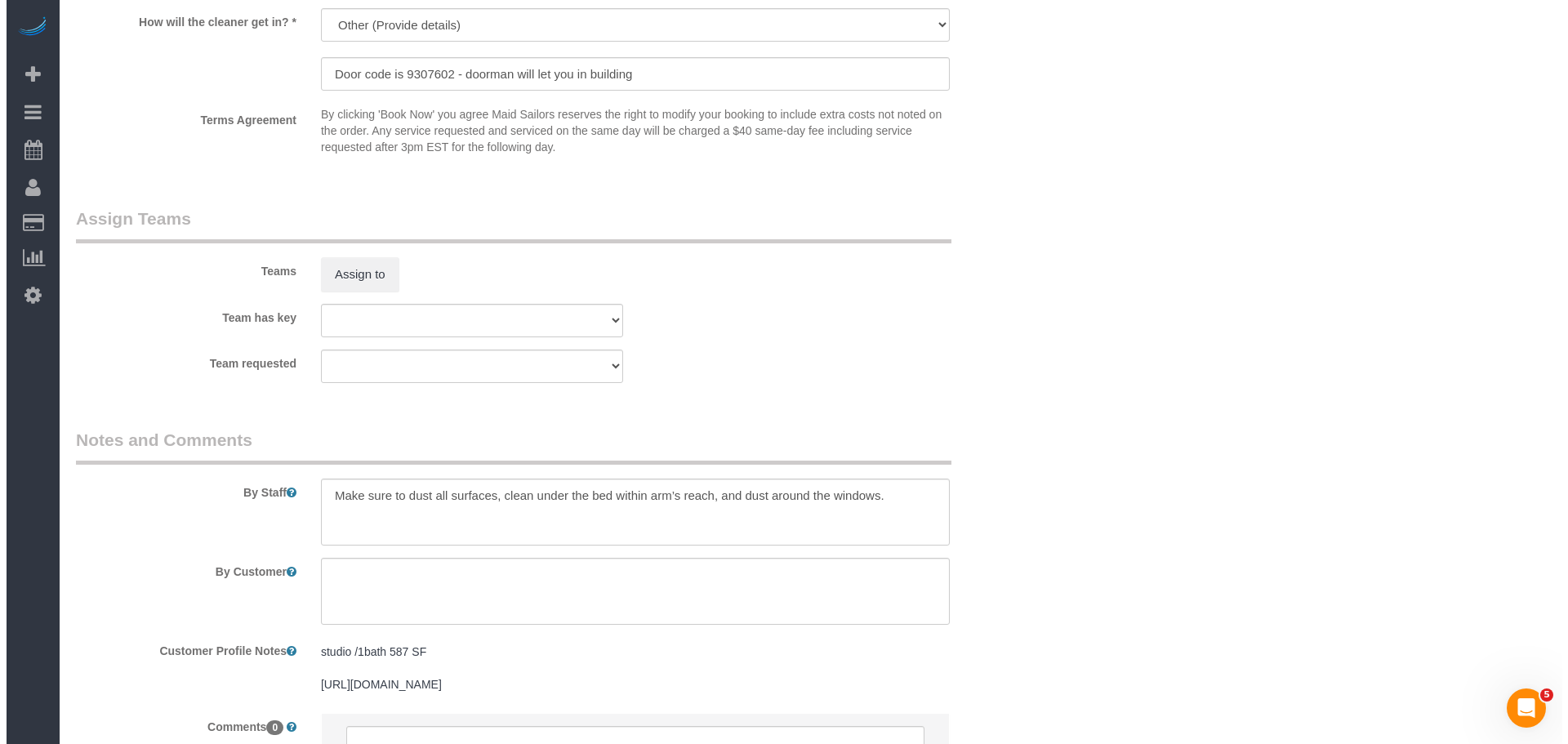
scroll to position [1779, 0]
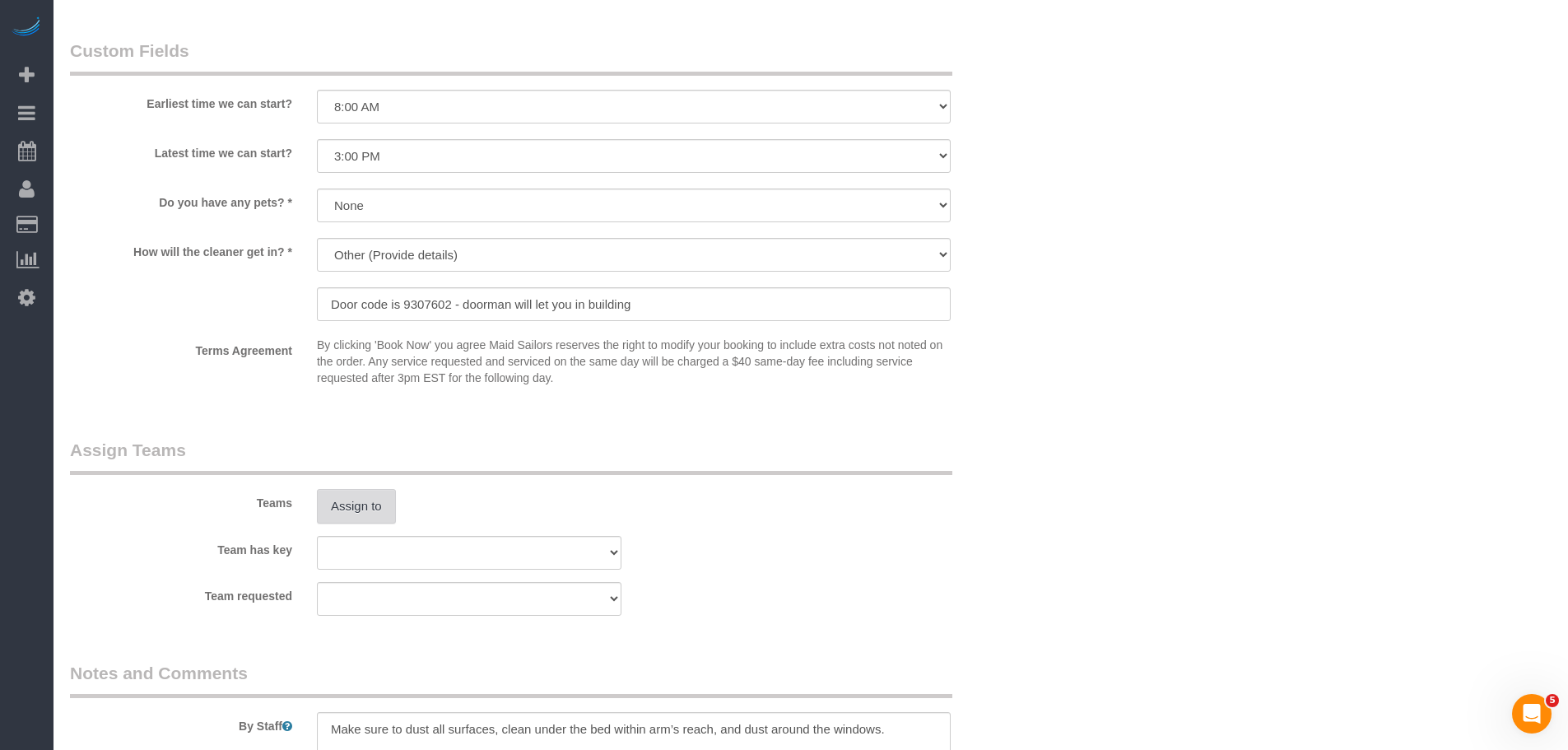
click at [379, 510] on button "Assign to" at bounding box center [357, 506] width 79 height 35
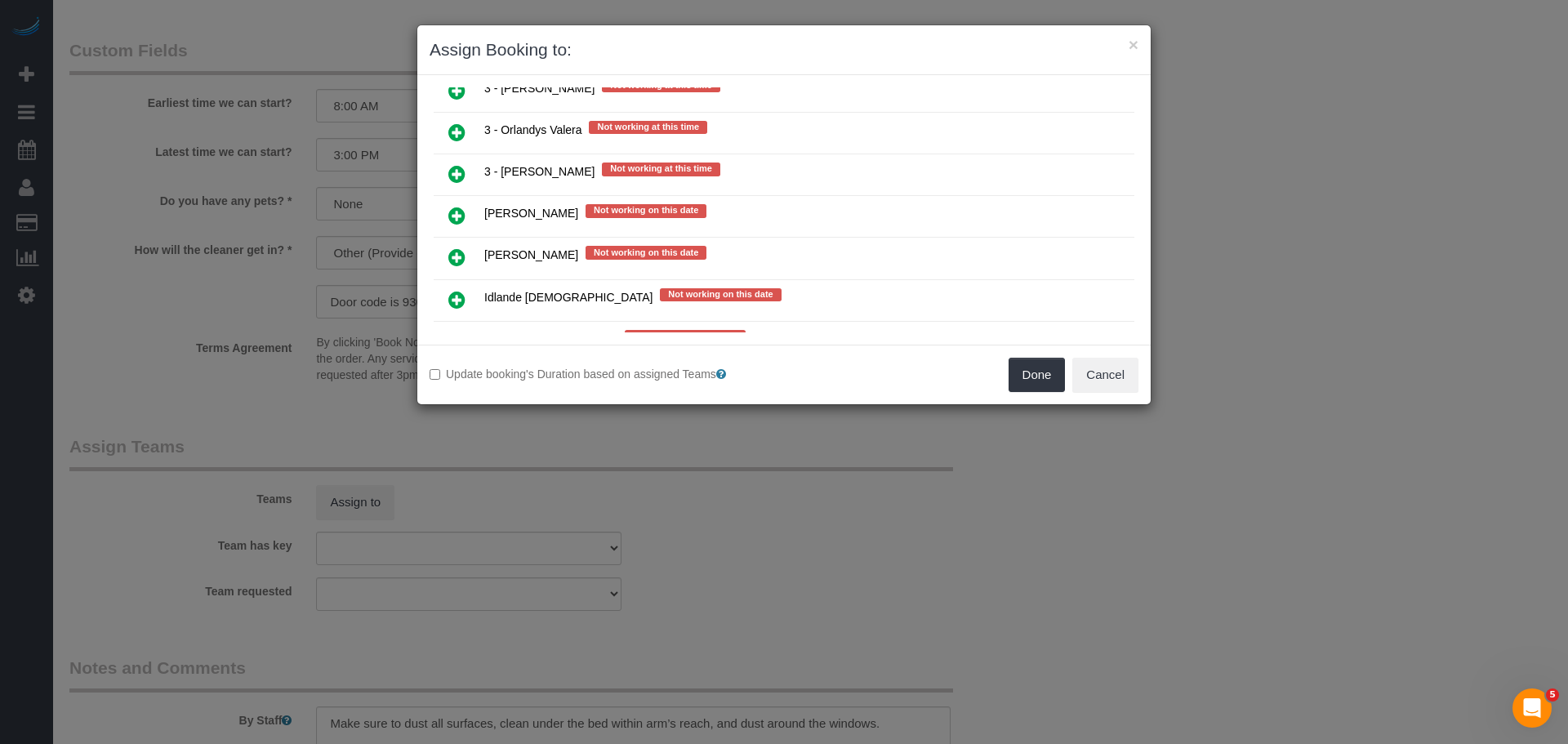
scroll to position [3431, 0]
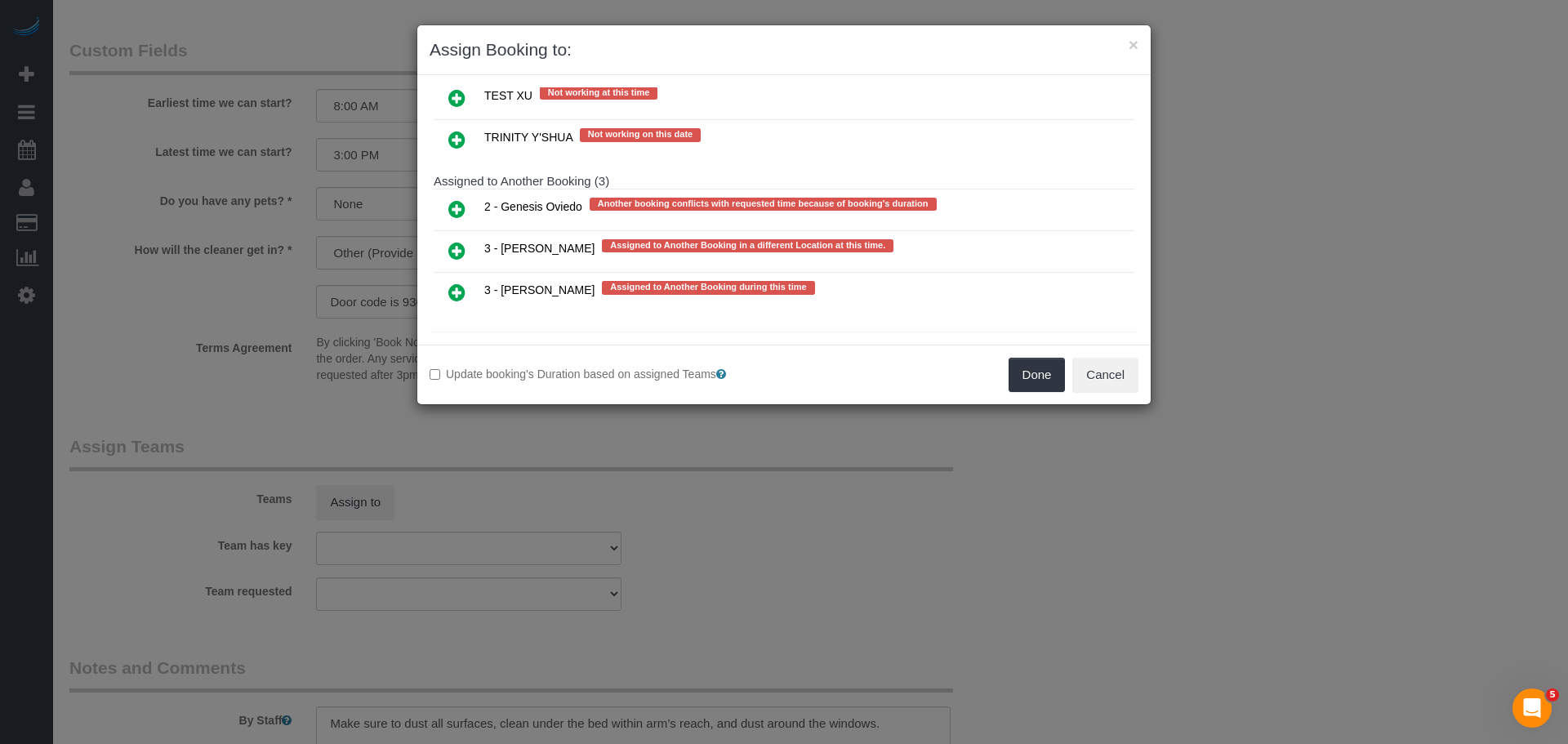
click at [451, 206] on icon at bounding box center [456, 209] width 17 height 20
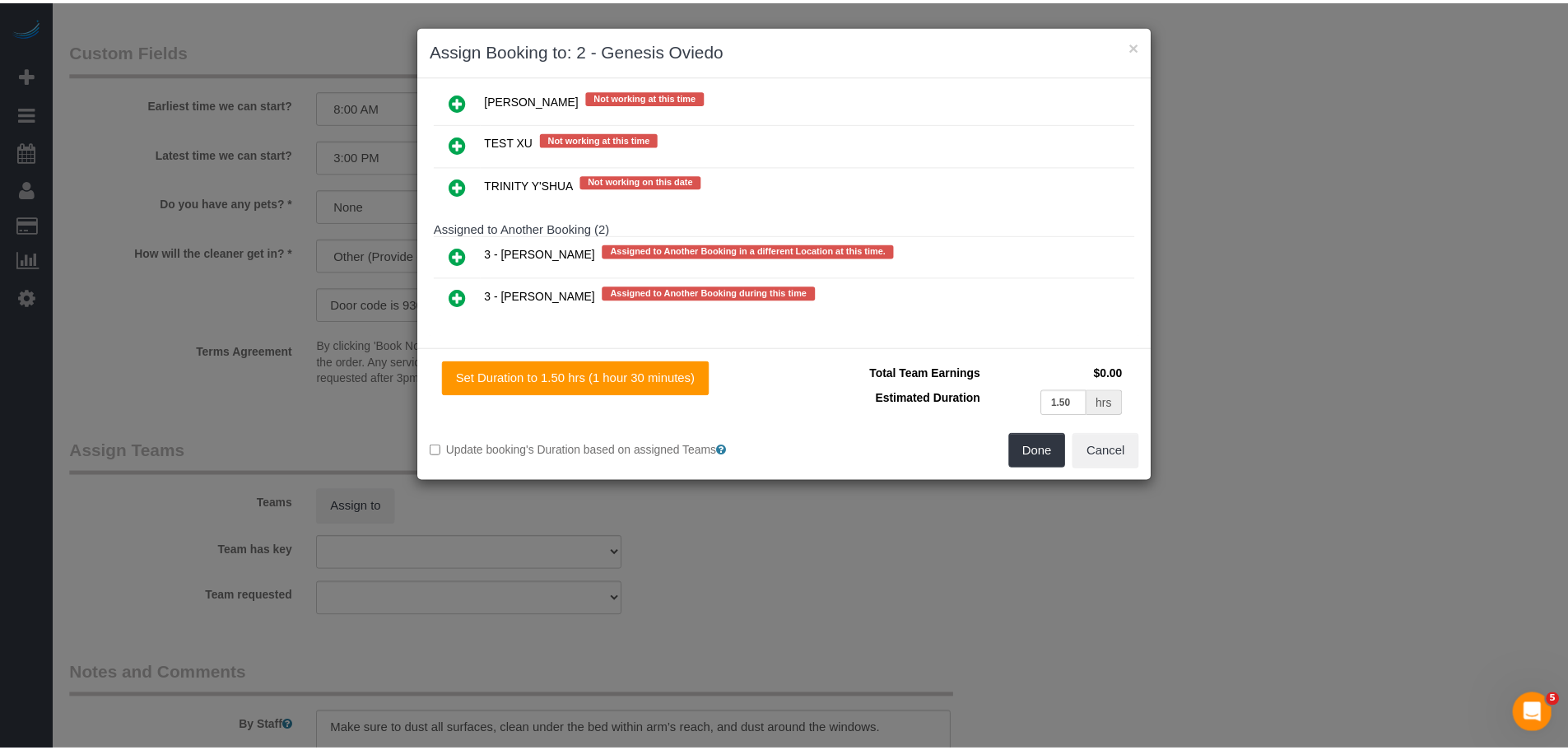
scroll to position [3477, 0]
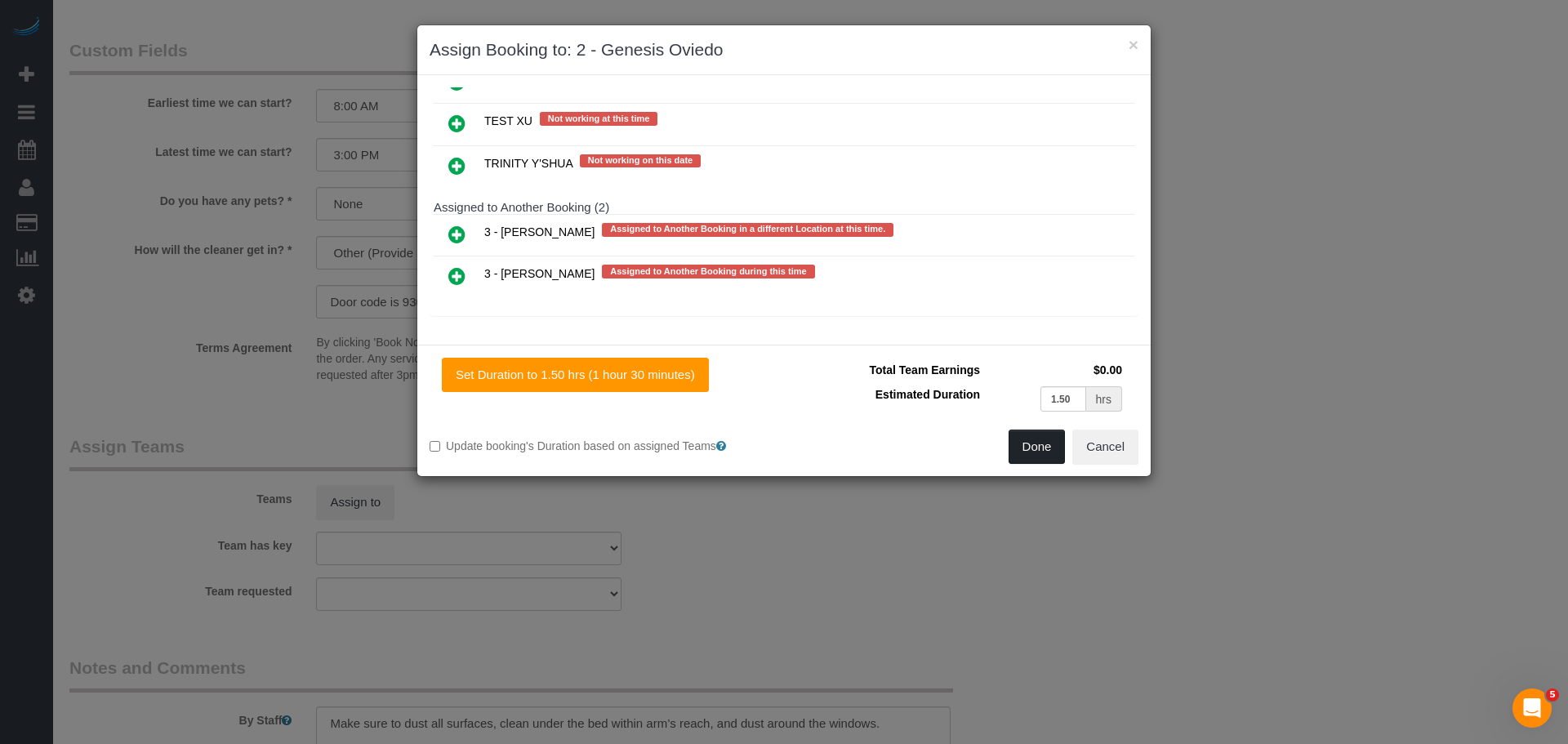
click at [1020, 438] on button "Done" at bounding box center [1037, 447] width 57 height 34
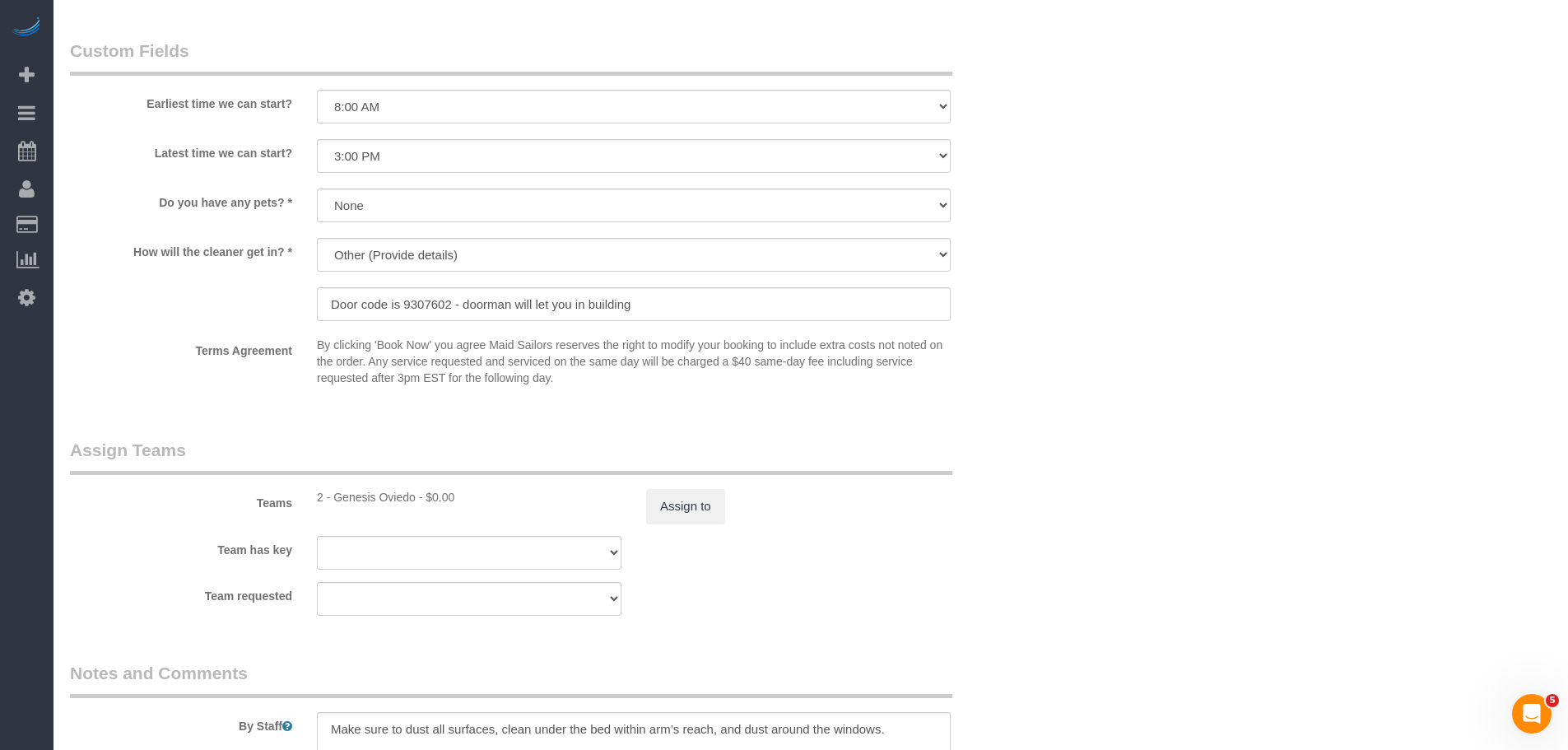
click at [888, 445] on legend "Assign Teams" at bounding box center [511, 456] width 883 height 37
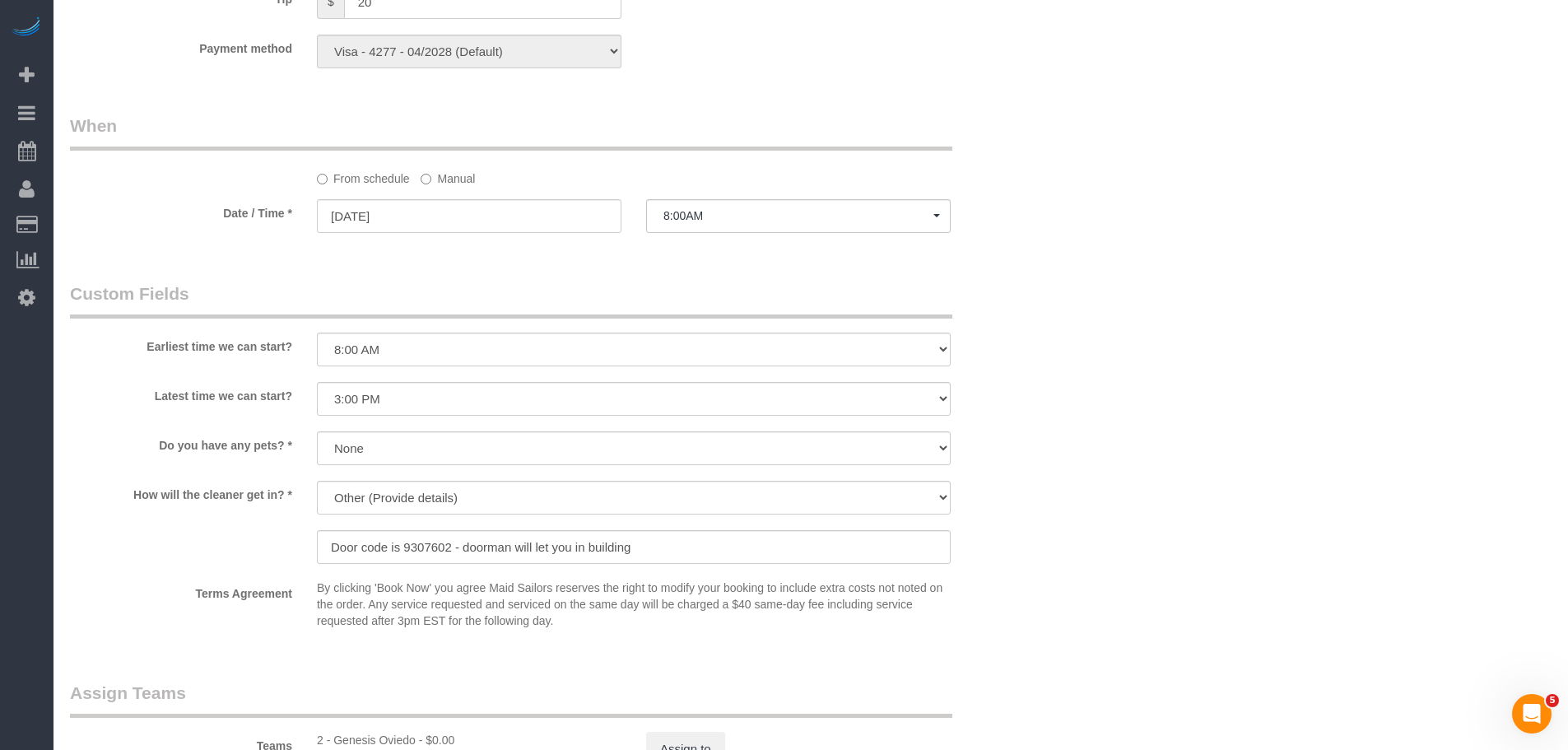
scroll to position [1564, 0]
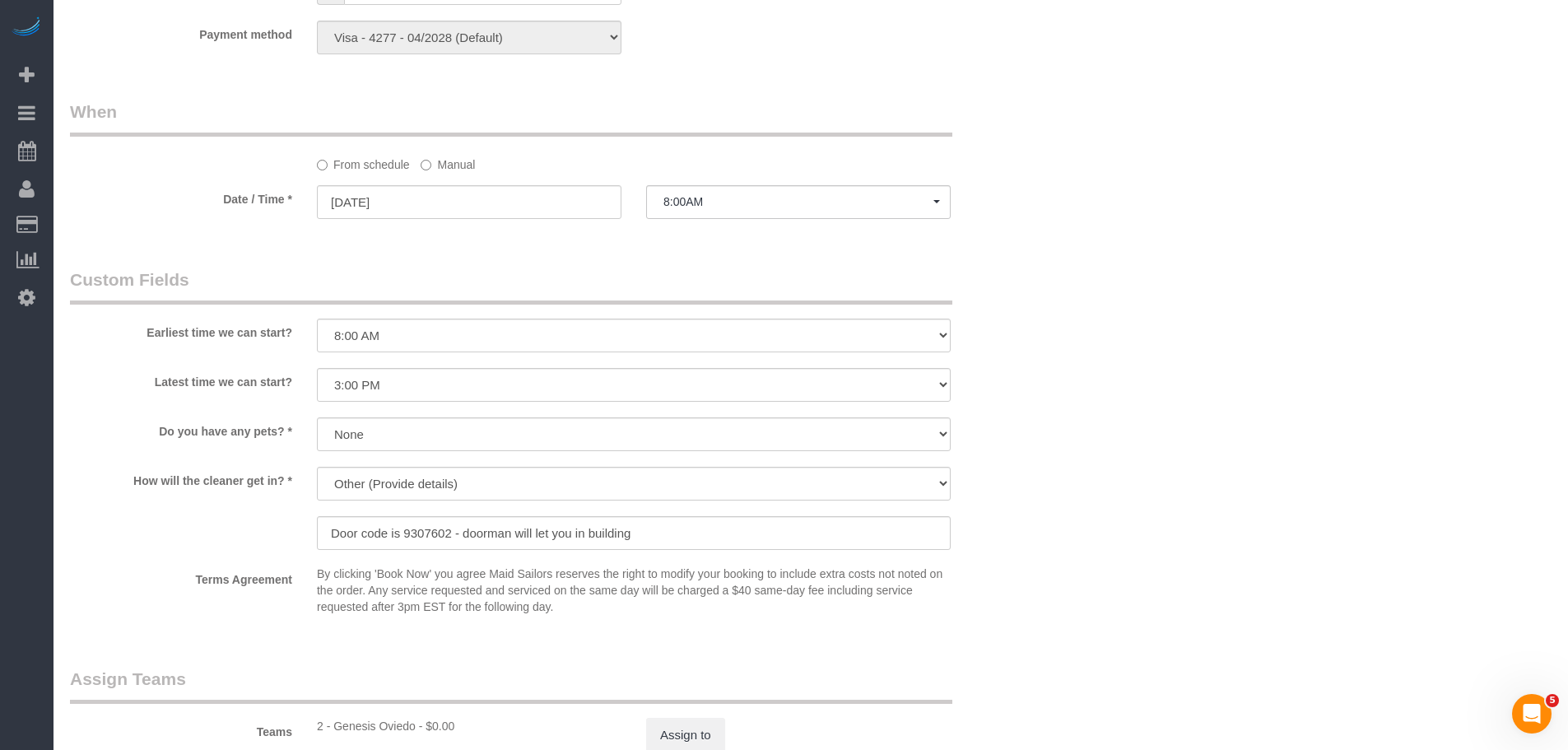
click at [439, 152] on label "Manual" at bounding box center [448, 161] width 54 height 22
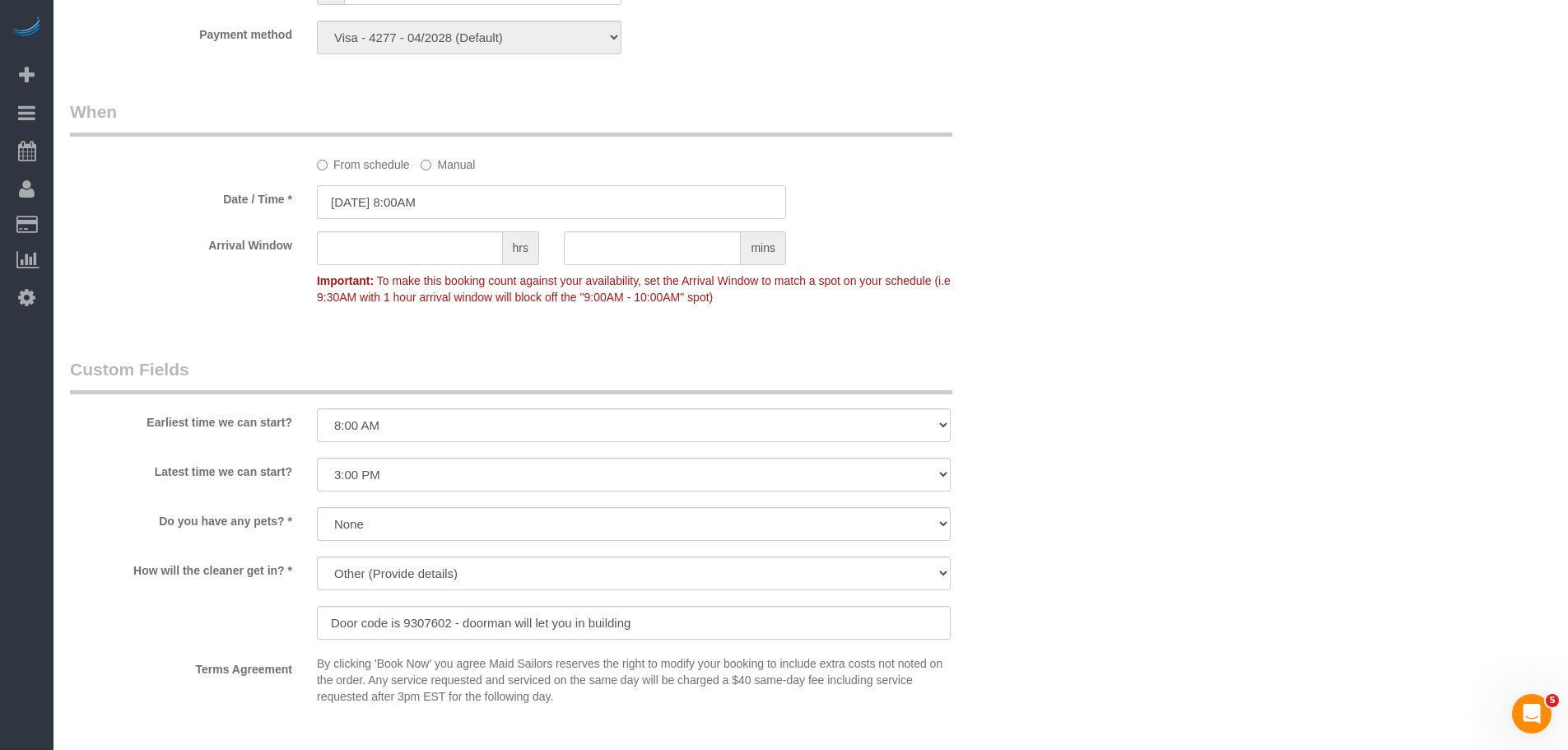
click at [443, 203] on input "[DATE] 8:00AM" at bounding box center [552, 202] width 469 height 34
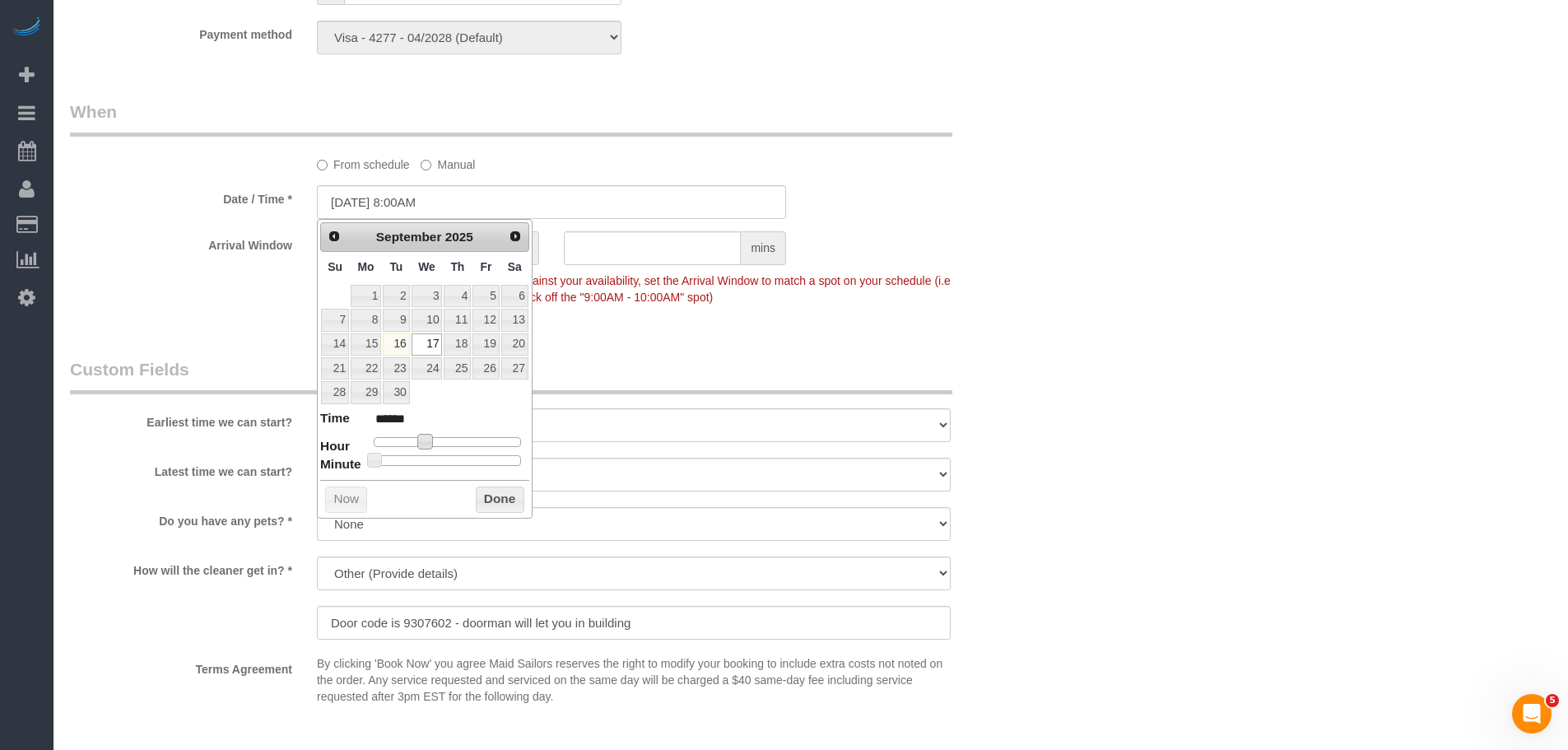
click at [424, 445] on span at bounding box center [424, 441] width 15 height 15
type input "[DATE] 9:00AM"
type input "******"
type input "[DATE] 10:00AM"
type input "*******"
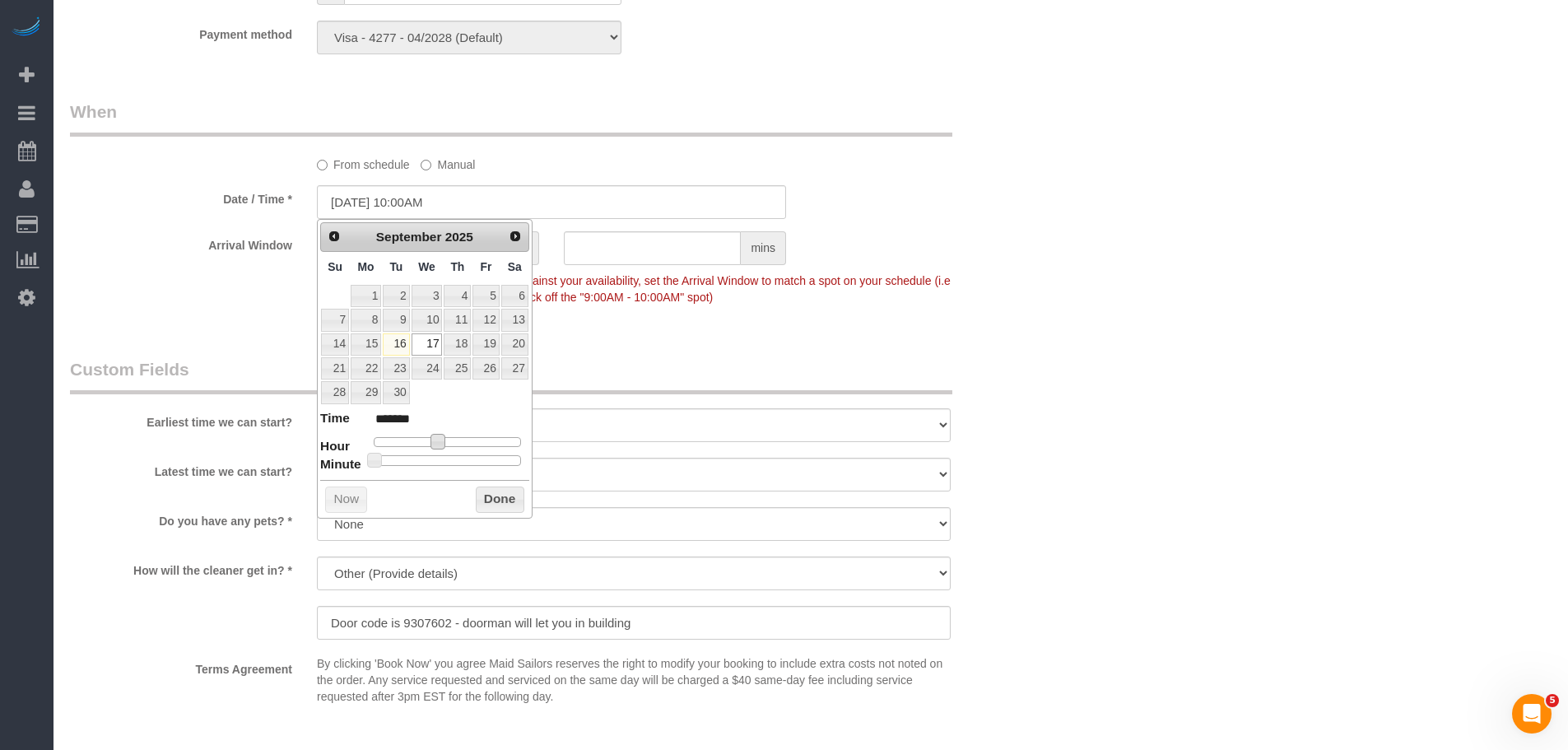
type input "[DATE] 11:00AM"
type input "*******"
click at [501, 498] on button "Done" at bounding box center [500, 500] width 49 height 26
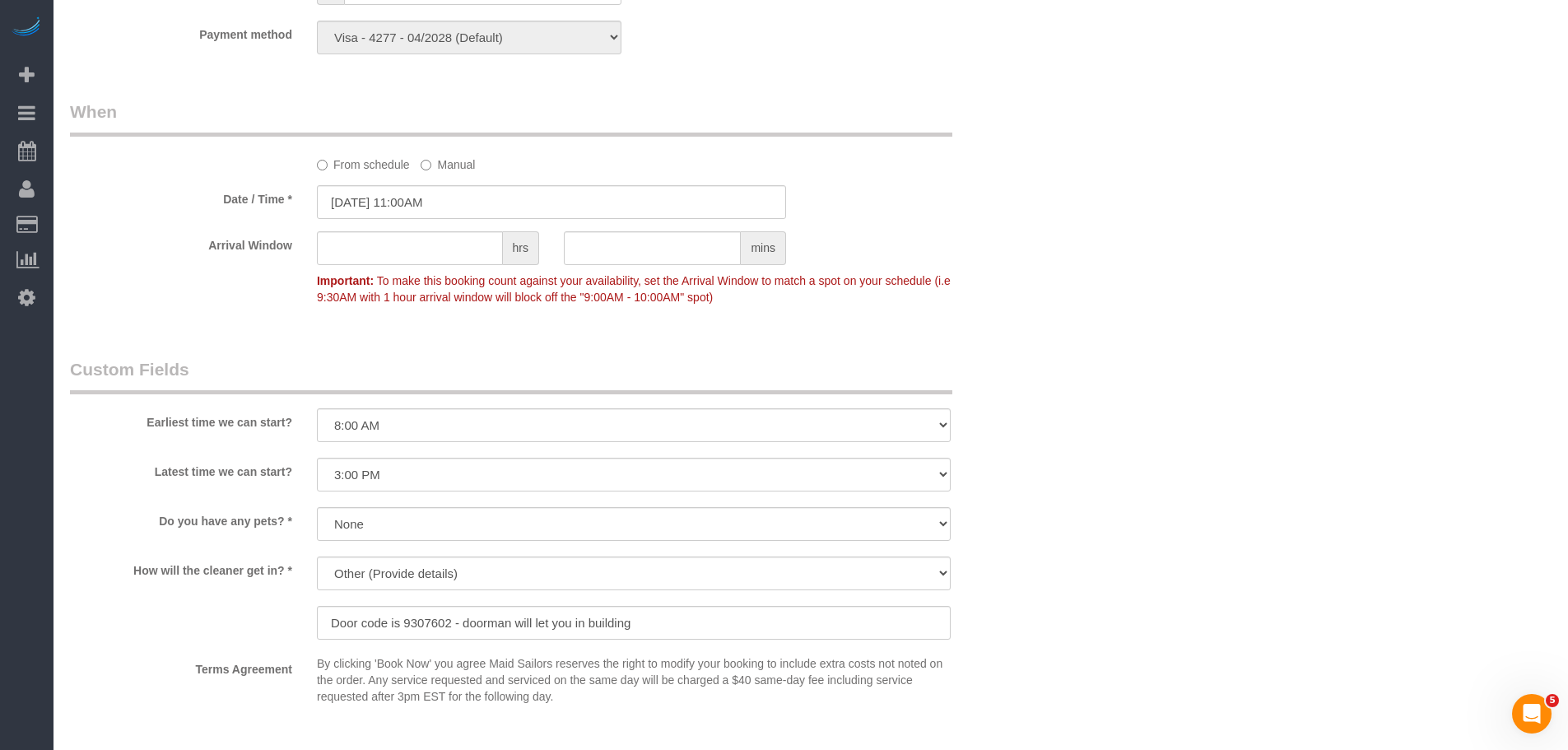
click at [936, 319] on fieldset "When From schedule Manual Date / Time * [DATE] 11:00AM Arrival Window hrs mins …" at bounding box center [552, 212] width 963 height 225
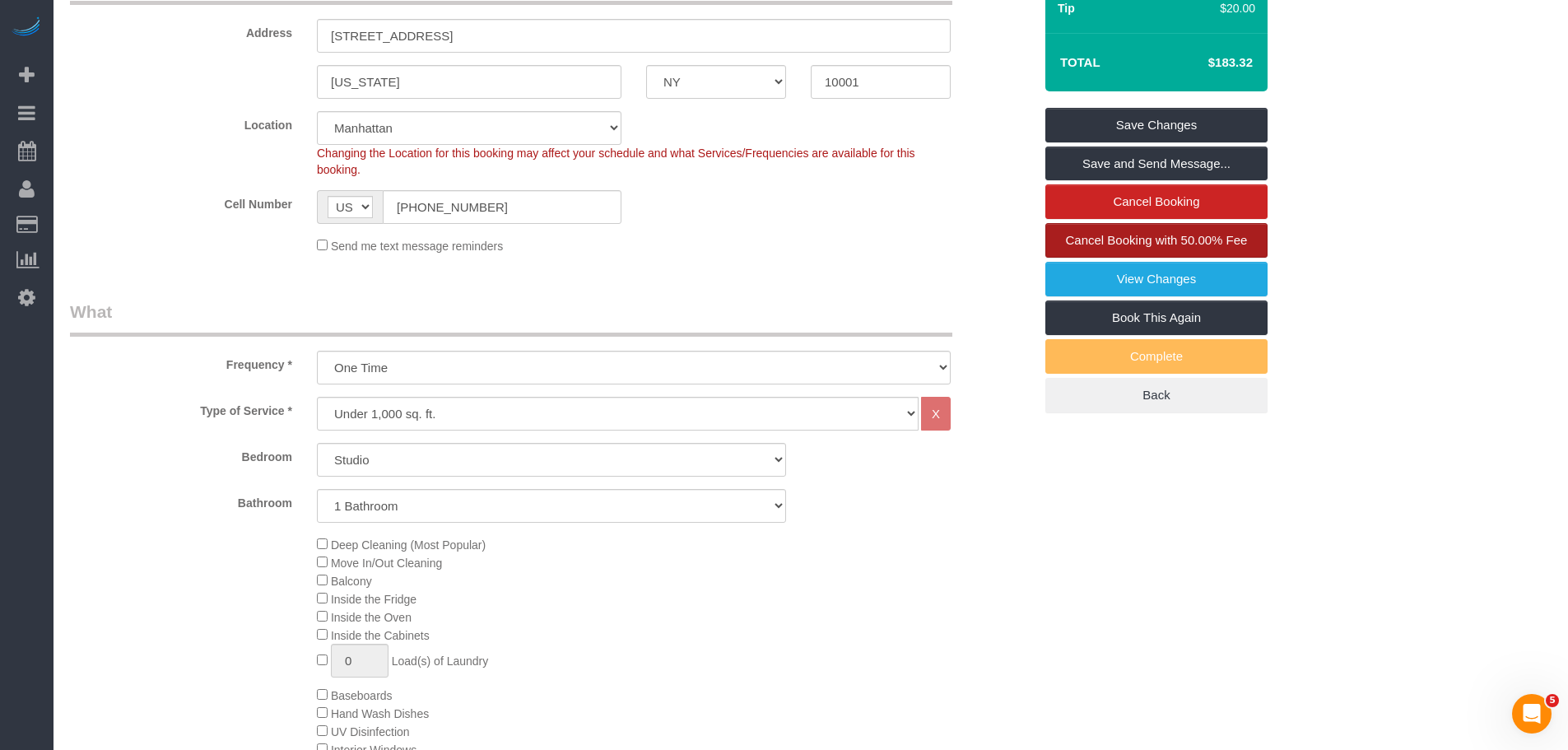
scroll to position [330, 0]
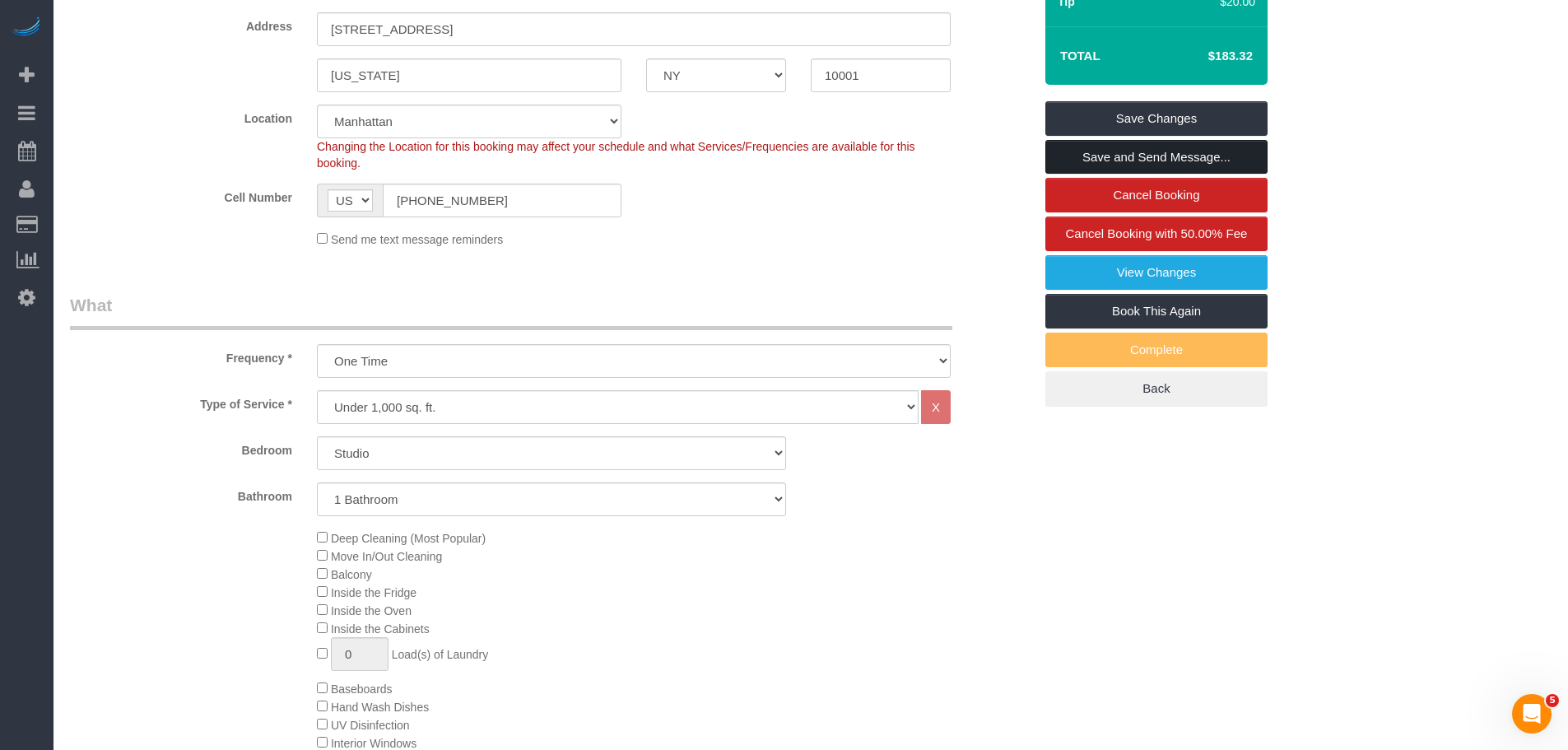
click at [1134, 152] on link "Save and Send Message..." at bounding box center [1156, 157] width 222 height 35
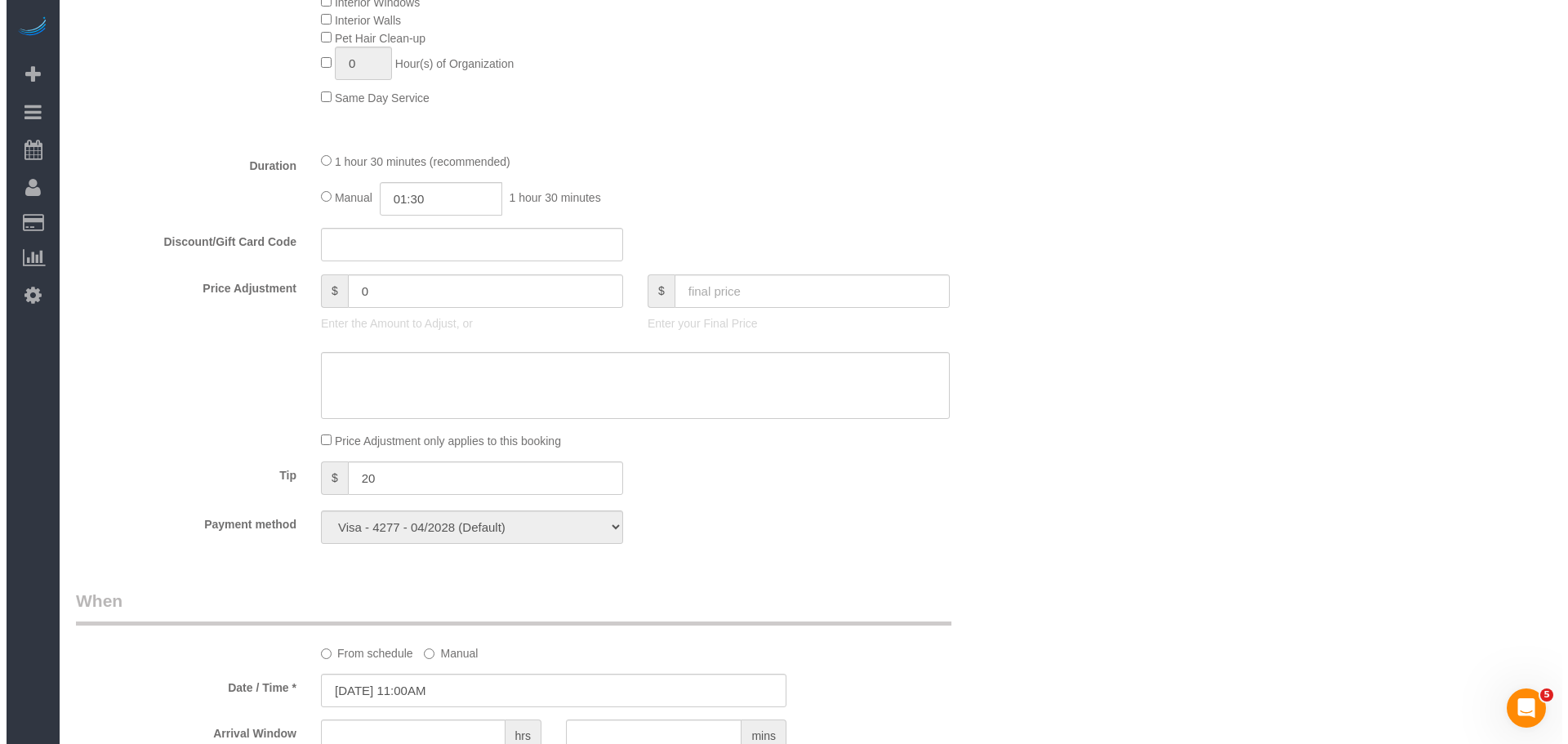
scroll to position [1389, 0]
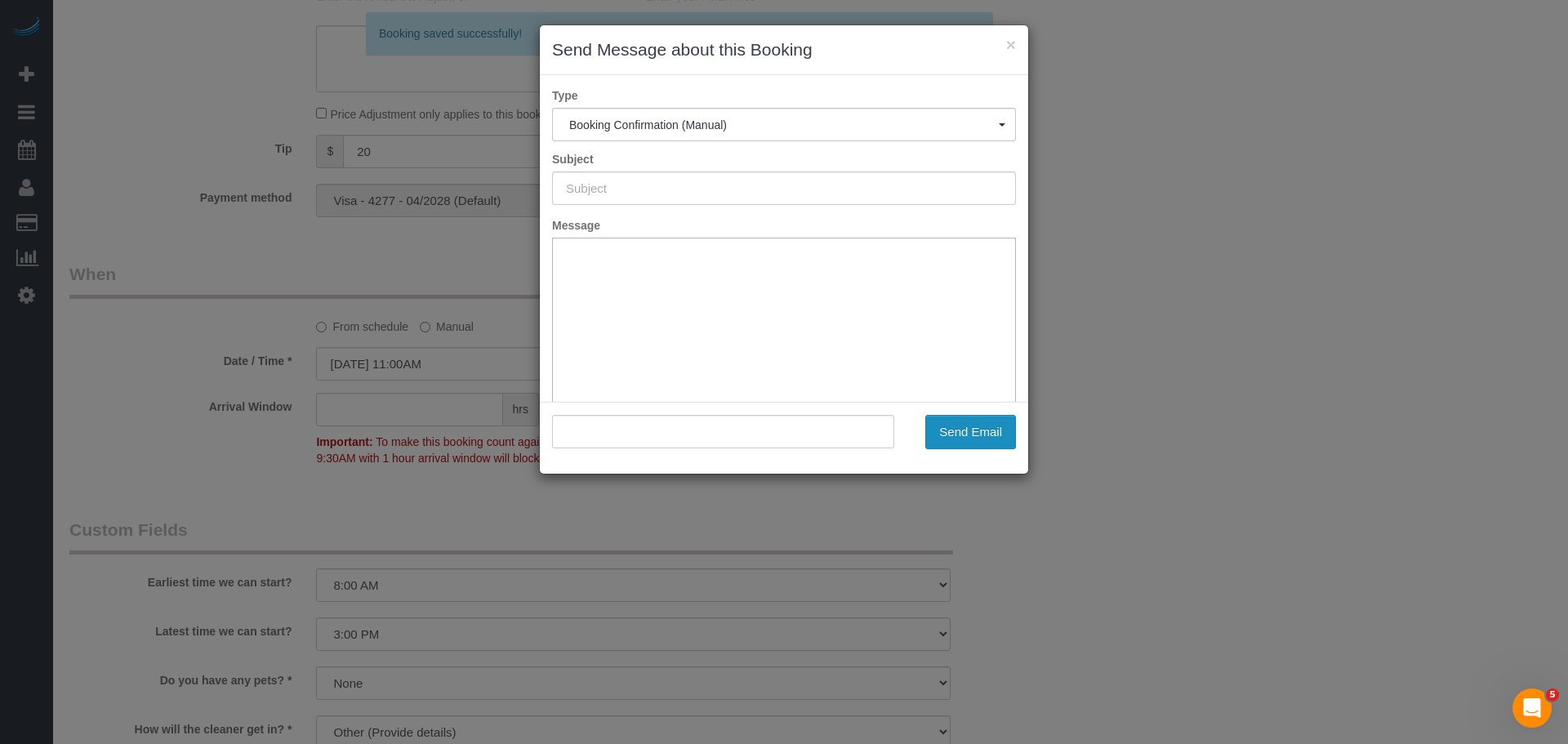
type input "Cleaning Confirmed for [DATE] 11:00am"
type input ""[PERSON_NAME]" <[EMAIL_ADDRESS][PERSON_NAME][PERSON_NAME][DOMAIN_NAME]>"
click at [954, 429] on button "Send Email" at bounding box center [971, 432] width 91 height 34
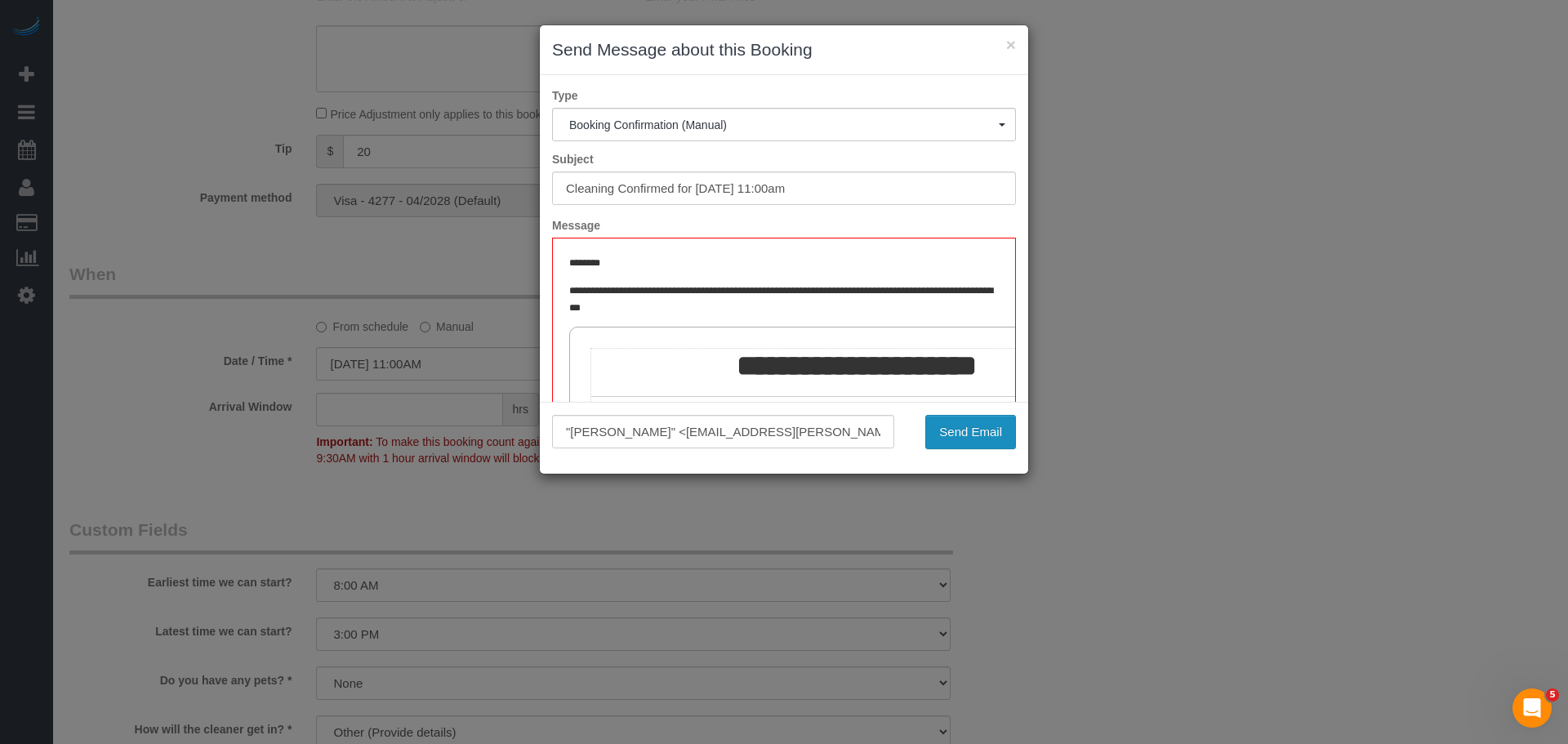
click at [986, 430] on button "Send Email" at bounding box center [971, 432] width 91 height 34
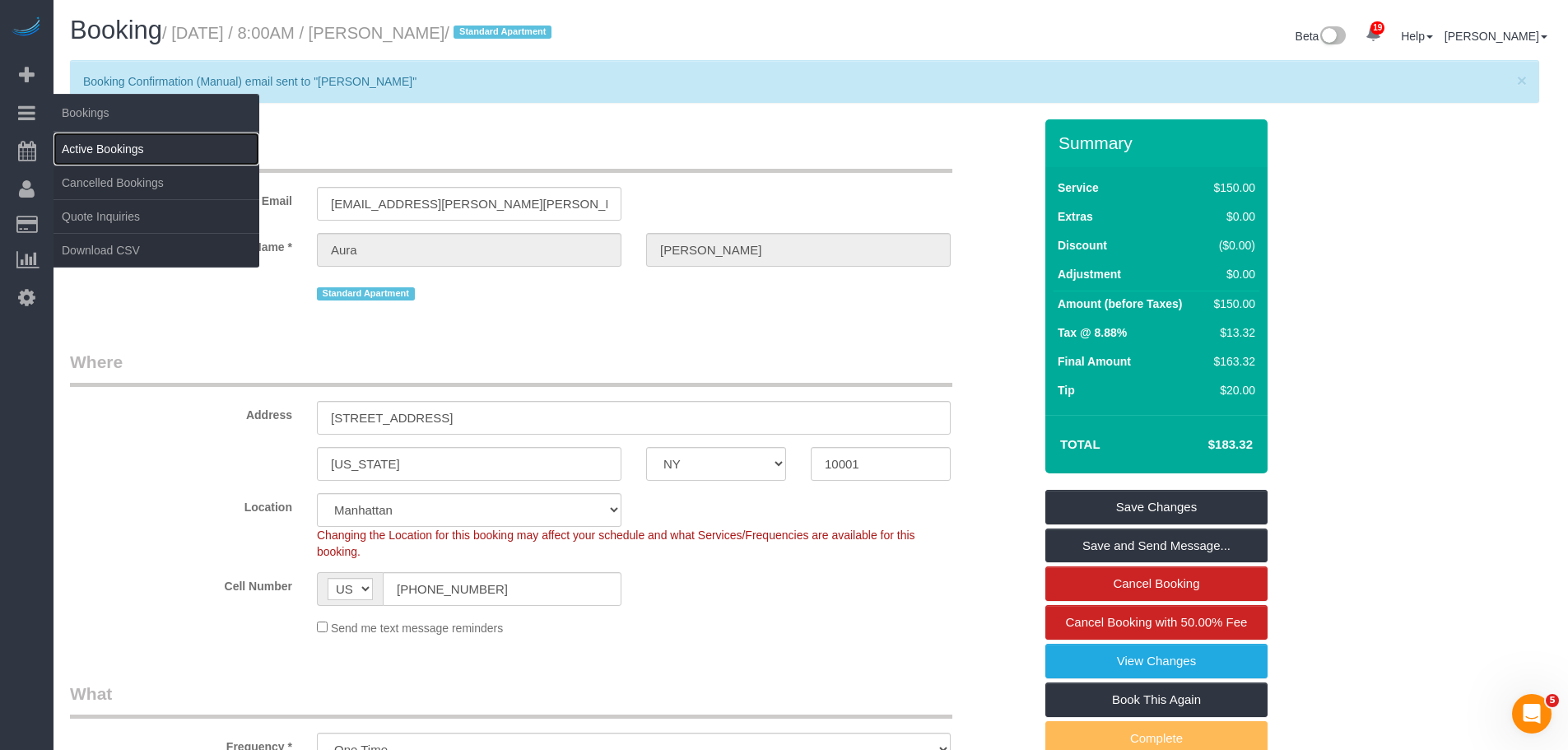
click at [97, 150] on link "Active Bookings" at bounding box center [156, 150] width 206 height 33
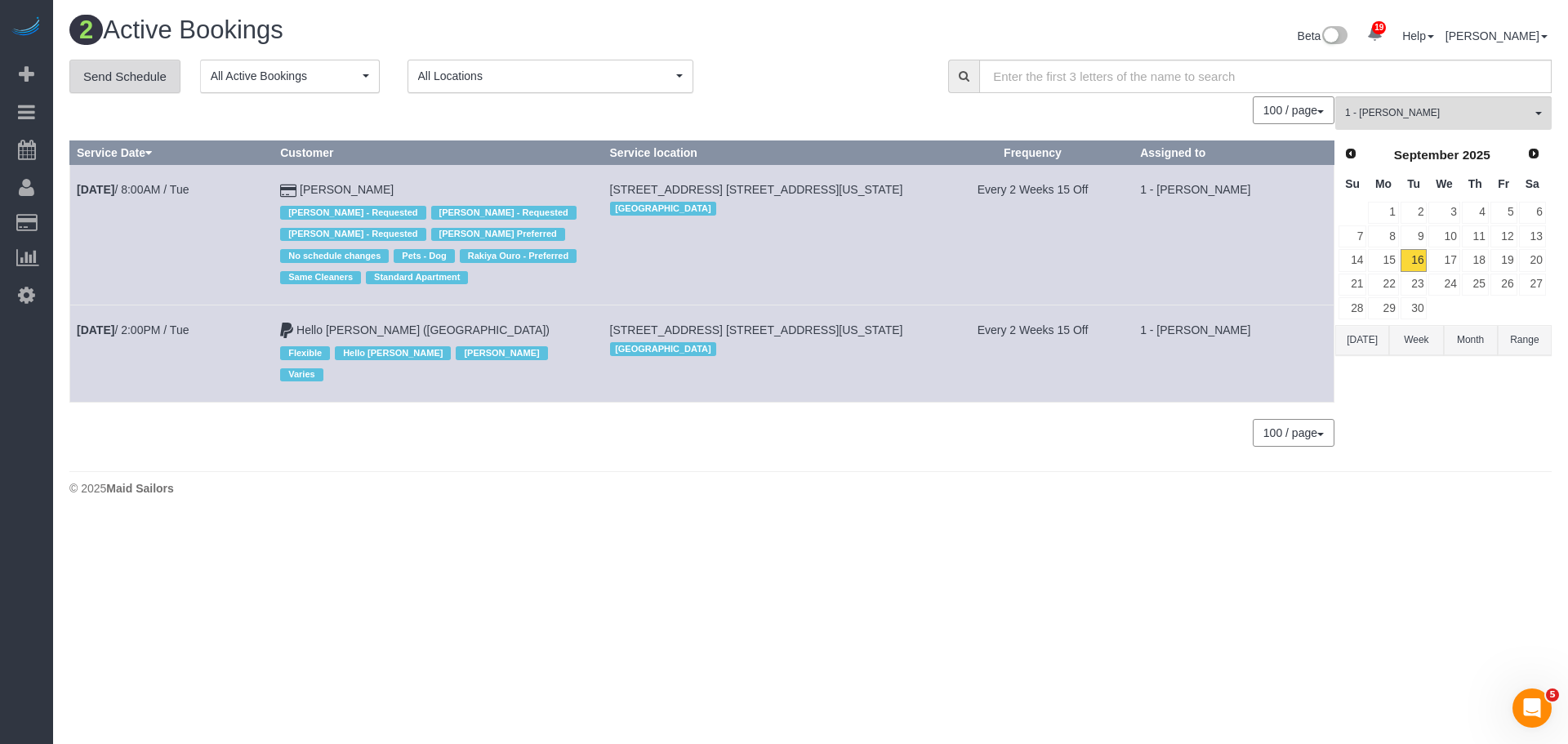
click at [120, 73] on link "Send Schedule" at bounding box center [125, 77] width 111 height 34
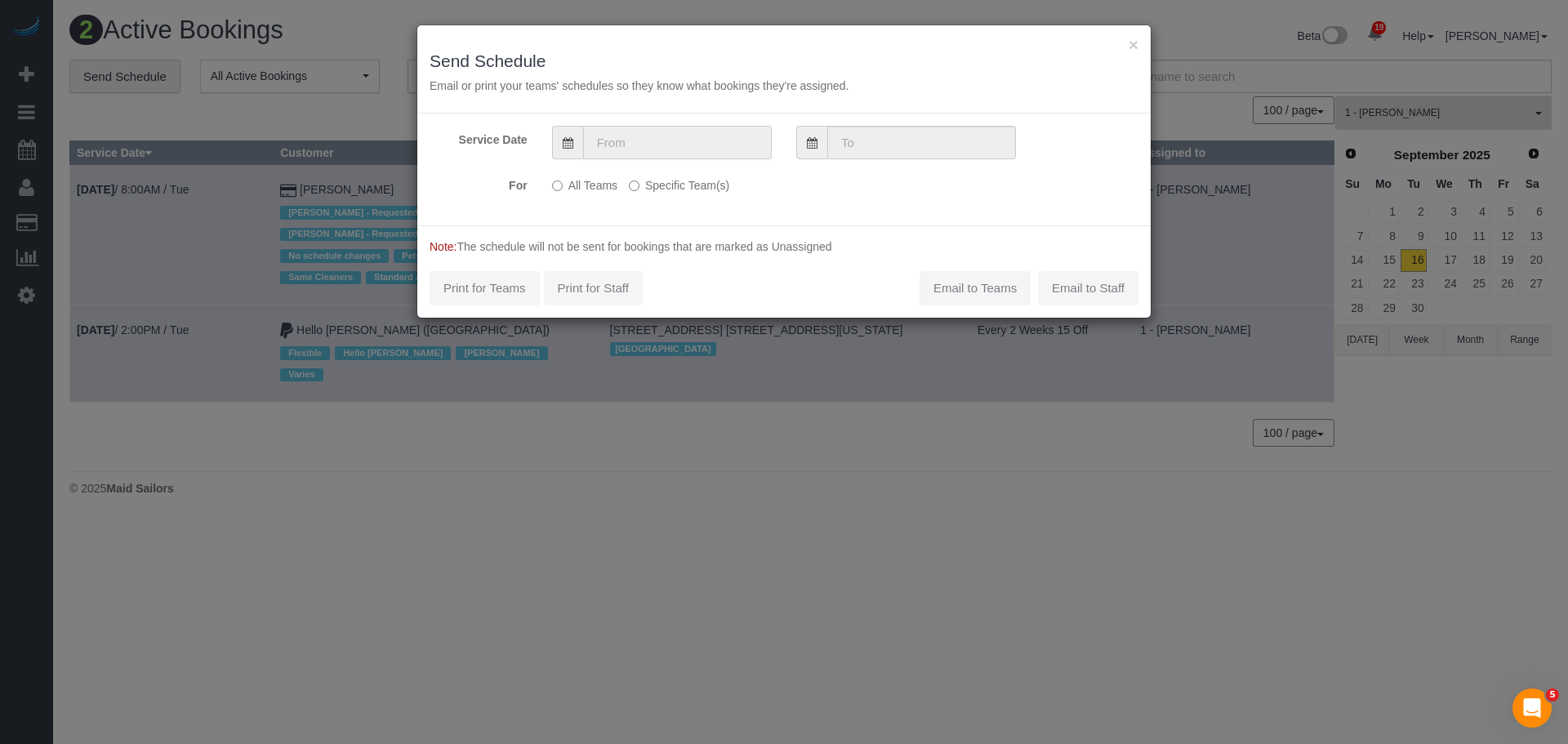
click at [619, 153] on input "text" at bounding box center [678, 143] width 188 height 34
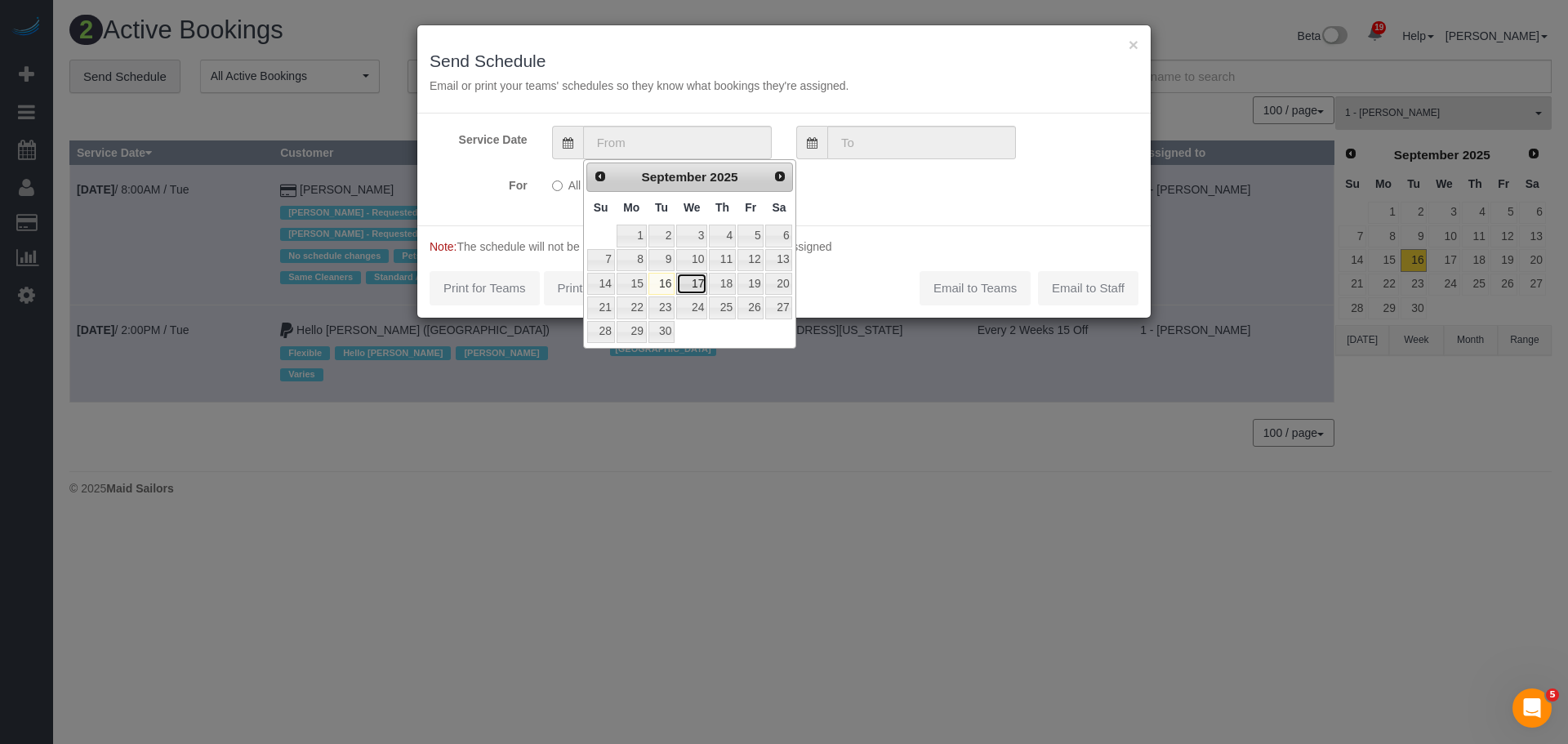
click at [693, 287] on link "17" at bounding box center [691, 284] width 31 height 22
type input "[DATE]"
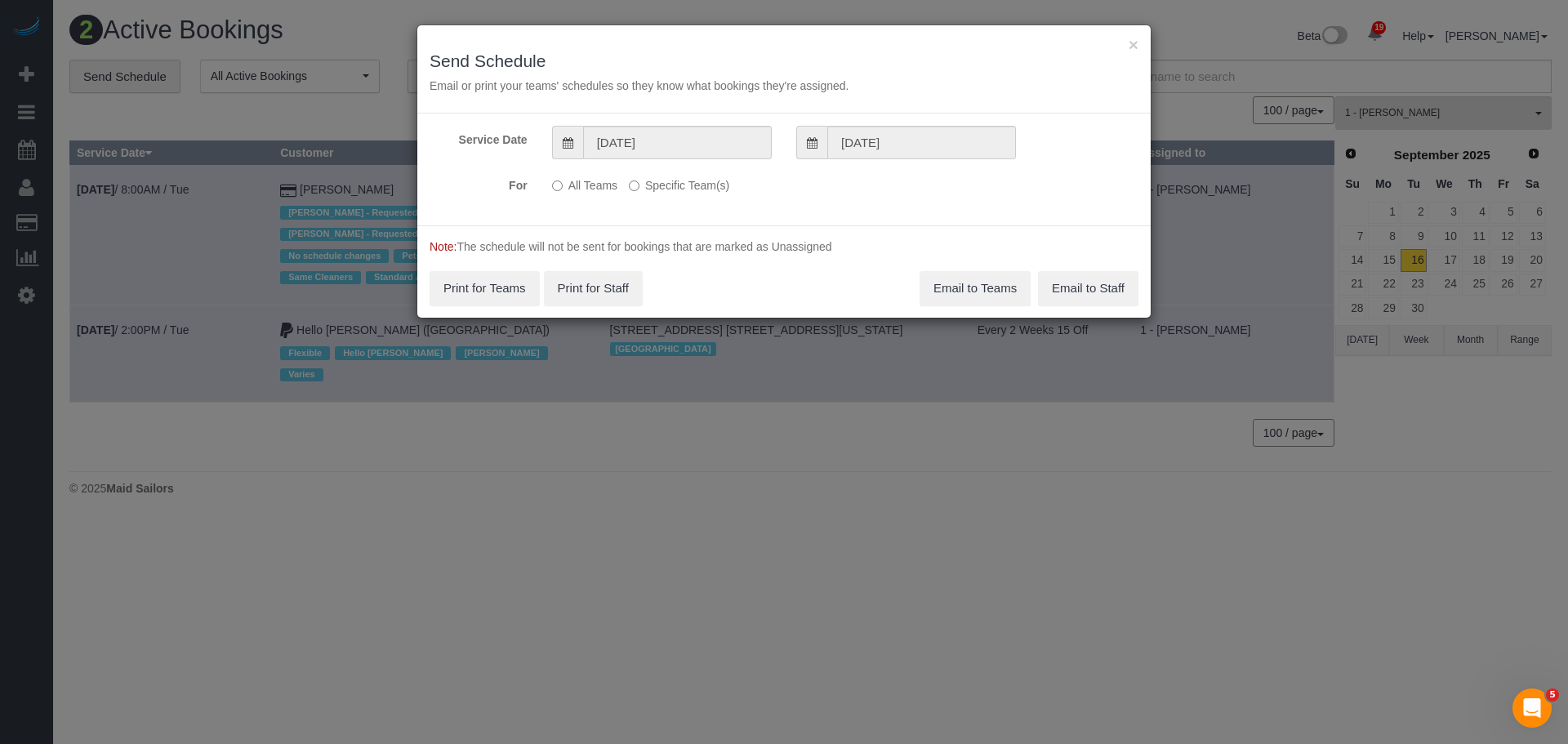
click at [668, 193] on label "Specific Team(s)" at bounding box center [679, 182] width 101 height 22
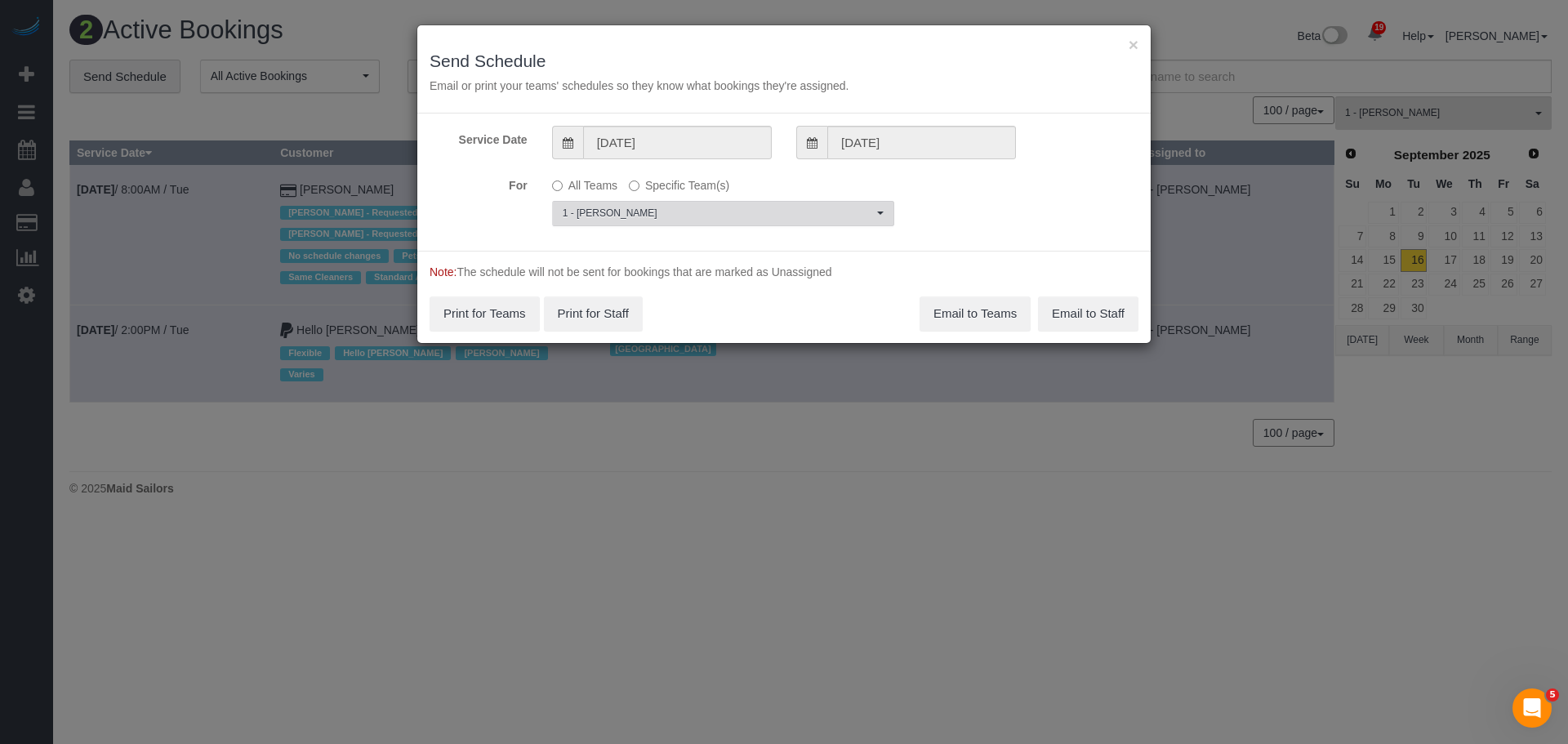
click at [687, 216] on span "1 - [PERSON_NAME]" at bounding box center [718, 213] width 310 height 14
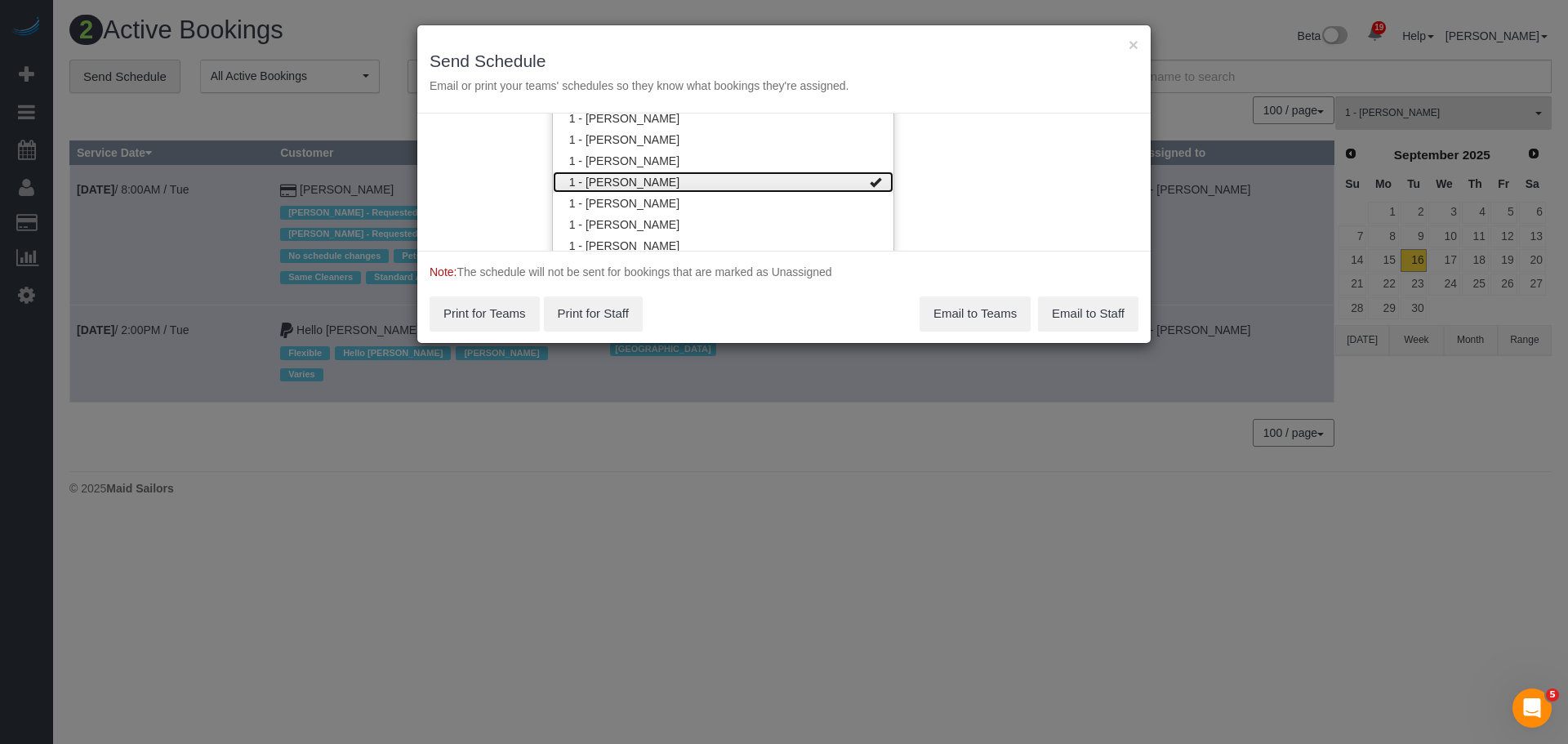
click at [802, 175] on link "1 - [PERSON_NAME]" at bounding box center [723, 182] width 341 height 21
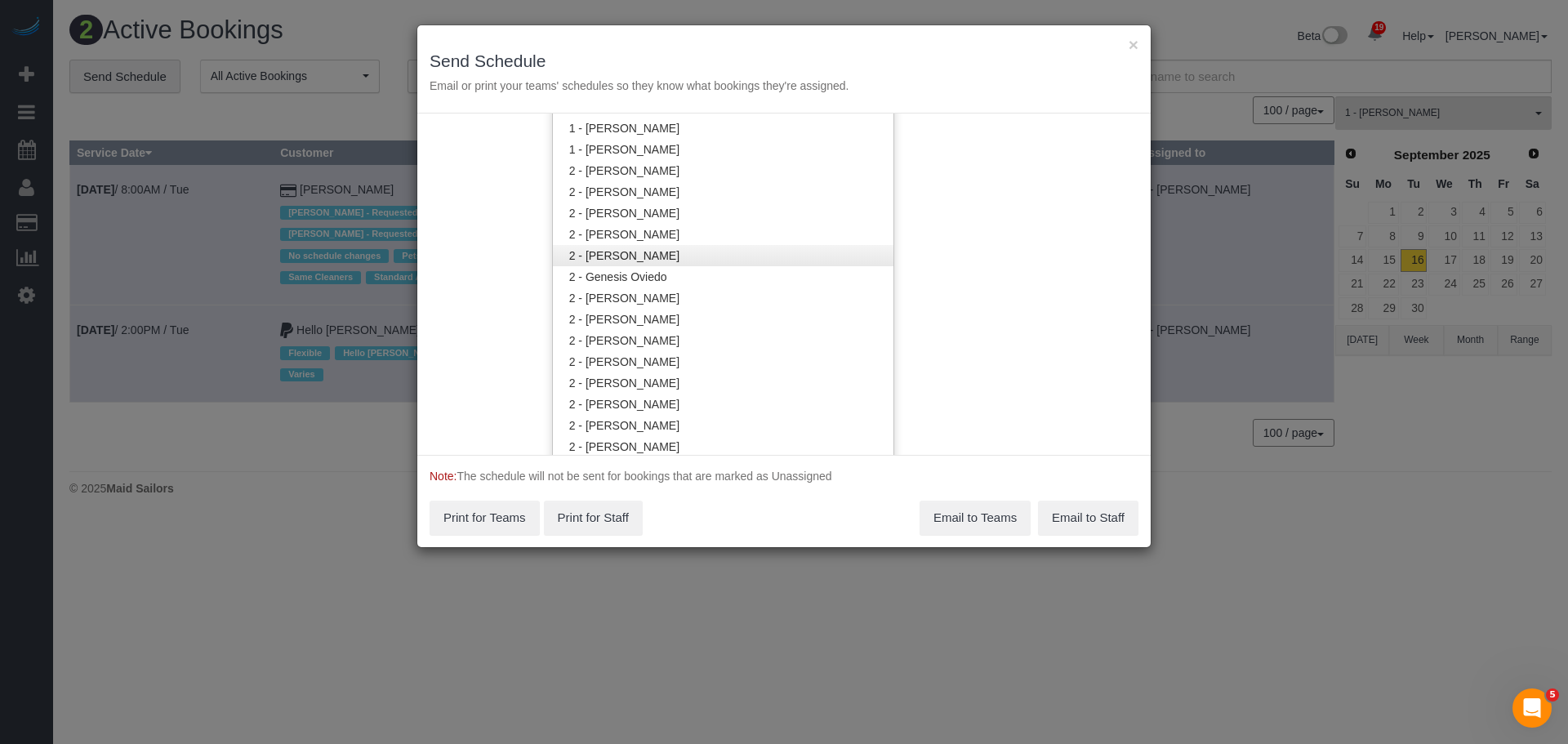
scroll to position [1000, 0]
click at [734, 239] on link "2 - Genesis Oviedo" at bounding box center [723, 241] width 341 height 21
click at [968, 209] on div "Service Date [DATE] [DATE] For All Teams Specific Team(s) 2 - Genesis Oviedo Ch…" at bounding box center [783, 284] width 733 height 342
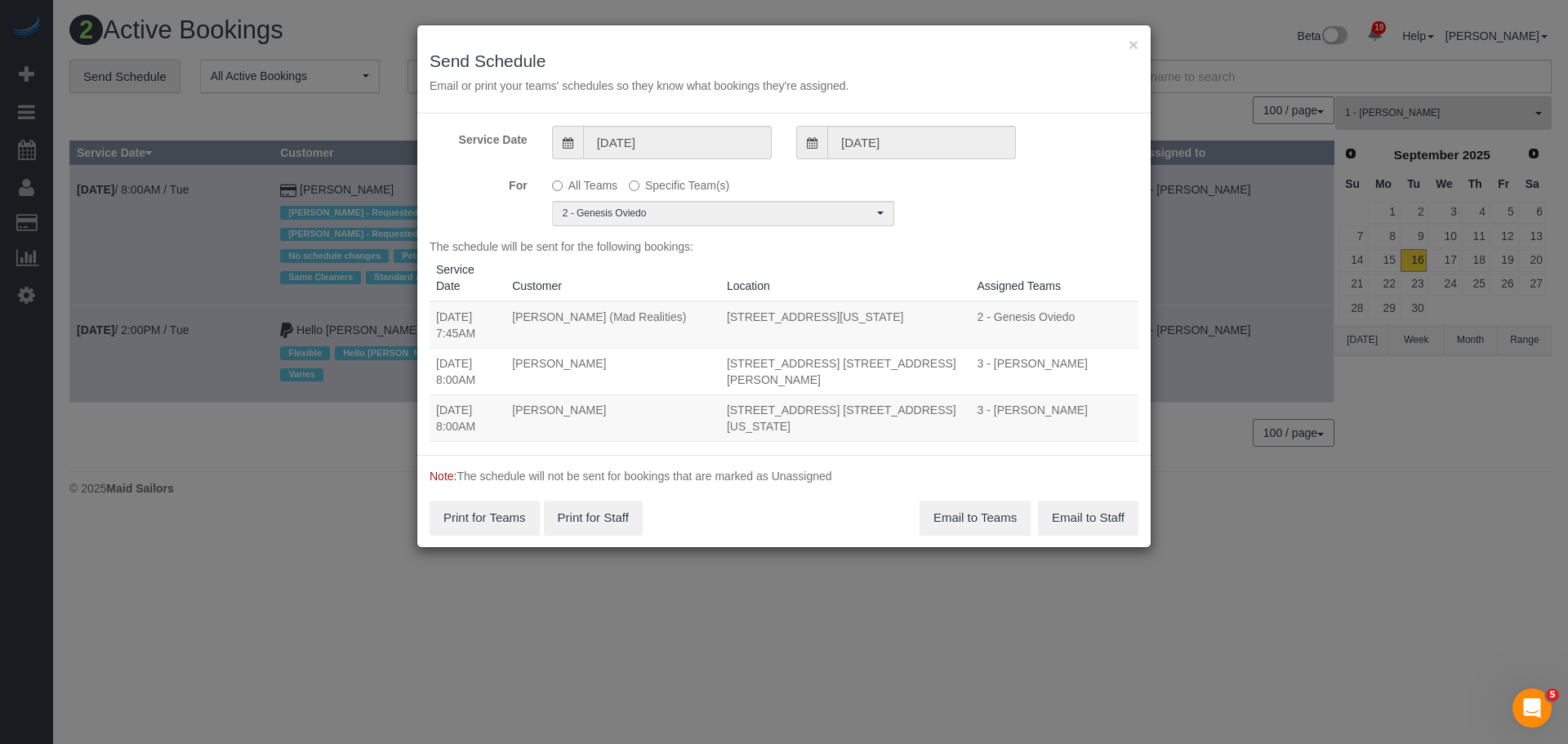
scroll to position [0, 0]
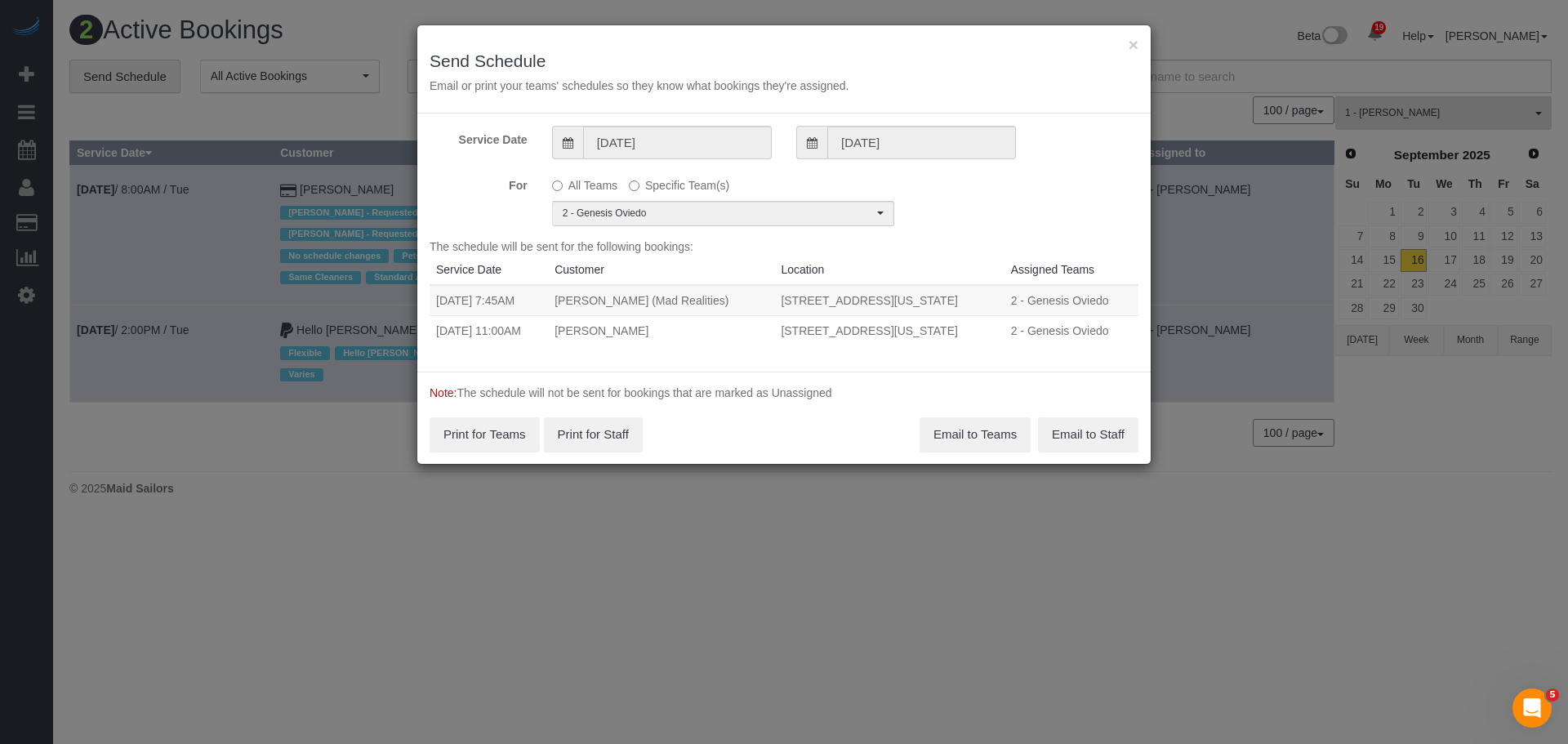
drag, startPoint x: 437, startPoint y: 301, endPoint x: 995, endPoint y: 320, distance: 558.3
click at [995, 320] on tbody "[DATE] 7:45AM [PERSON_NAME] (Mad Realities) [STREET_ADDRESS][US_STATE] 2 - Gene…" at bounding box center [783, 315] width 709 height 61
copy tbody "[DATE] 7:45AM [PERSON_NAME] (Mad Realities) [STREET_ADDRESS][US_STATE] 2 - Gene…"
click at [990, 431] on button "Email to Teams" at bounding box center [976, 434] width 111 height 34
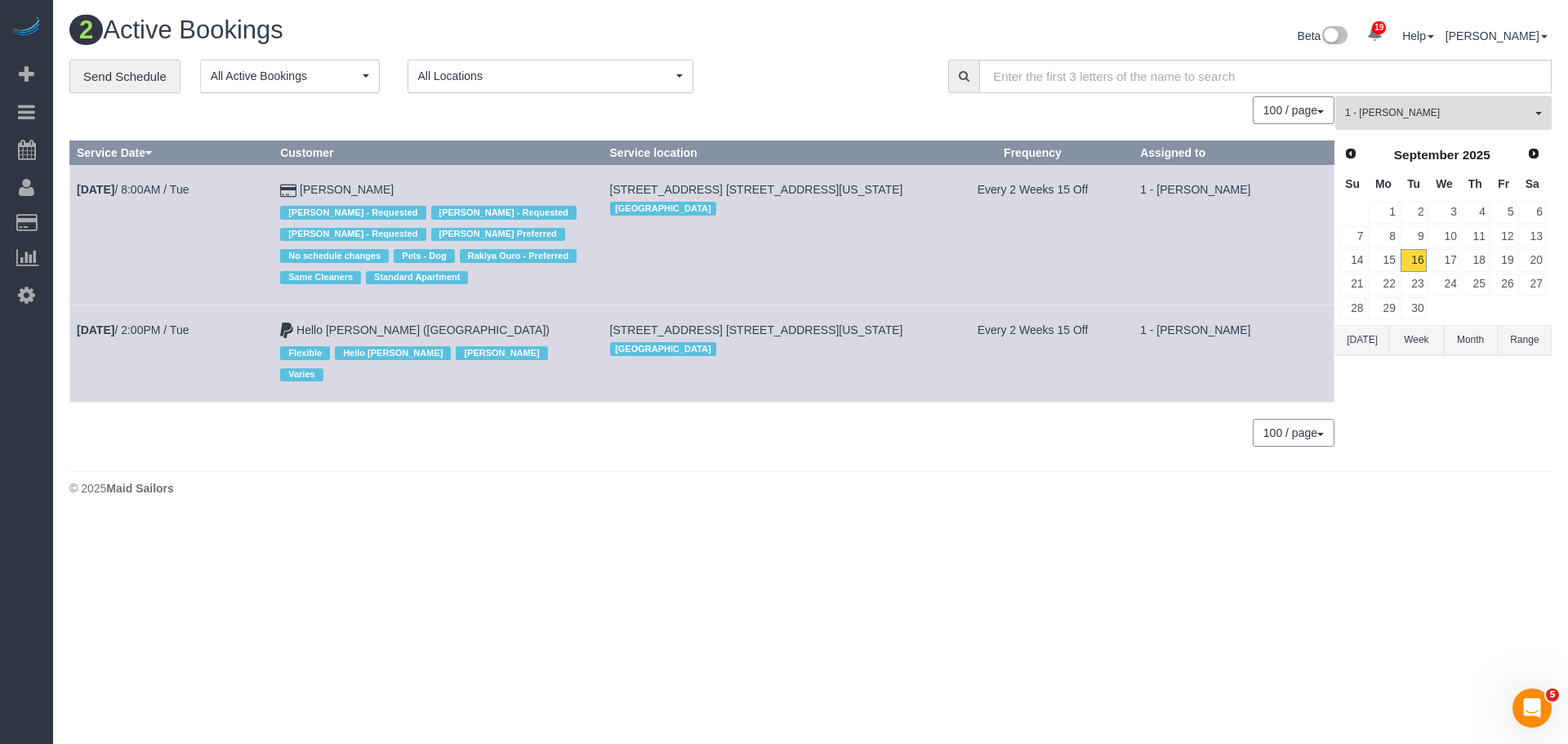
drag, startPoint x: 828, startPoint y: 72, endPoint x: 810, endPoint y: 72, distance: 18.0
click at [829, 72] on div "**********" at bounding box center [496, 77] width 854 height 34
